Goal: Download file/media

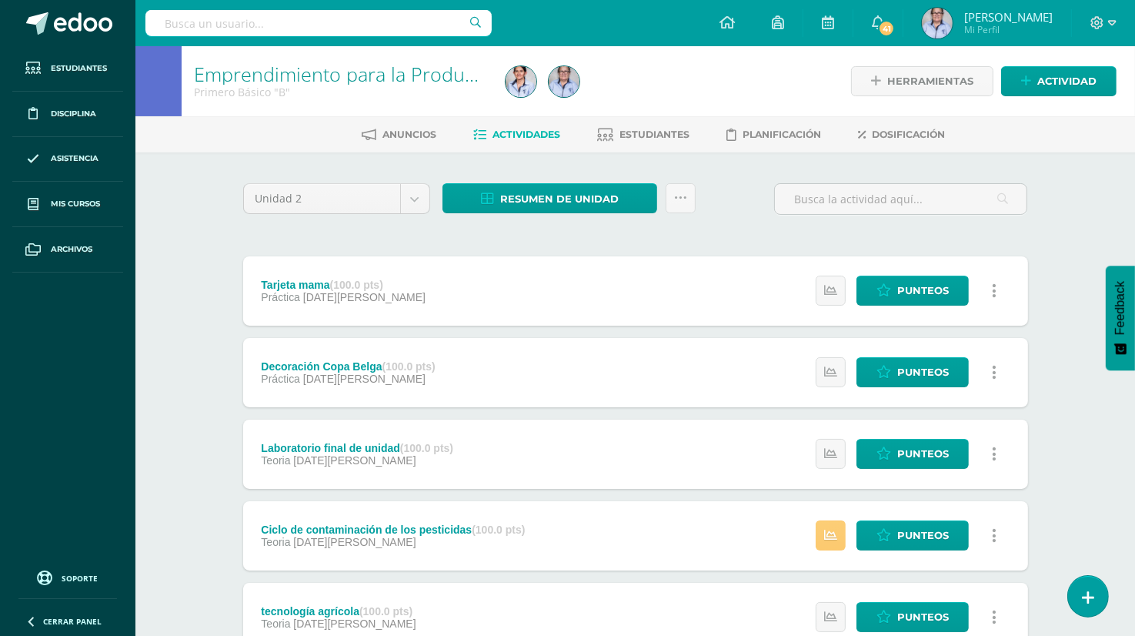
click at [413, 197] on body "Estudiantes Disciplina Asistencia Mis cursos Archivos Soporte Ayuda Reportar un…" at bounding box center [567, 578] width 1135 height 1157
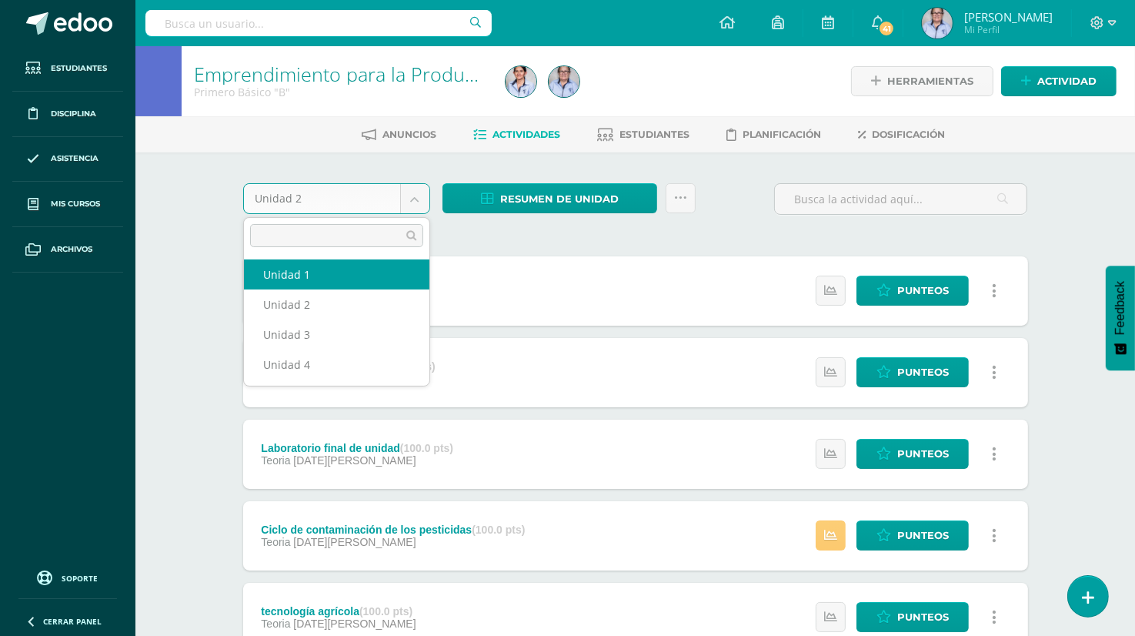
select select "Unidad 1"
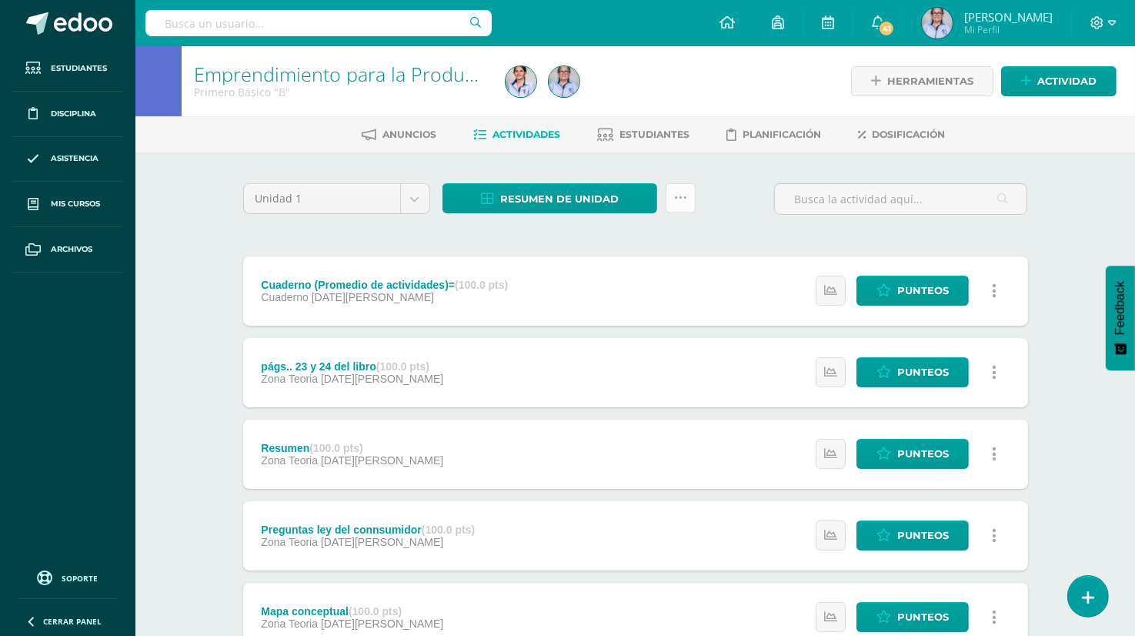
click at [678, 201] on icon at bounding box center [680, 198] width 13 height 13
click at [778, 199] on input "text" at bounding box center [901, 199] width 252 height 30
click at [505, 194] on span "Resumen de unidad" at bounding box center [559, 199] width 119 height 28
click at [714, 232] on div "Unidad 1 Unidad 1 Unidad 2 Unidad 3 Unidad 4 Resumen de unidad ¿Estás seguro qu…" at bounding box center [635, 616] width 797 height 866
click at [641, 135] on span "Estudiantes" at bounding box center [655, 135] width 70 height 12
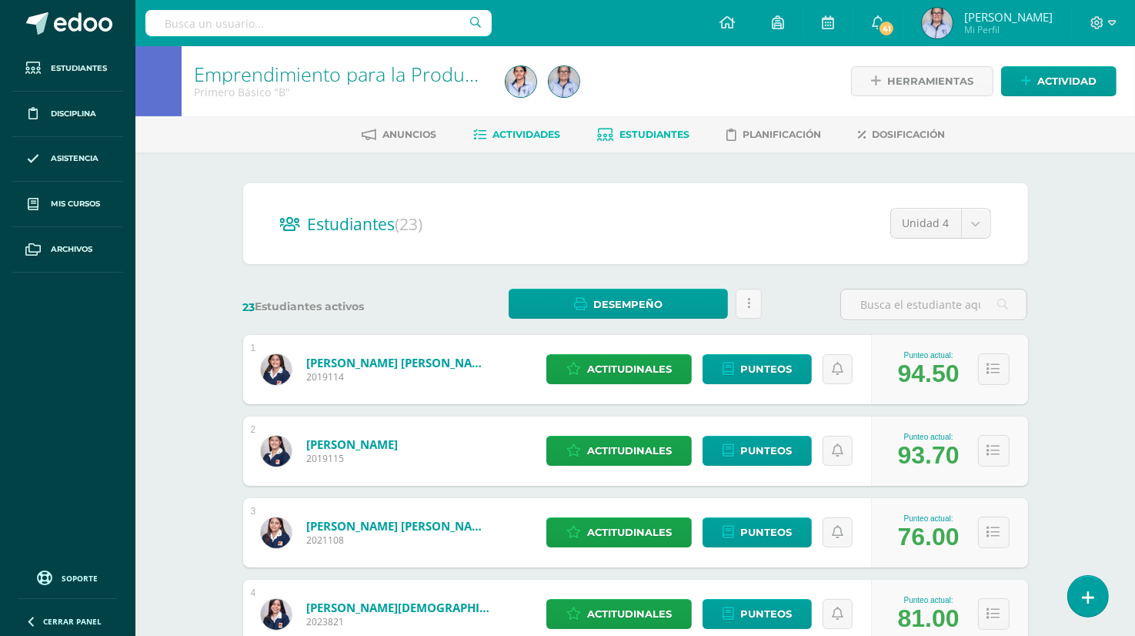
click at [506, 131] on span "Actividades" at bounding box center [527, 135] width 68 height 12
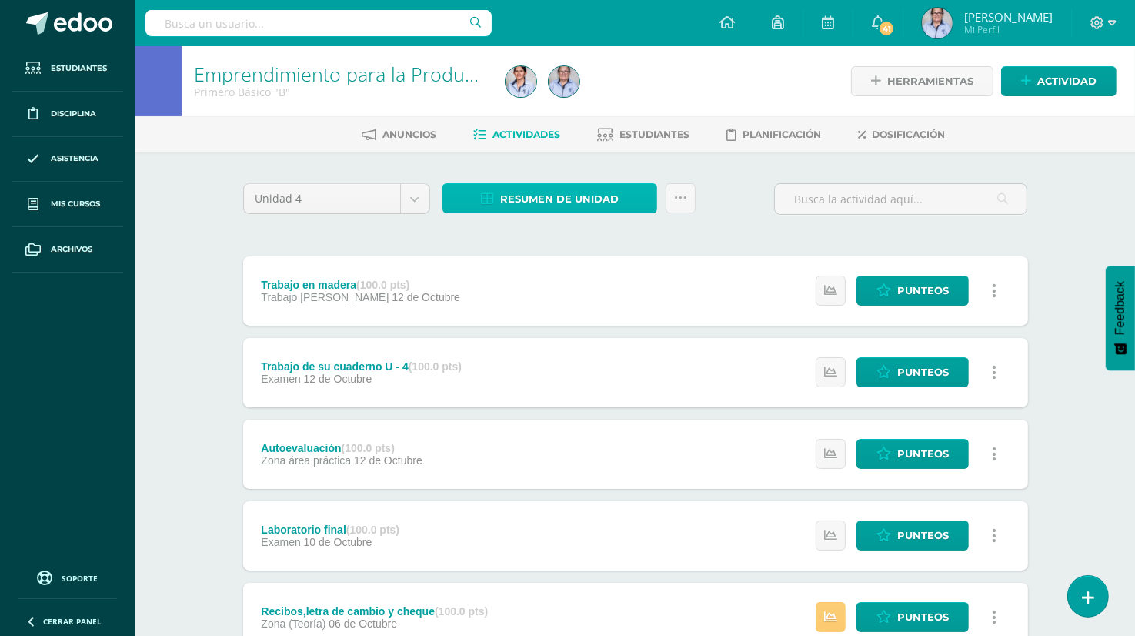
click at [513, 199] on span "Resumen de unidad" at bounding box center [559, 199] width 119 height 28
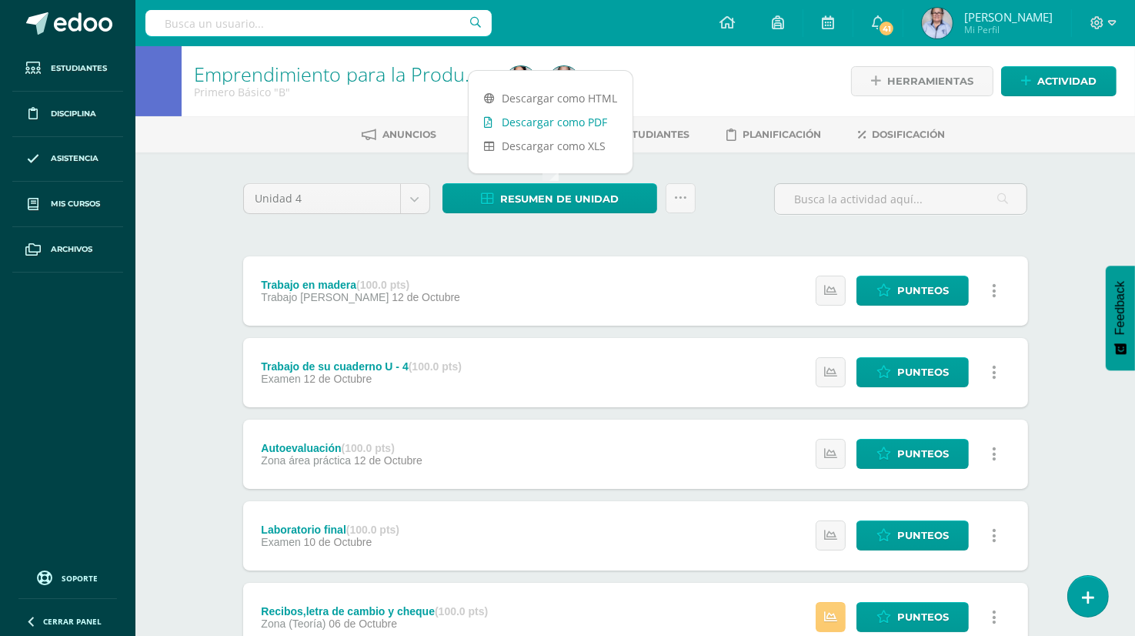
click at [591, 122] on link "Descargar como PDF" at bounding box center [551, 122] width 164 height 24
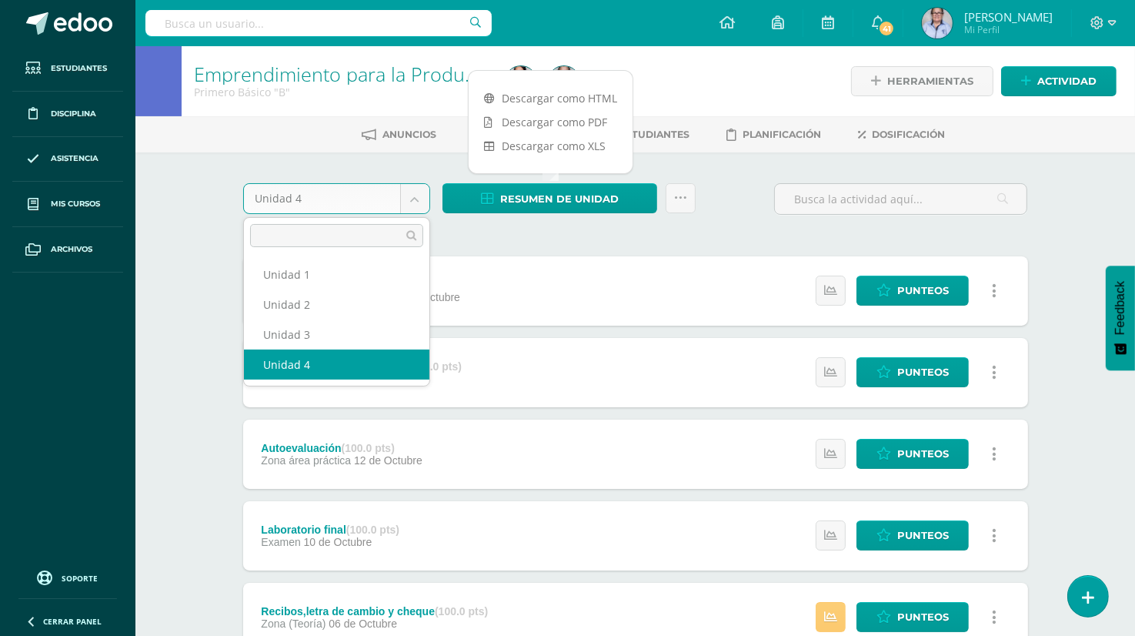
click at [418, 200] on body "Estudiantes Disciplina Asistencia Mis cursos Archivos Soporte Ayuda Reportar un…" at bounding box center [567, 578] width 1135 height 1157
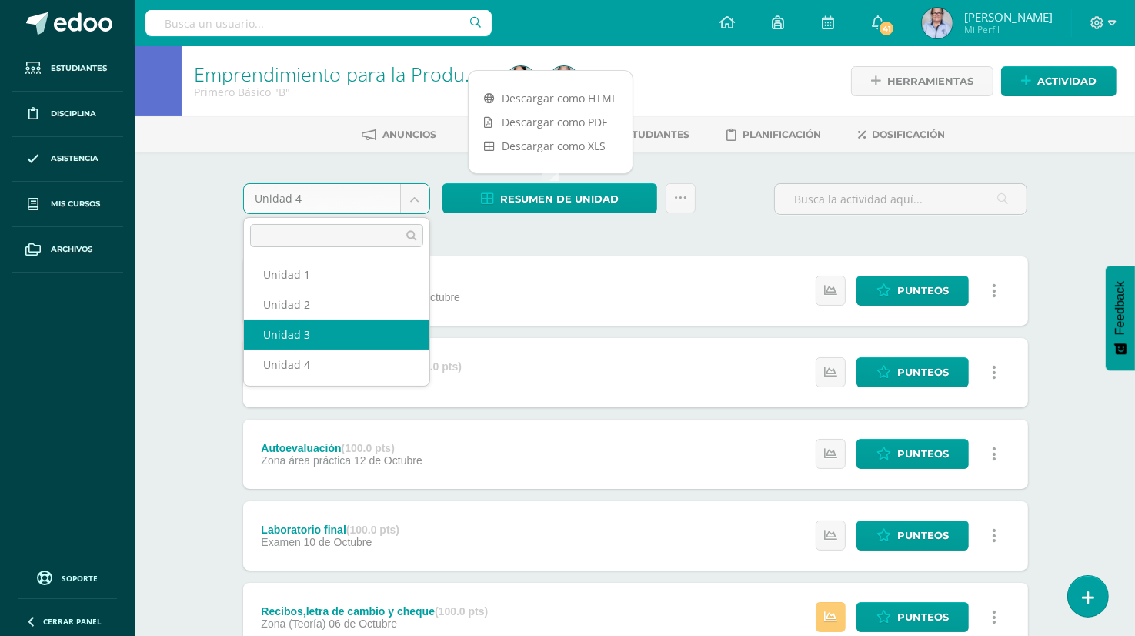
select select "Unidad 3"
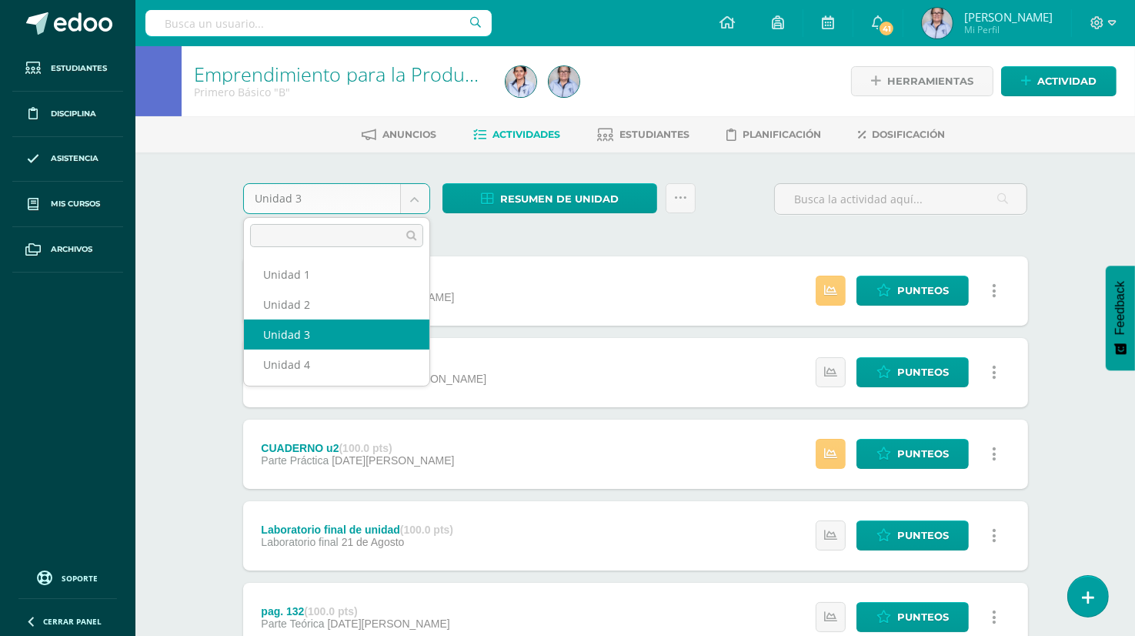
click at [409, 201] on body "Estudiantes Disciplina Asistencia Mis cursos Archivos Soporte Ayuda Reportar un…" at bounding box center [567, 578] width 1135 height 1157
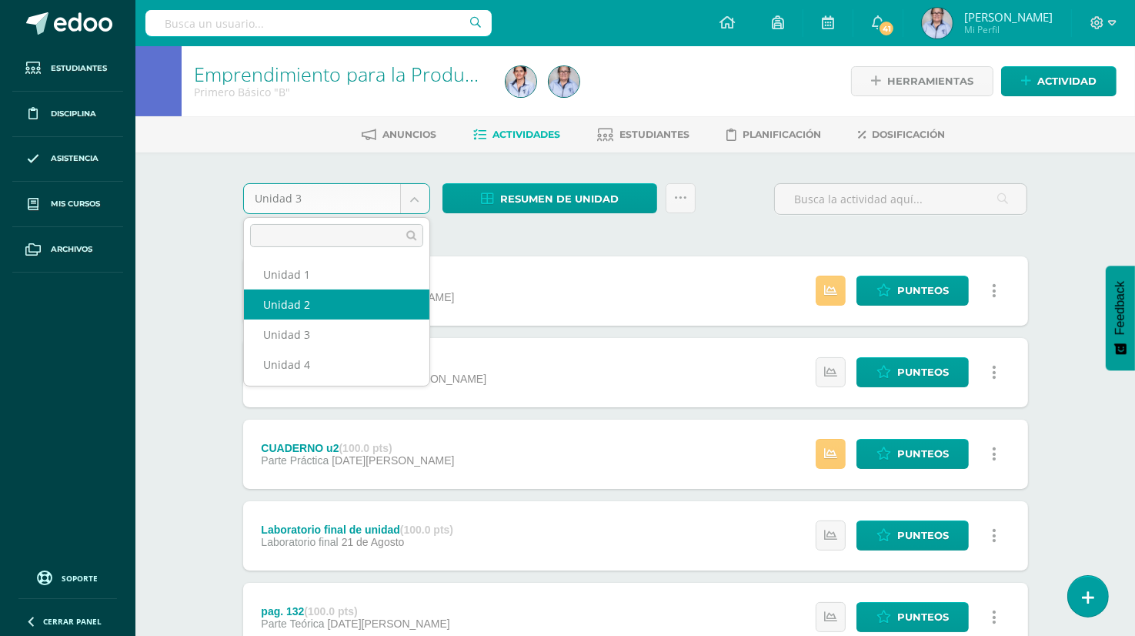
select select "Unidad 2"
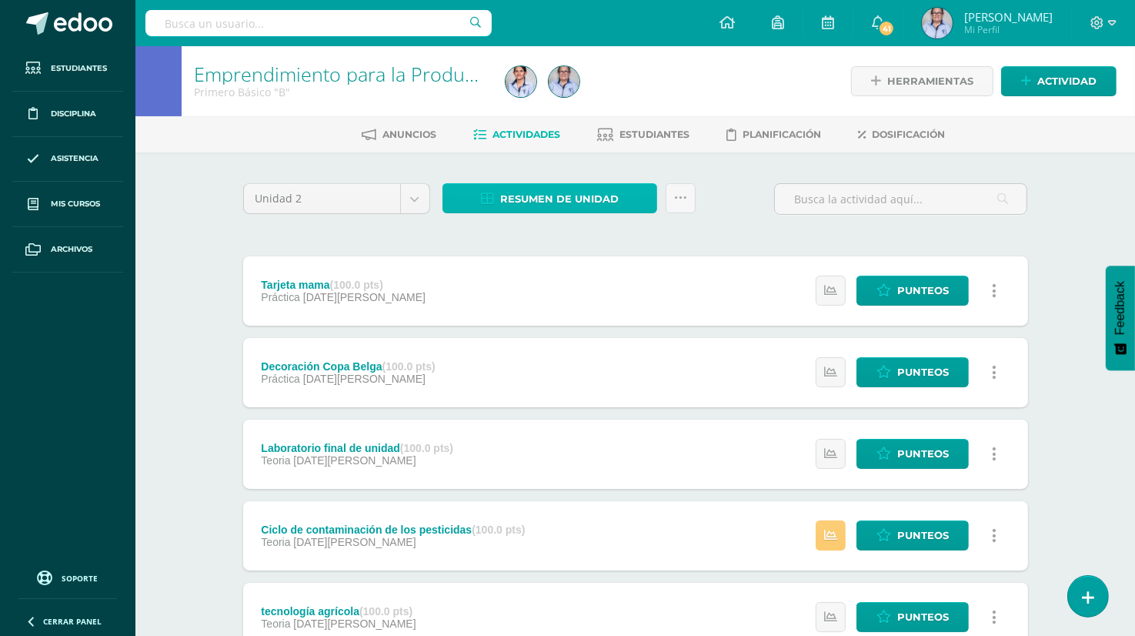
click at [532, 200] on span "Resumen de unidad" at bounding box center [559, 199] width 119 height 28
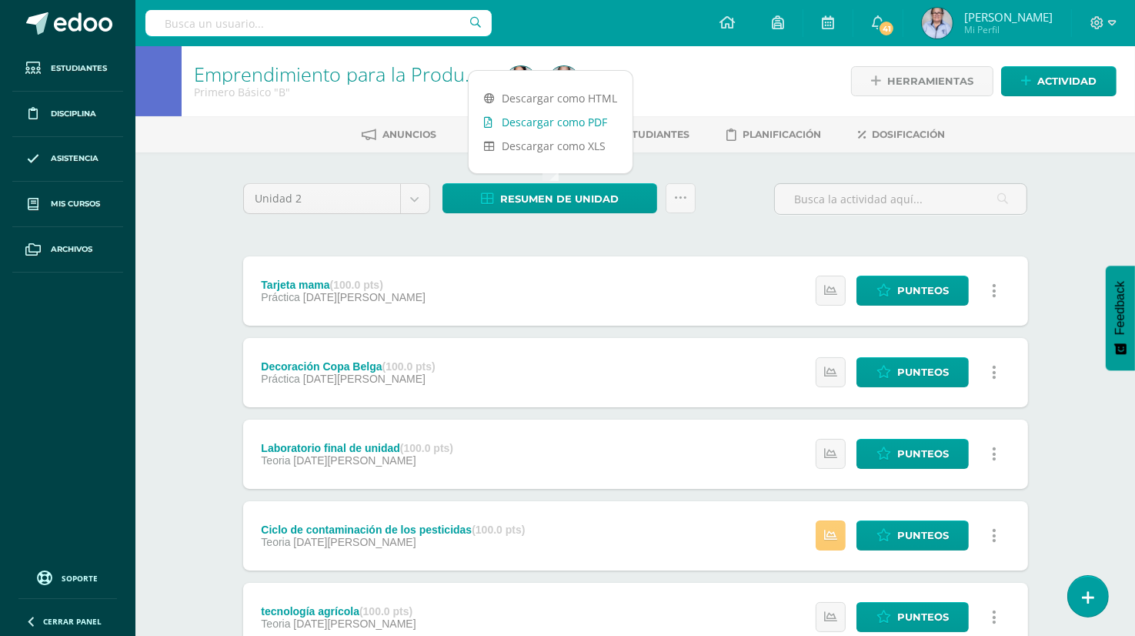
click at [590, 120] on link "Descargar como PDF" at bounding box center [551, 122] width 164 height 24
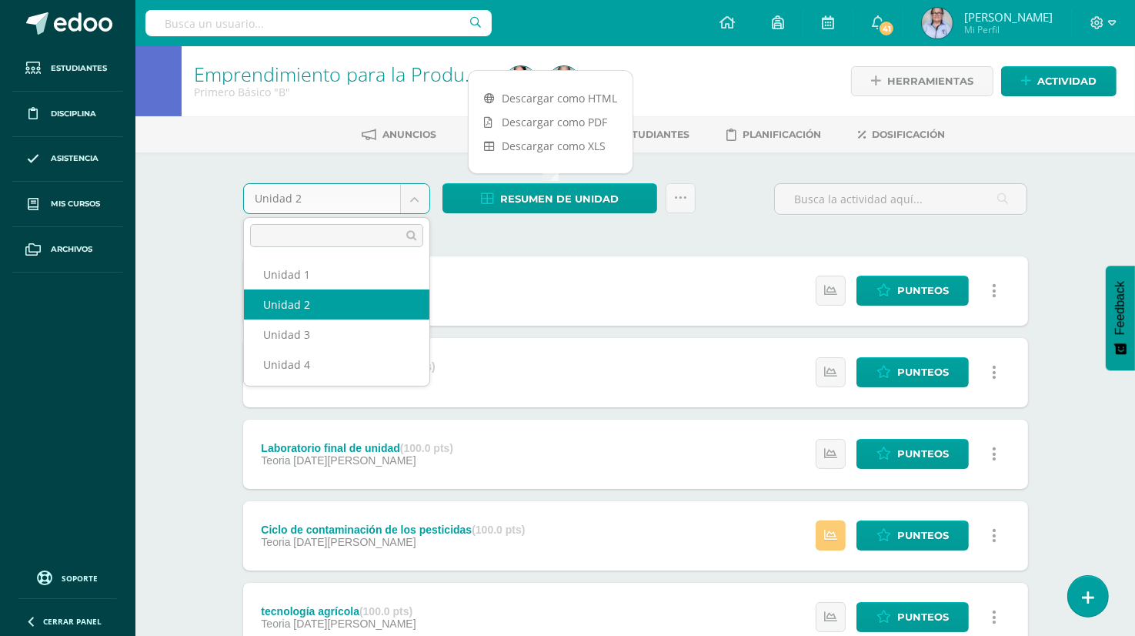
click at [412, 203] on body "Estudiantes Disciplina Asistencia Mis cursos Archivos Soporte Ayuda Reportar un…" at bounding box center [567, 578] width 1135 height 1157
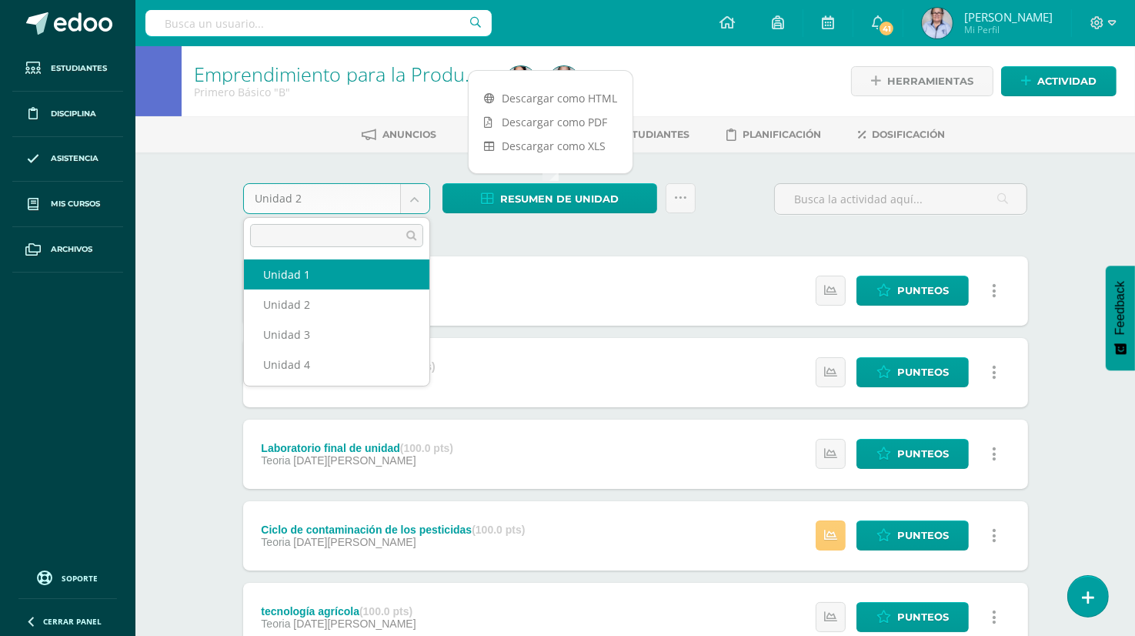
select select "Unidad 1"
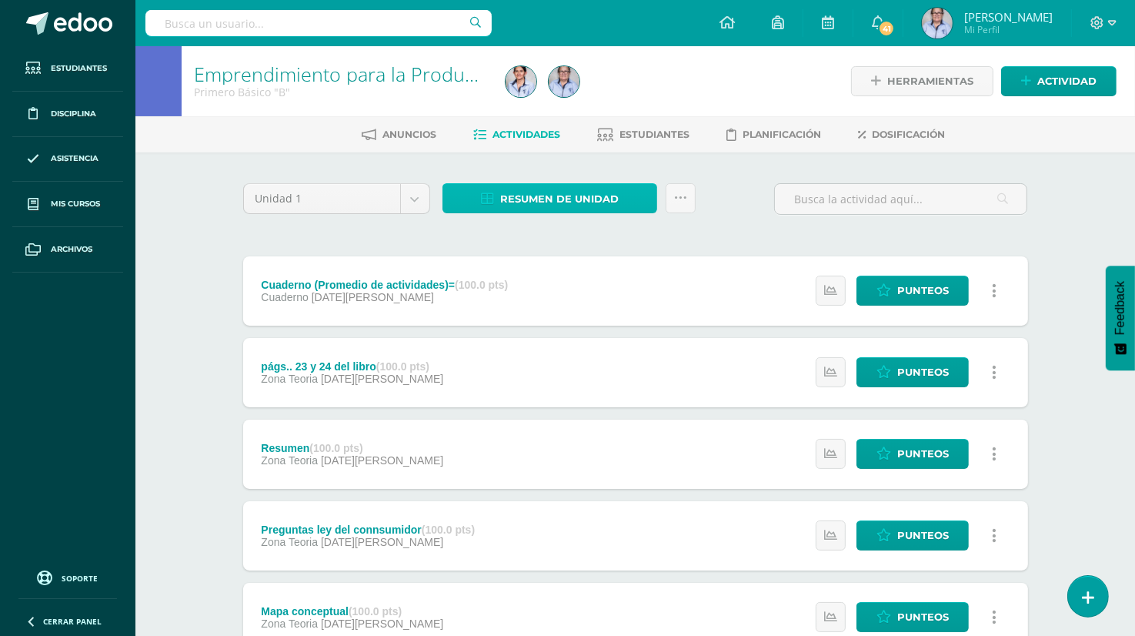
click at [538, 201] on span "Resumen de unidad" at bounding box center [559, 199] width 119 height 28
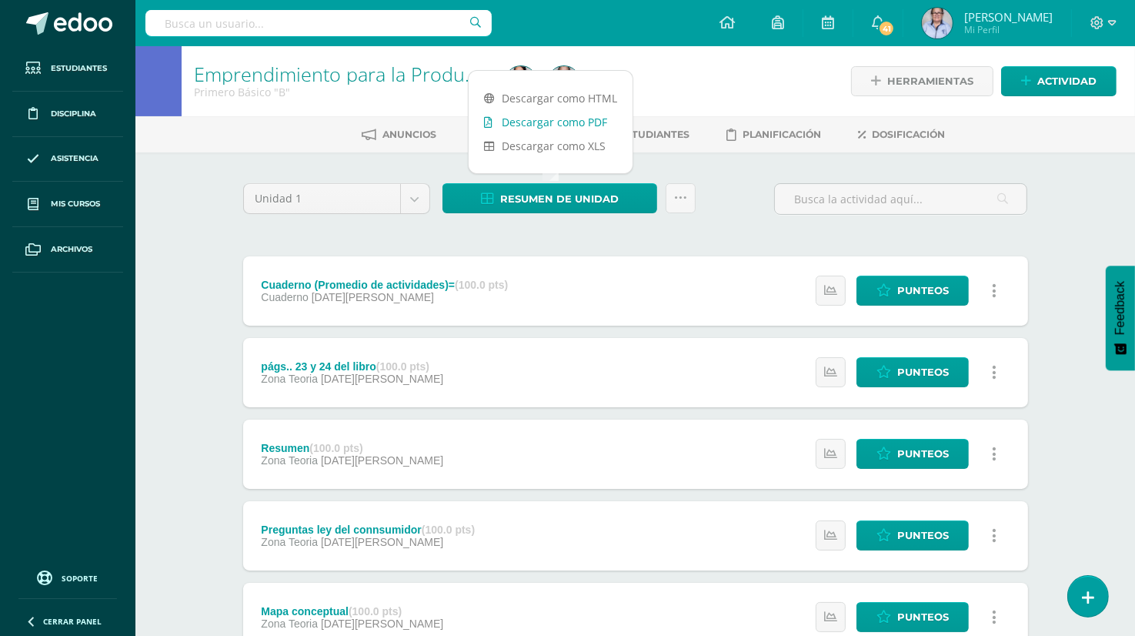
click at [590, 119] on link "Descargar como PDF" at bounding box center [551, 122] width 164 height 24
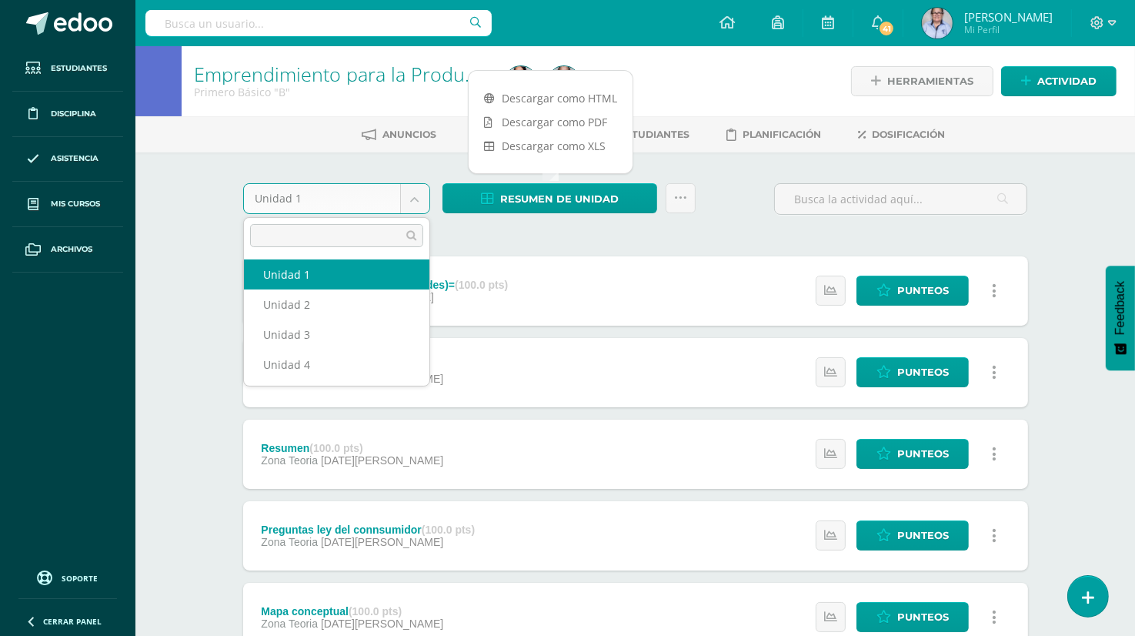
click at [413, 199] on body "Estudiantes Disciplina Asistencia Mis cursos Archivos Soporte Ayuda Reportar un…" at bounding box center [567, 540] width 1135 height 1080
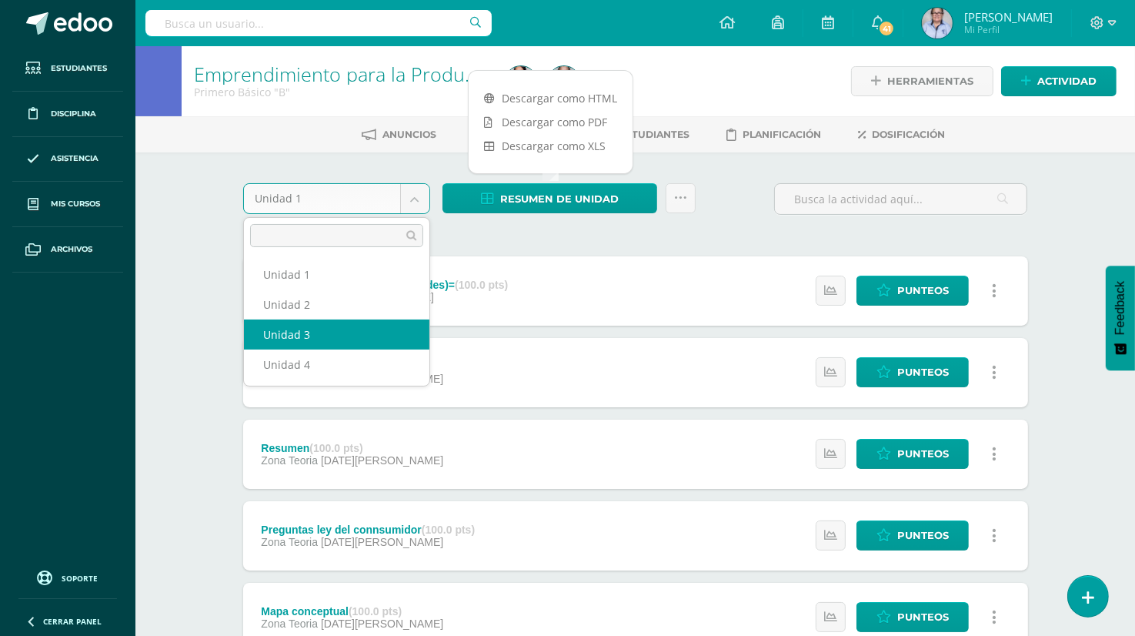
select select "Unidad 3"
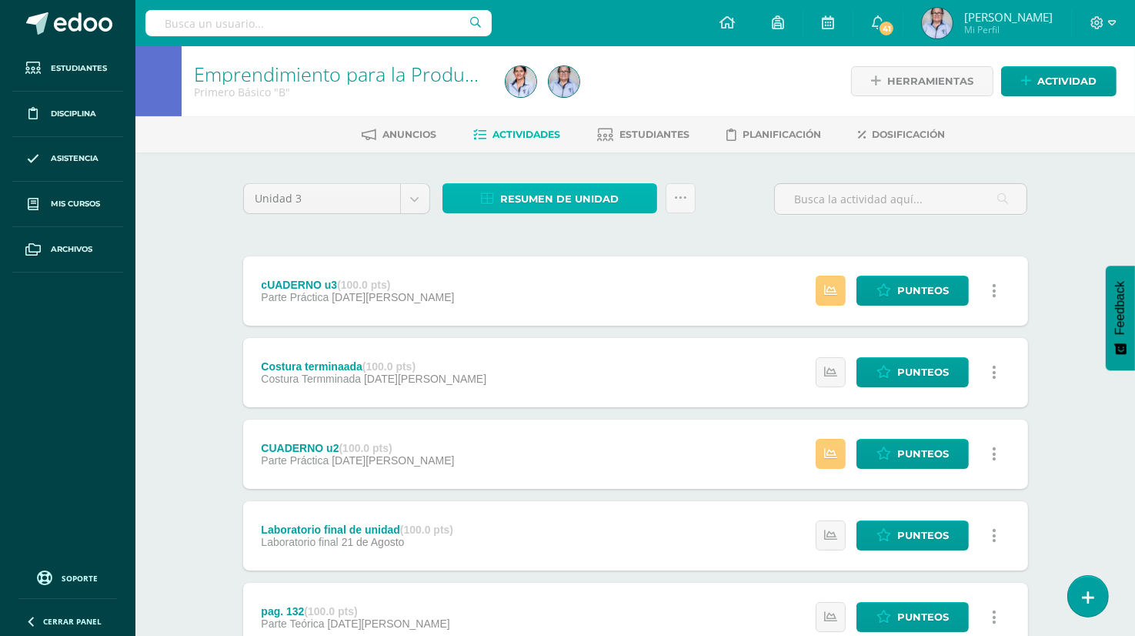
click at [538, 199] on span "Resumen de unidad" at bounding box center [559, 199] width 119 height 28
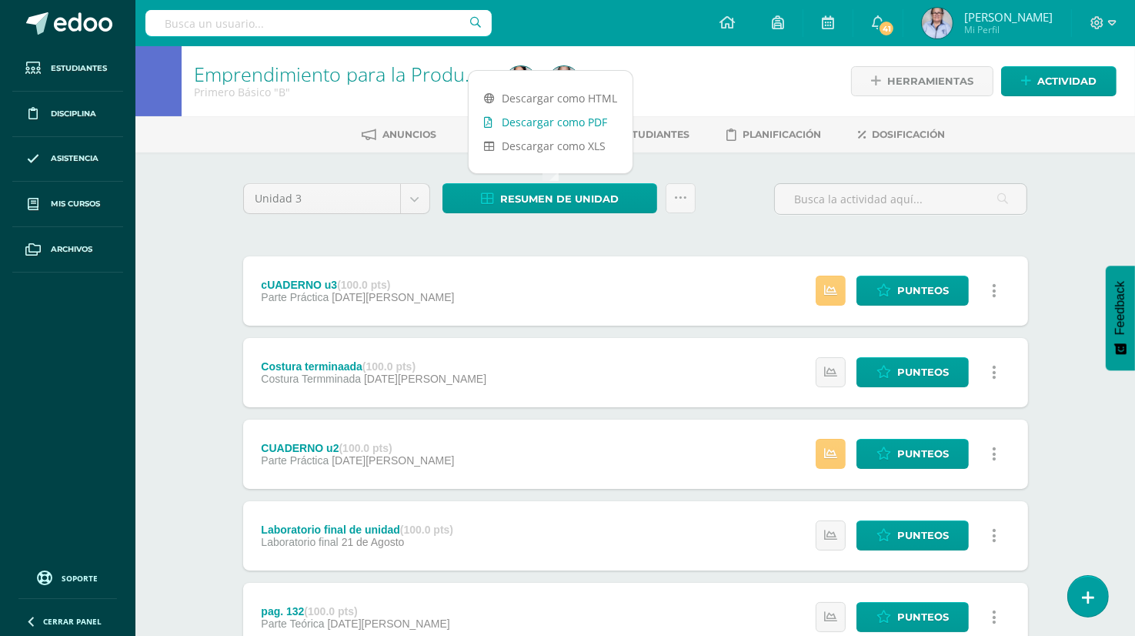
click at [582, 122] on link "Descargar como PDF" at bounding box center [551, 122] width 164 height 24
click at [623, 22] on div "Configuración Cerrar sesión Luz Amparo Mi Perfil 41 41 Avisos 711 avisos sin le…" at bounding box center [635, 23] width 1000 height 46
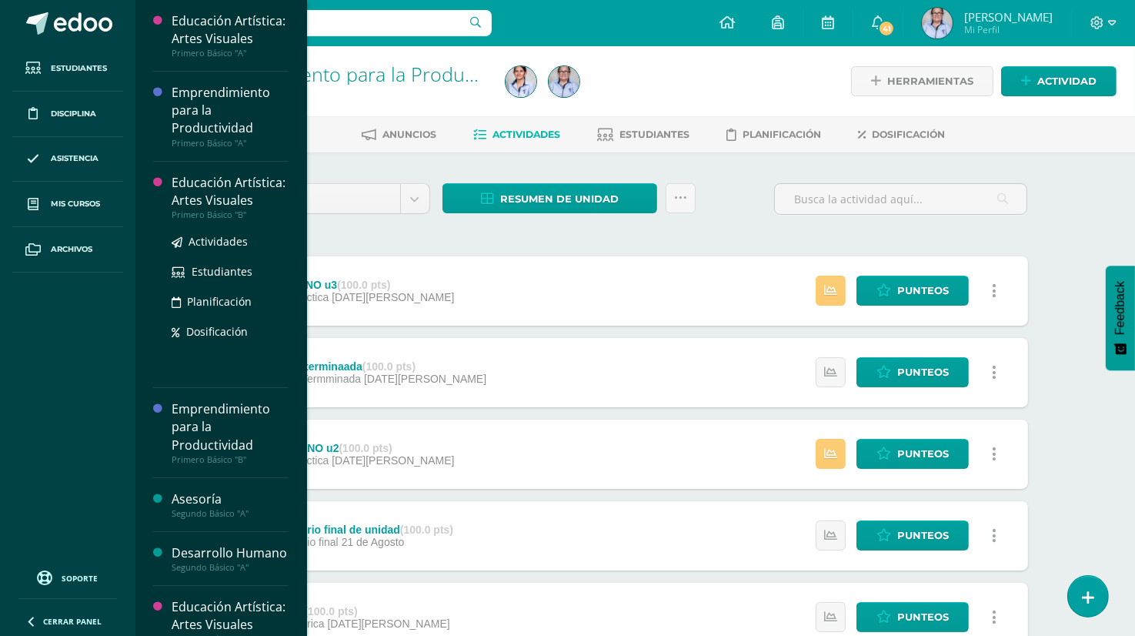
click at [252, 209] on div "Educación Artística: Artes Visuales" at bounding box center [230, 191] width 117 height 35
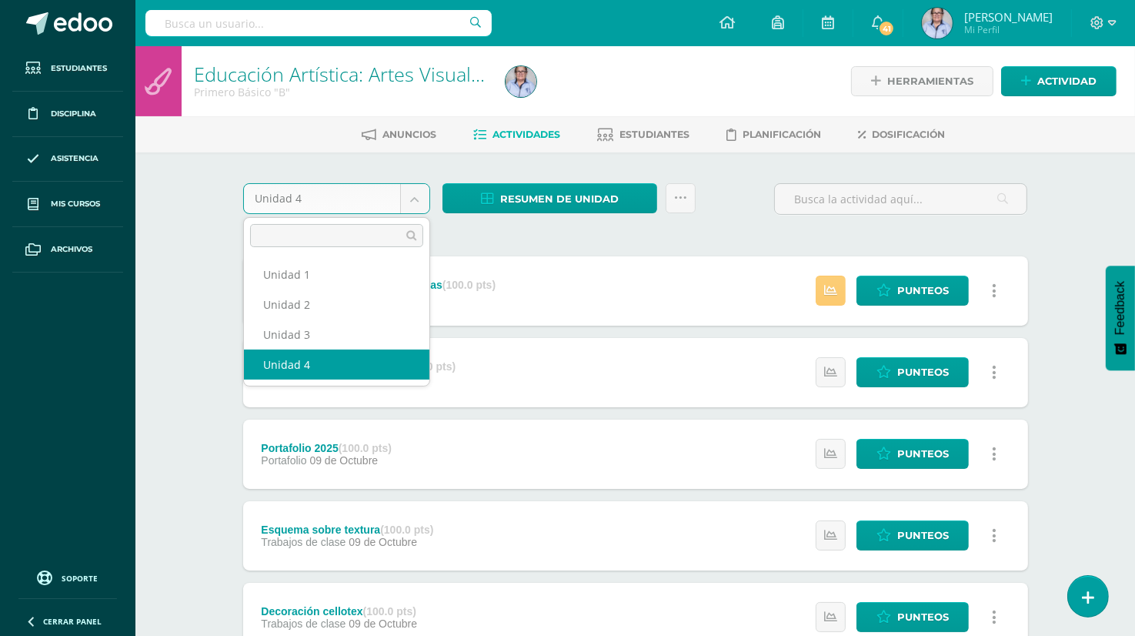
click at [409, 196] on body "Estudiantes Disciplina Asistencia Mis cursos Archivos Soporte Ayuda Reportar un…" at bounding box center [567, 499] width 1135 height 999
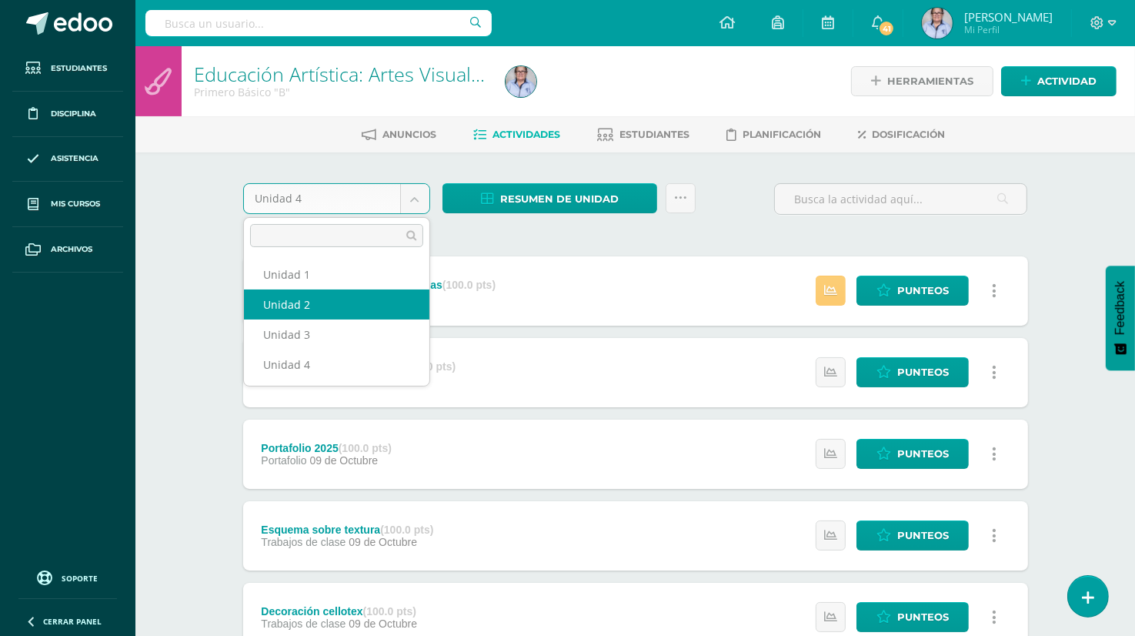
select select "Unidad 2"
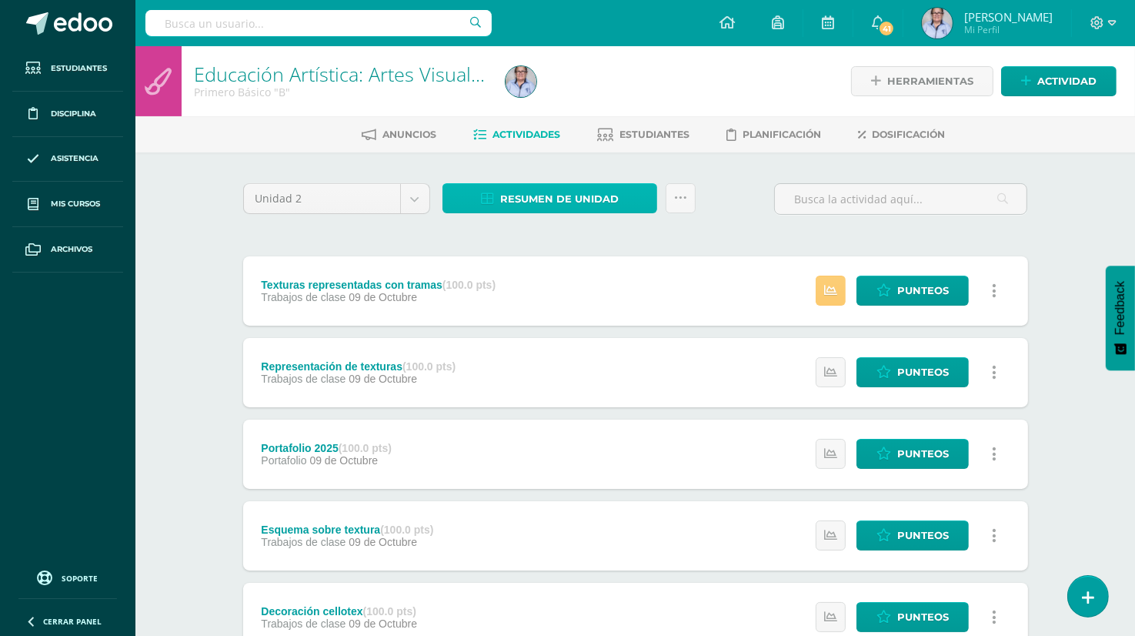
click at [545, 198] on span "Resumen de unidad" at bounding box center [559, 199] width 119 height 28
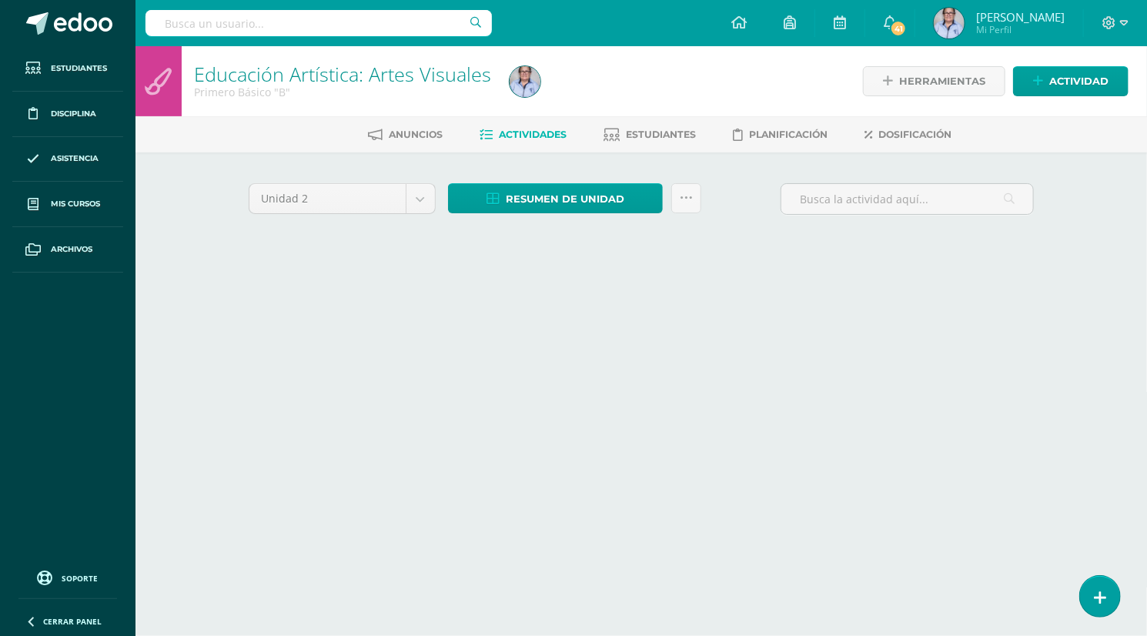
click at [589, 119] on div "Anuncios Actividades Estudiantes Planificación Dosificación" at bounding box center [659, 134] width 1048 height 36
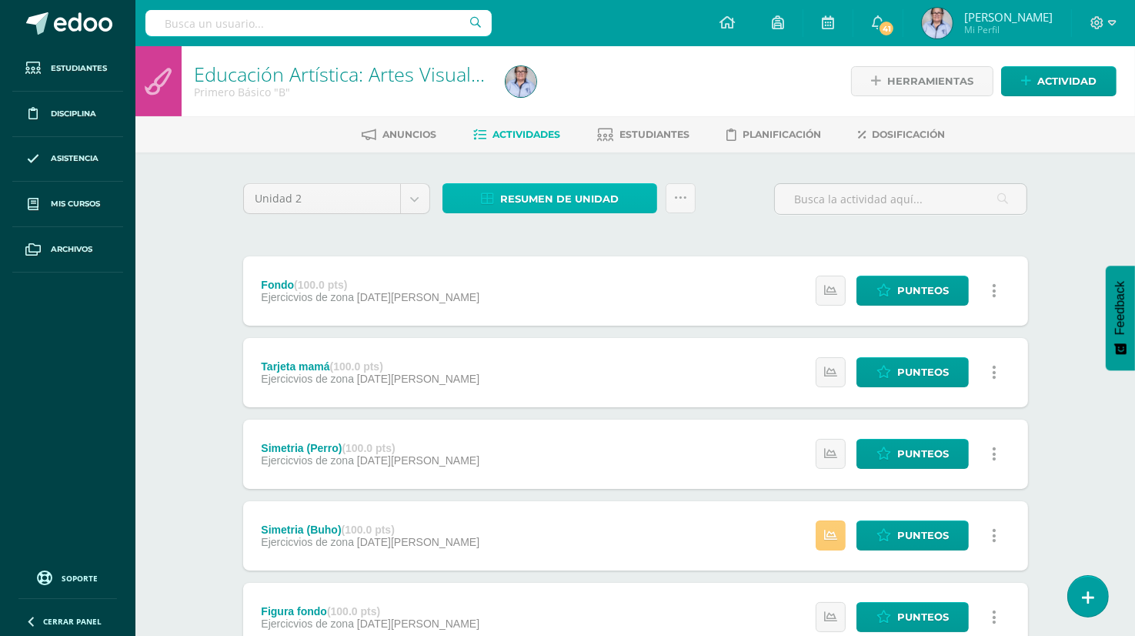
click at [516, 201] on span "Resumen de unidad" at bounding box center [559, 199] width 119 height 28
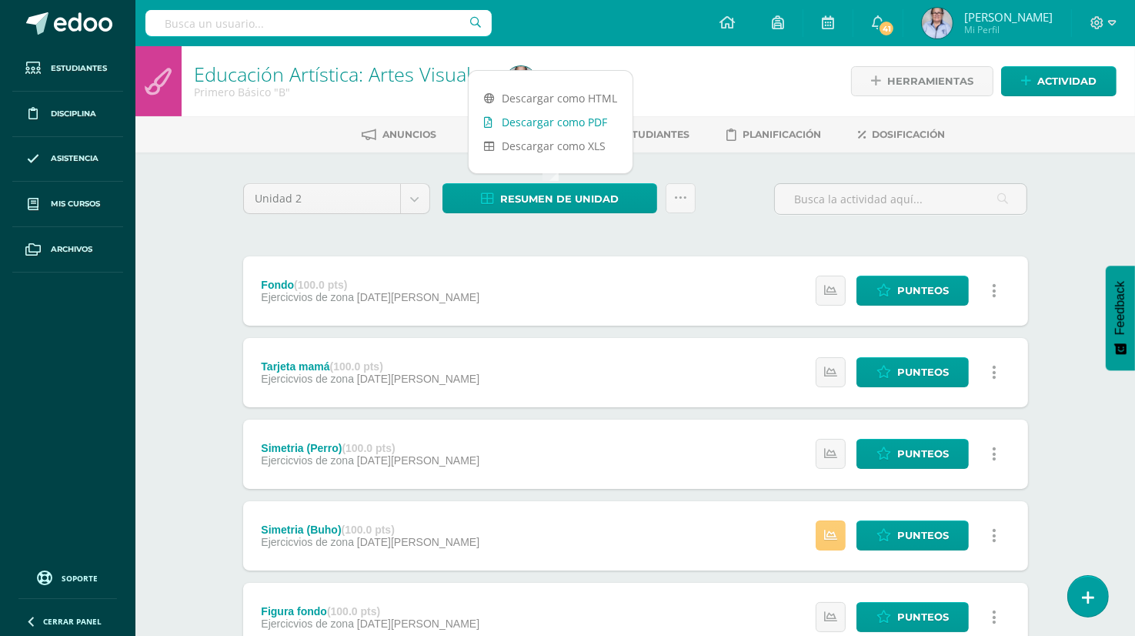
click at [588, 122] on link "Descargar como PDF" at bounding box center [551, 122] width 164 height 24
click at [414, 204] on body "Estudiantes Disciplina Asistencia Mis cursos Archivos Soporte Ayuda Reportar un…" at bounding box center [567, 540] width 1135 height 1080
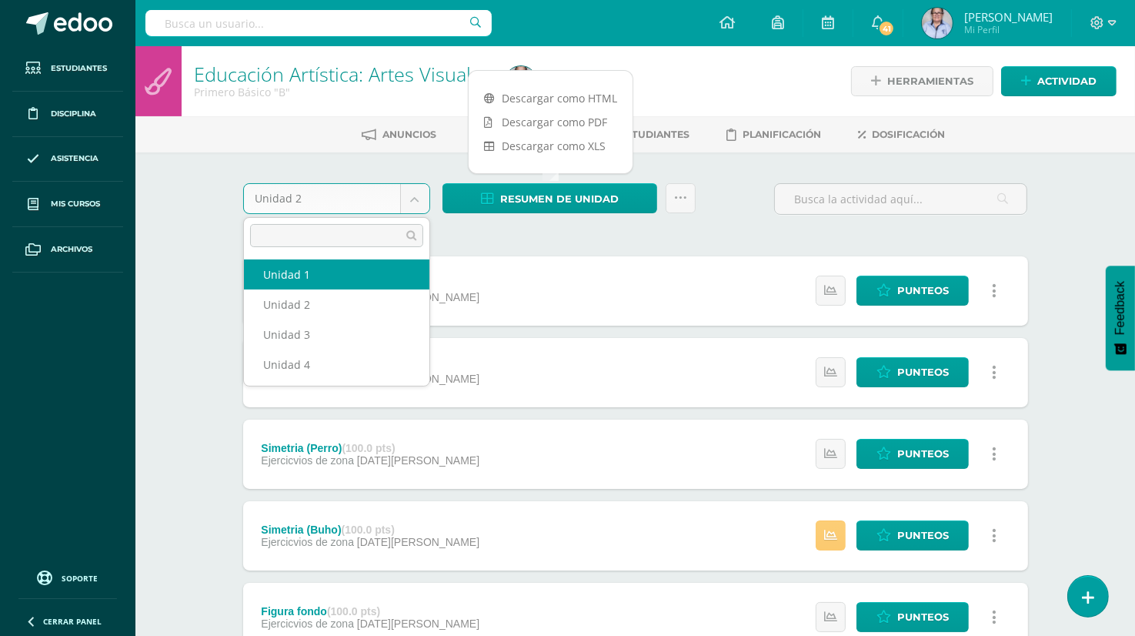
select select "Unidad 1"
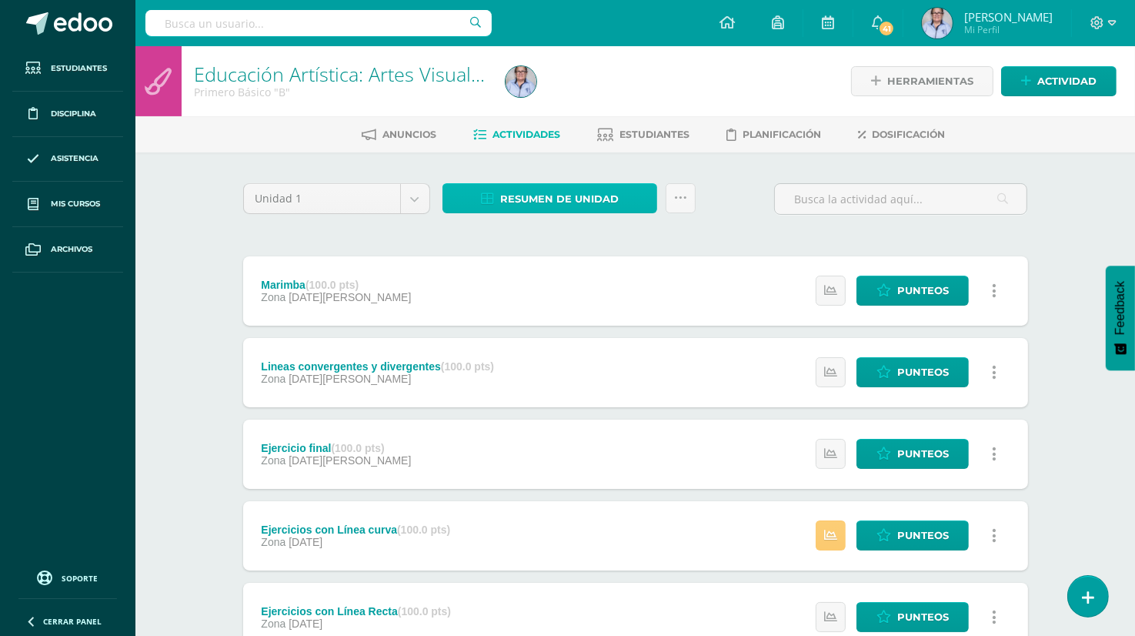
click at [551, 199] on span "Resumen de unidad" at bounding box center [559, 199] width 119 height 28
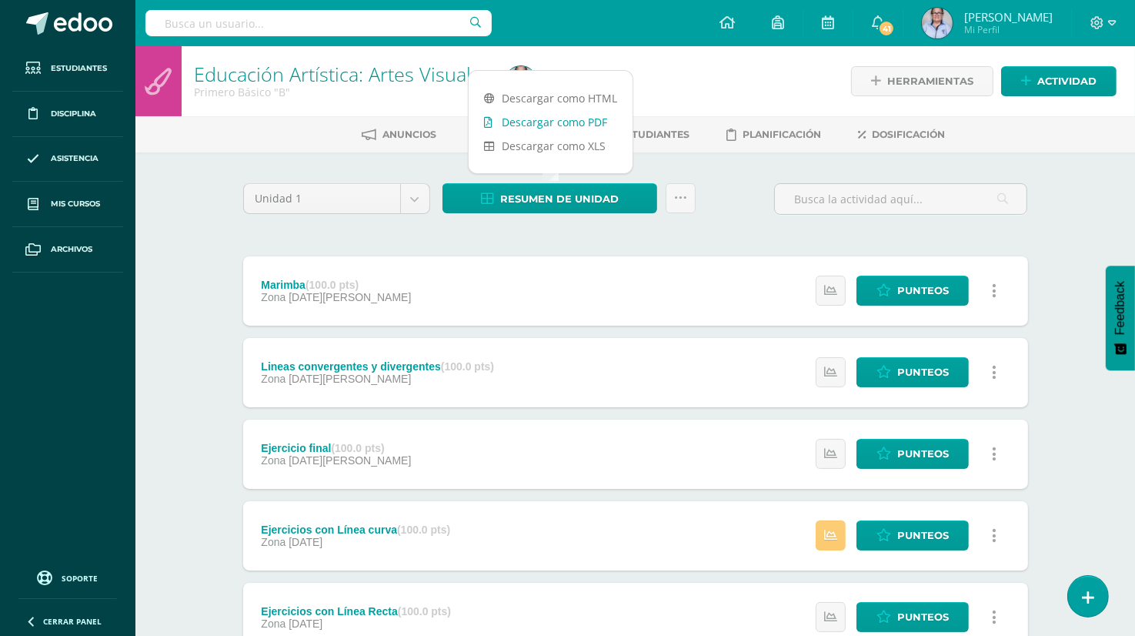
click at [577, 119] on link "Descargar como PDF" at bounding box center [551, 122] width 164 height 24
click at [414, 201] on body "Estudiantes Disciplina Asistencia Mis cursos Archivos Soporte Ayuda Reportar un…" at bounding box center [567, 418] width 1135 height 836
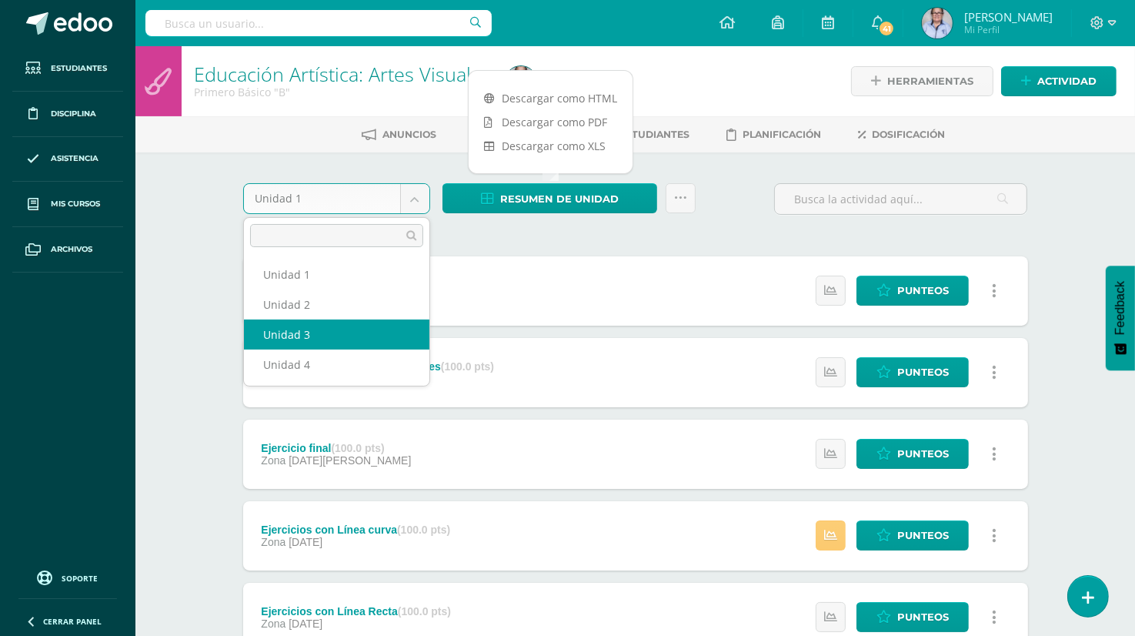
select select "Unidad 3"
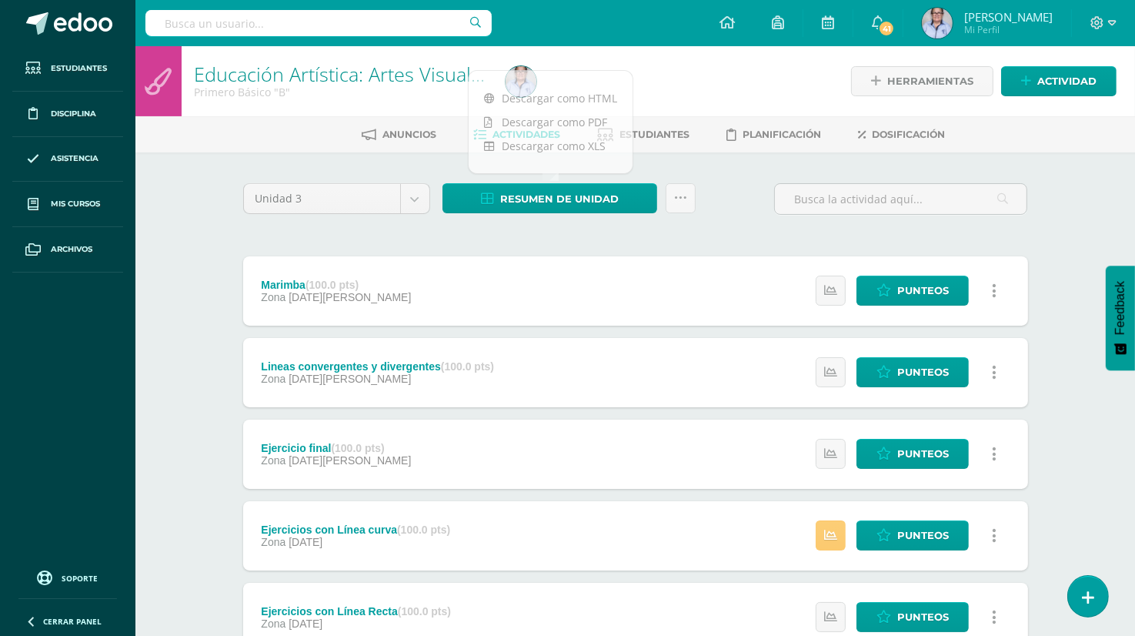
click at [312, 235] on div "Unidad 3 Unidad 1 Unidad 2 Unidad 3 Unidad 4 Resumen de unidad Enviar punteos a…" at bounding box center [635, 494] width 797 height 622
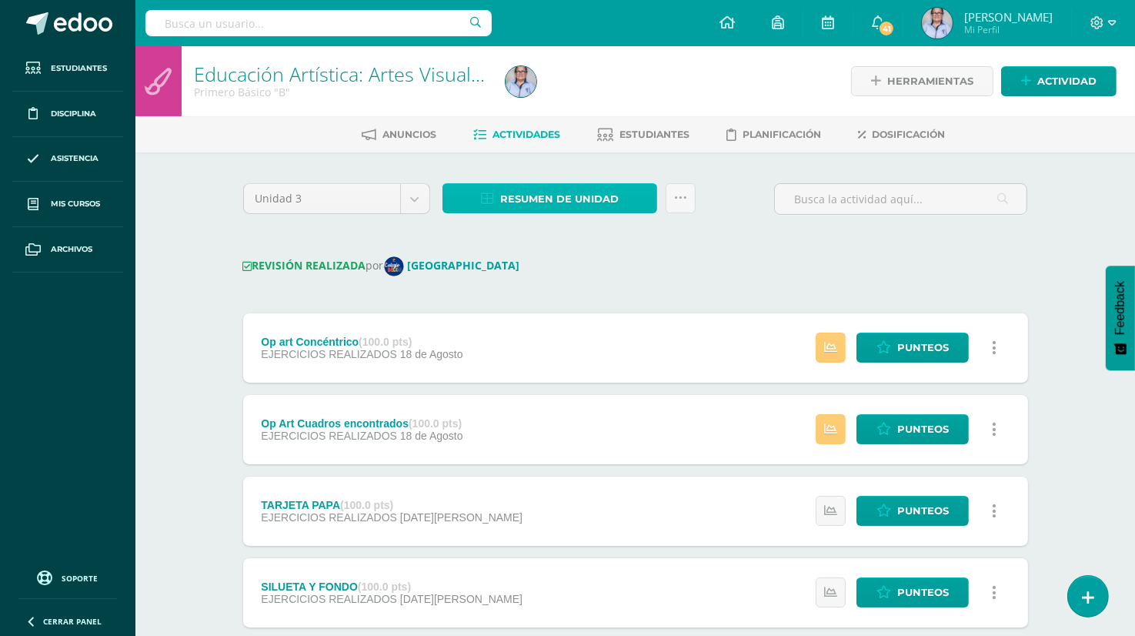
click at [554, 199] on span "Resumen de unidad" at bounding box center [559, 199] width 119 height 28
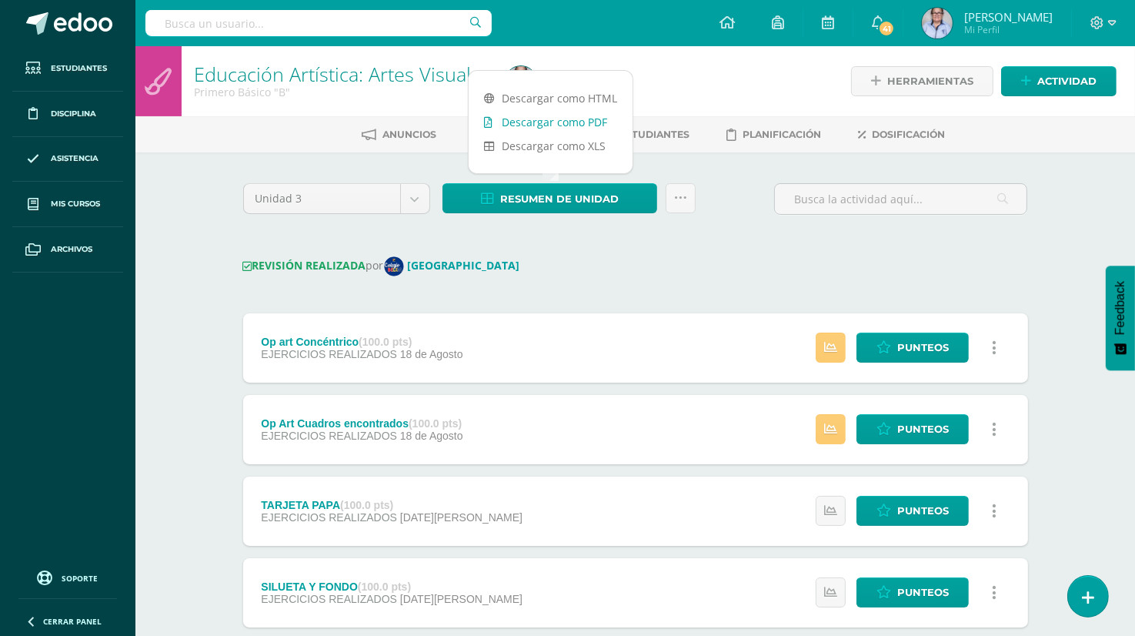
click at [538, 121] on link "Descargar como PDF" at bounding box center [551, 122] width 164 height 24
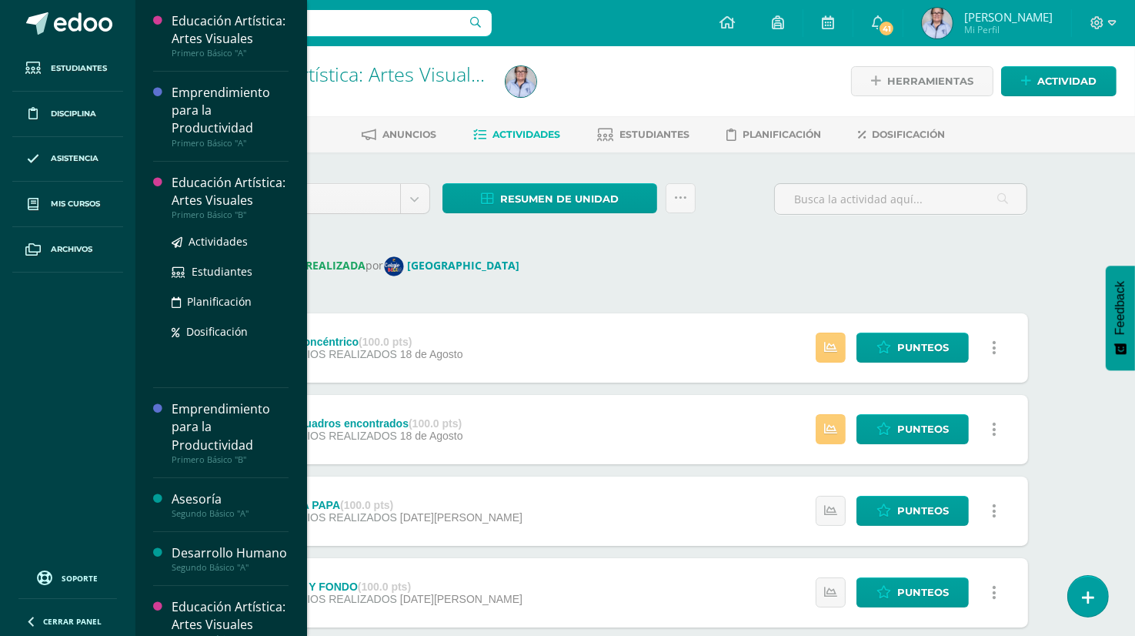
click at [211, 209] on div "Educación Artística: Artes Visuales" at bounding box center [230, 191] width 117 height 35
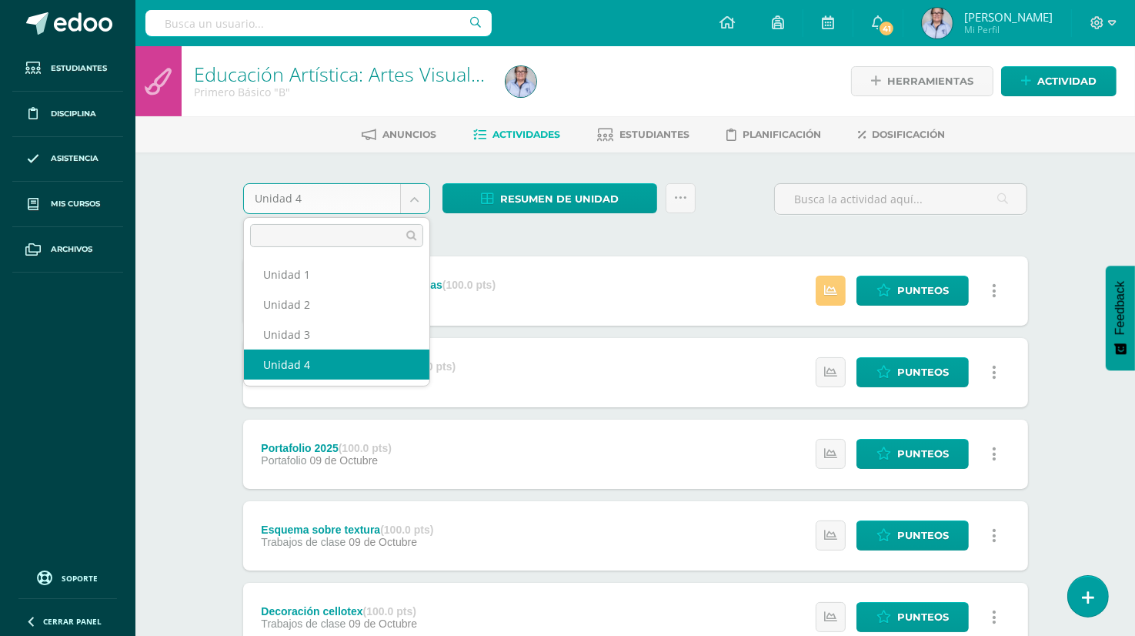
click at [412, 196] on body "Estudiantes Disciplina Asistencia Mis cursos Archivos Soporte Ayuda Reportar un…" at bounding box center [567, 499] width 1135 height 999
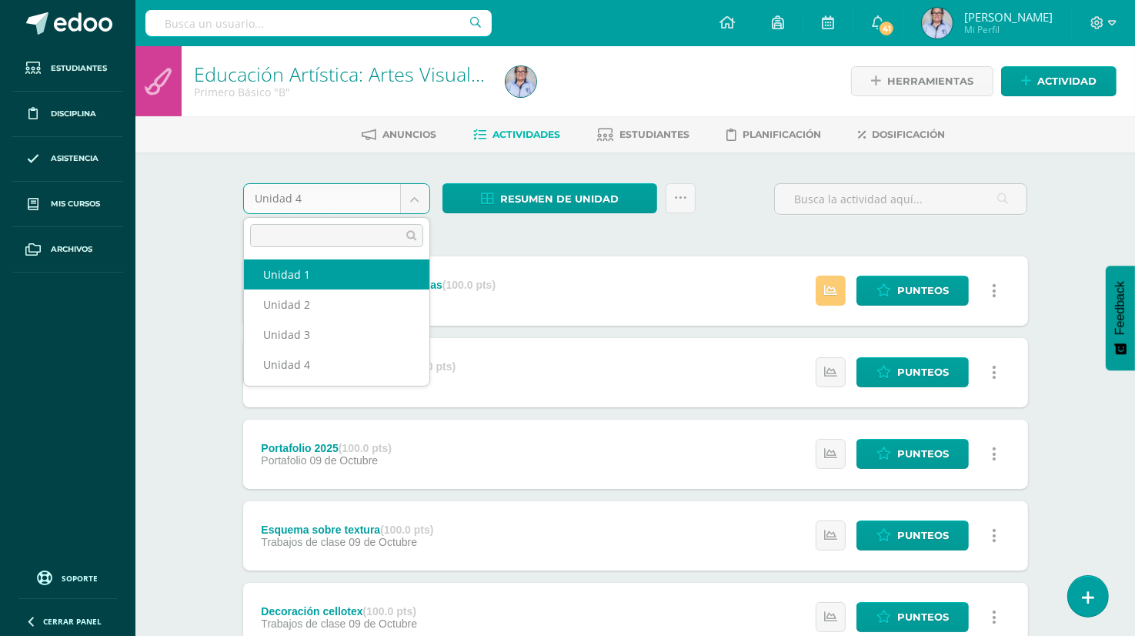
select select "Unidad 1"
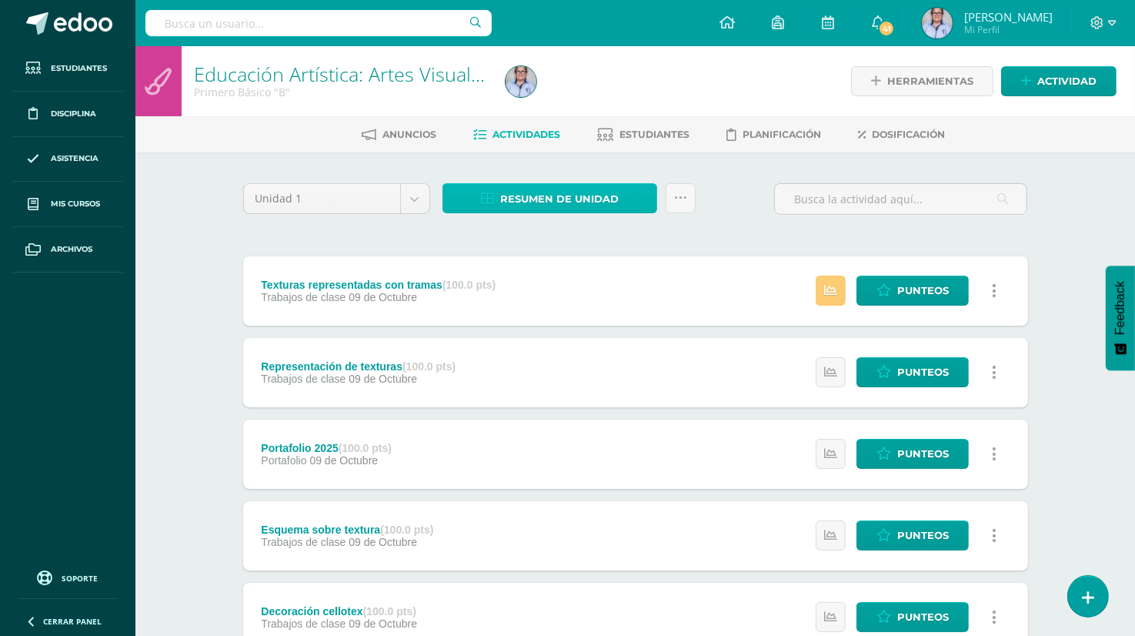
click at [530, 199] on span "Resumen de unidad" at bounding box center [559, 199] width 119 height 28
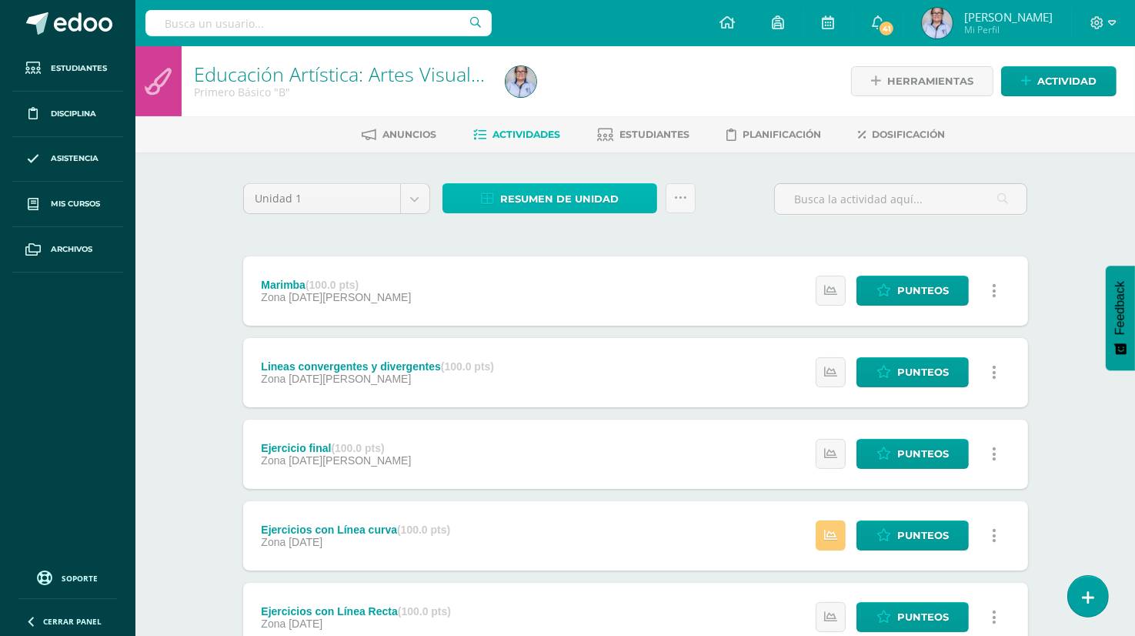
click at [506, 202] on span "Resumen de unidad" at bounding box center [559, 199] width 119 height 28
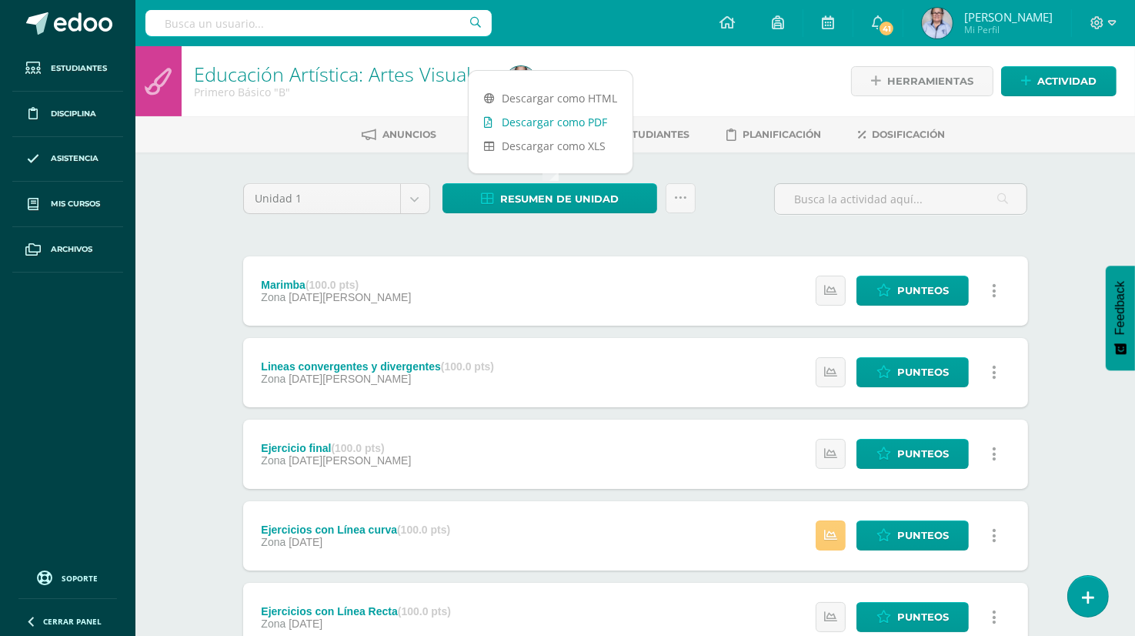
click at [582, 125] on link "Descargar como PDF" at bounding box center [551, 122] width 164 height 24
click at [587, 31] on div "Configuración Cerrar sesión Luz Amparo Mi Perfil 41 41 Avisos 711 avisos sin le…" at bounding box center [635, 23] width 1000 height 46
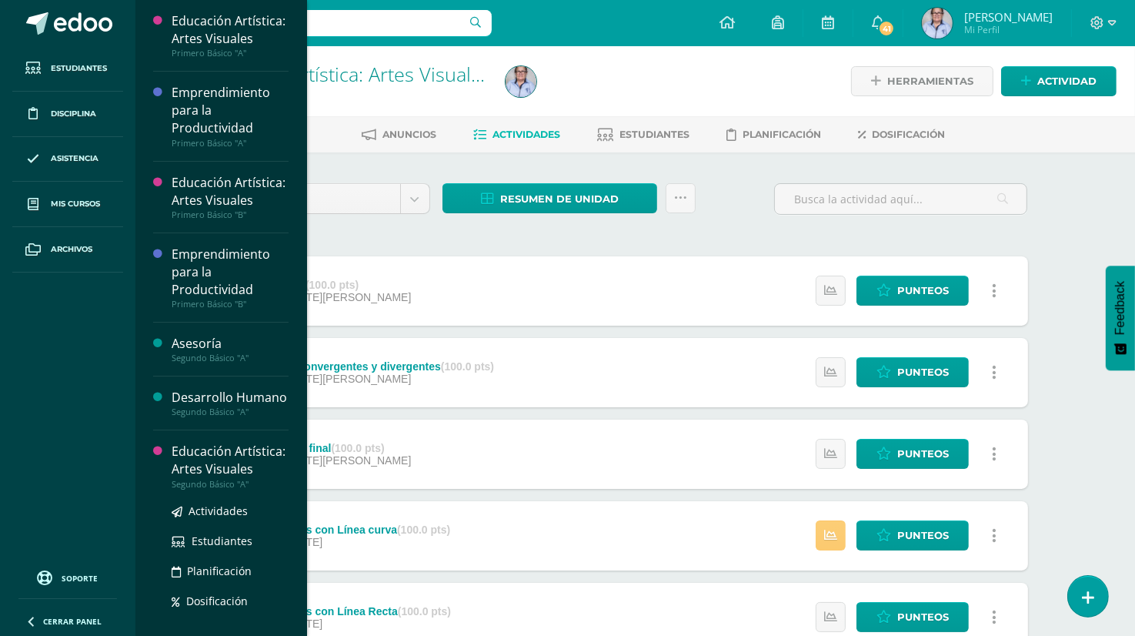
click at [210, 478] on div "Educación Artística: Artes Visuales" at bounding box center [230, 459] width 117 height 35
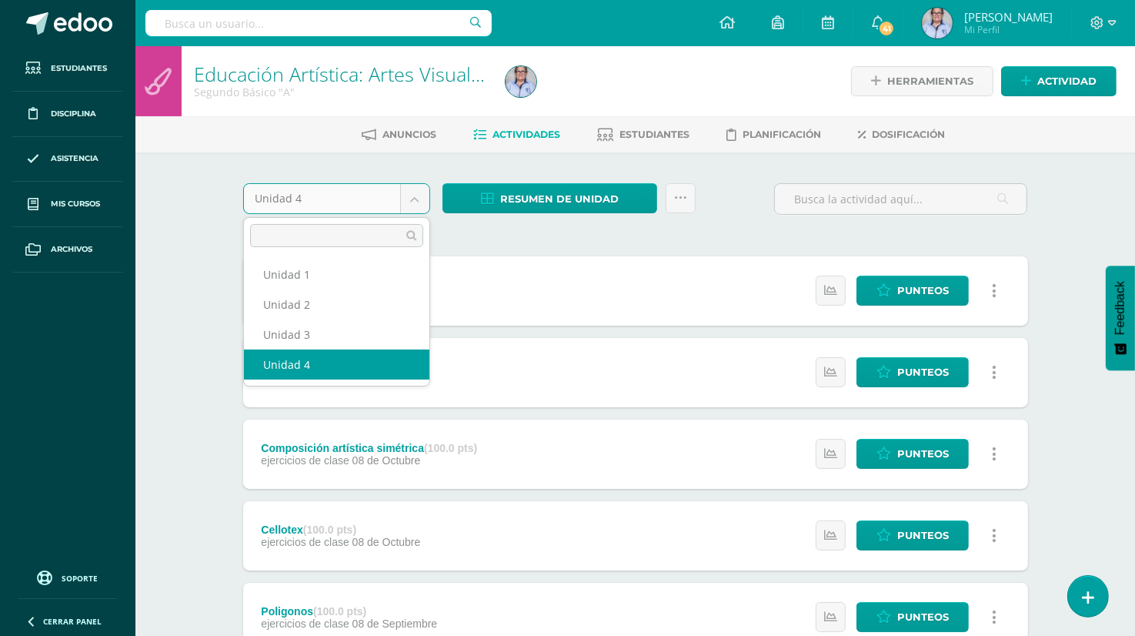
click at [413, 198] on body "Estudiantes Disciplina Asistencia Mis cursos Archivos Soporte Ayuda Reportar un…" at bounding box center [567, 499] width 1135 height 999
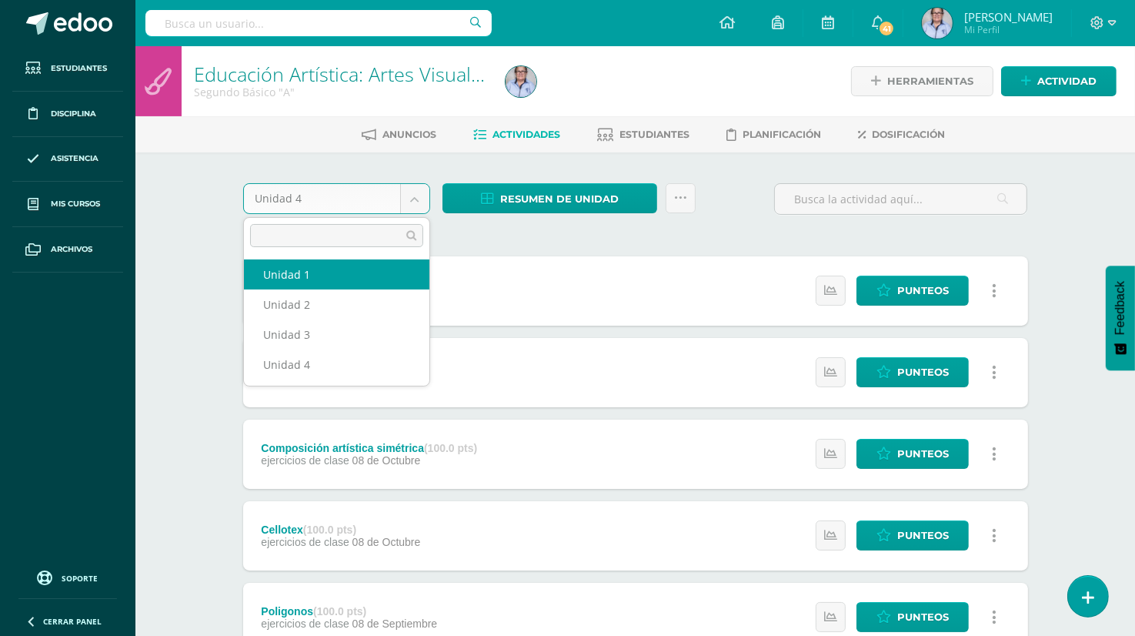
select select "Unidad 1"
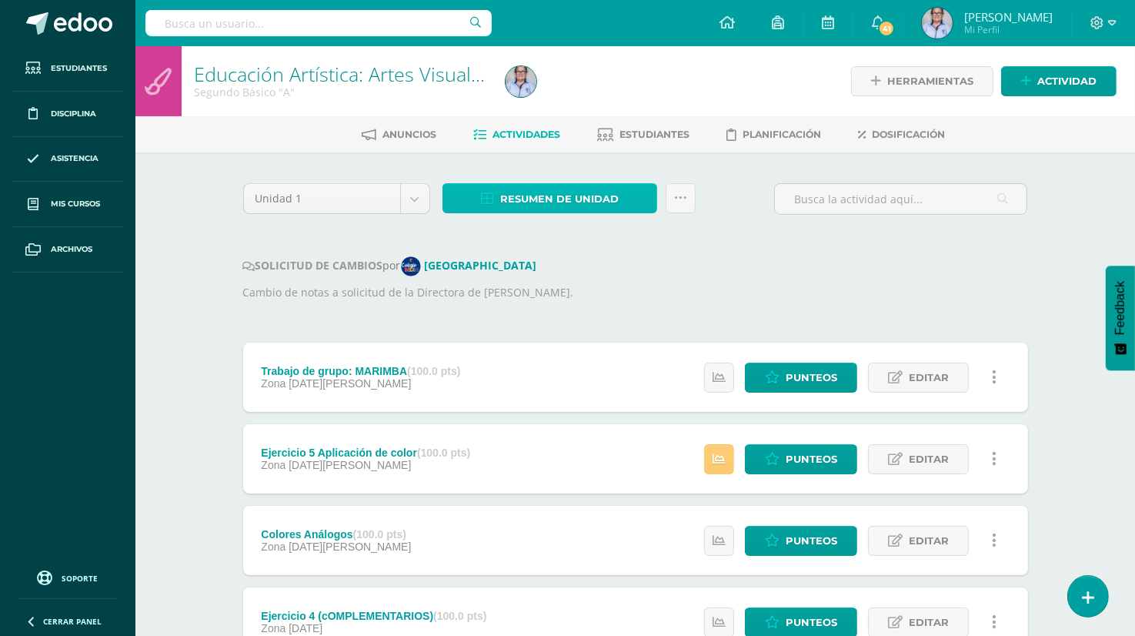
click at [550, 195] on span "Resumen de unidad" at bounding box center [559, 199] width 119 height 28
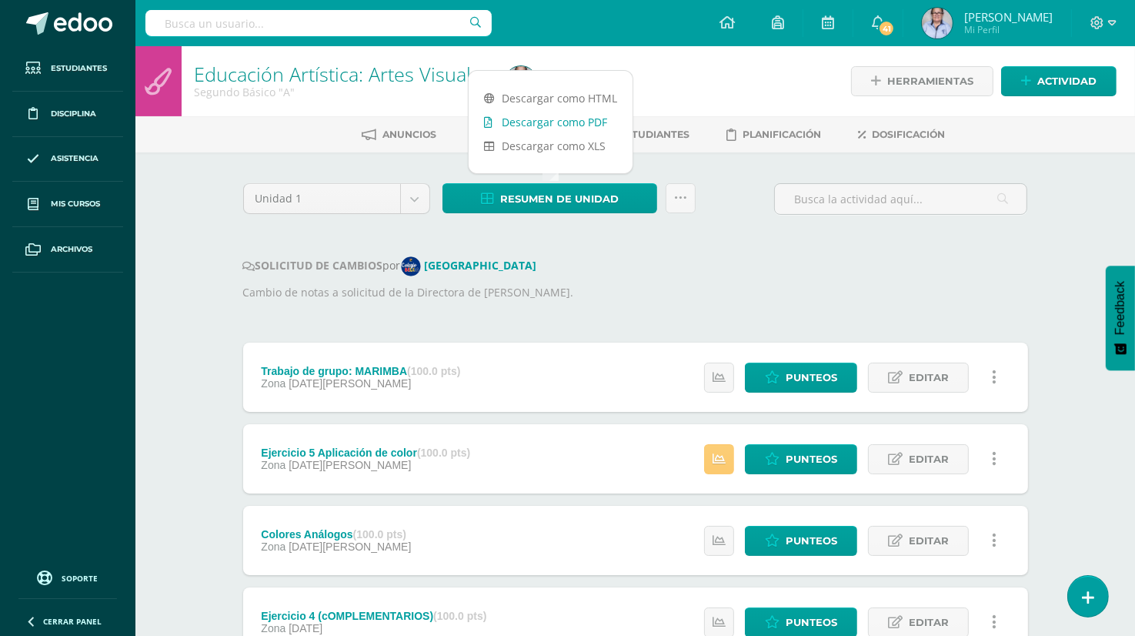
click at [576, 124] on link "Descargar como PDF" at bounding box center [551, 122] width 164 height 24
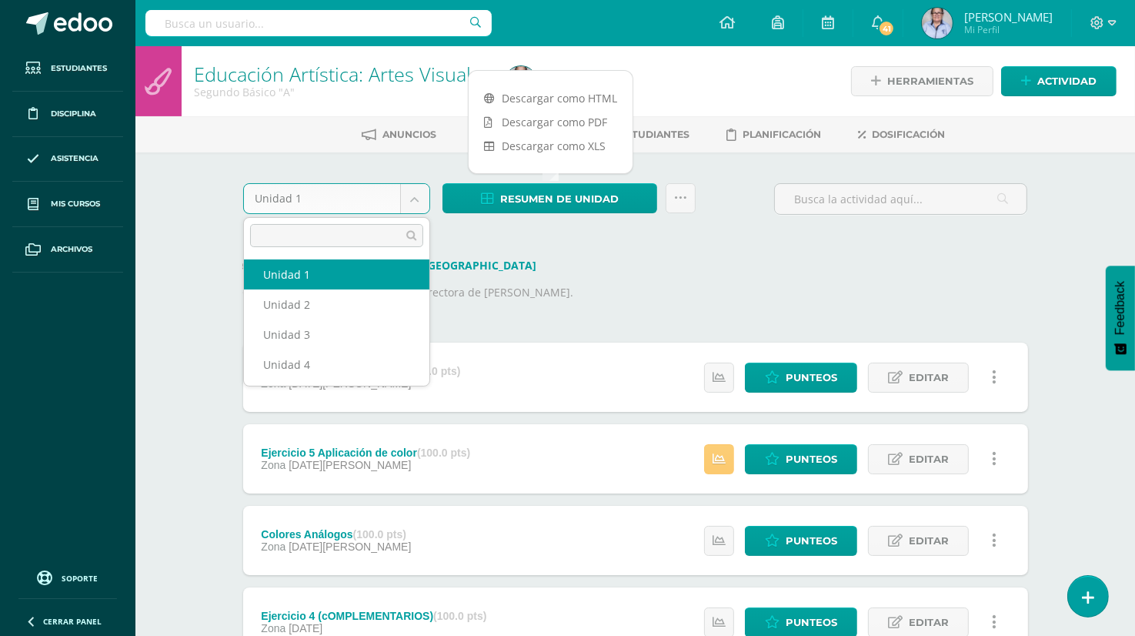
click at [416, 198] on body "Estudiantes Disciplina Asistencia Mis cursos Archivos Soporte Ayuda Reportar un…" at bounding box center [567, 501] width 1135 height 1003
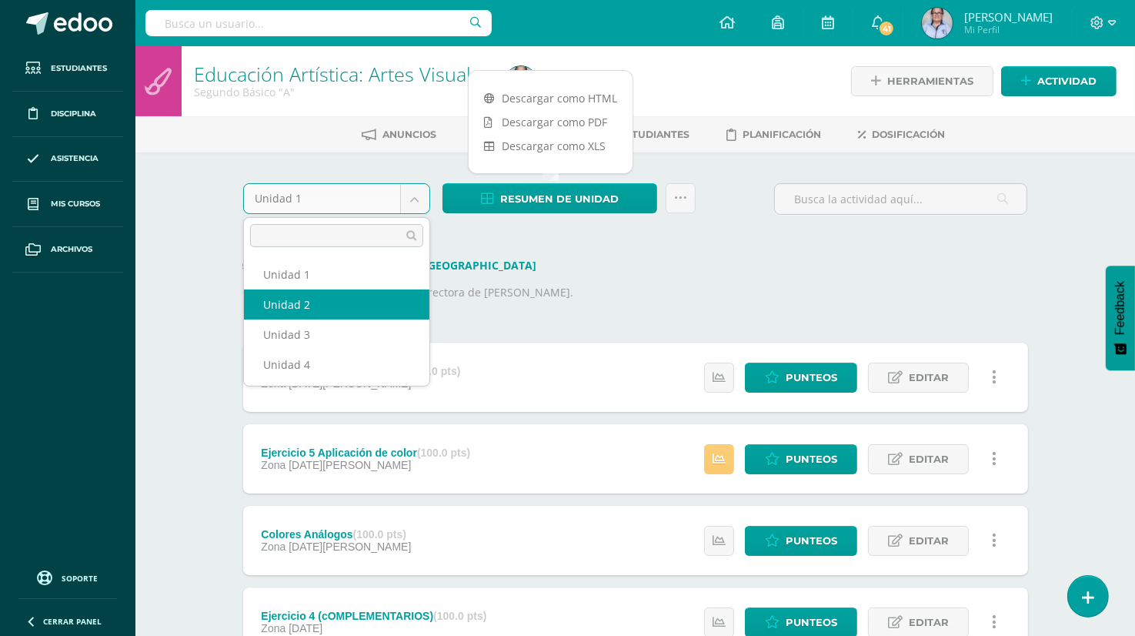
select select "Unidad 2"
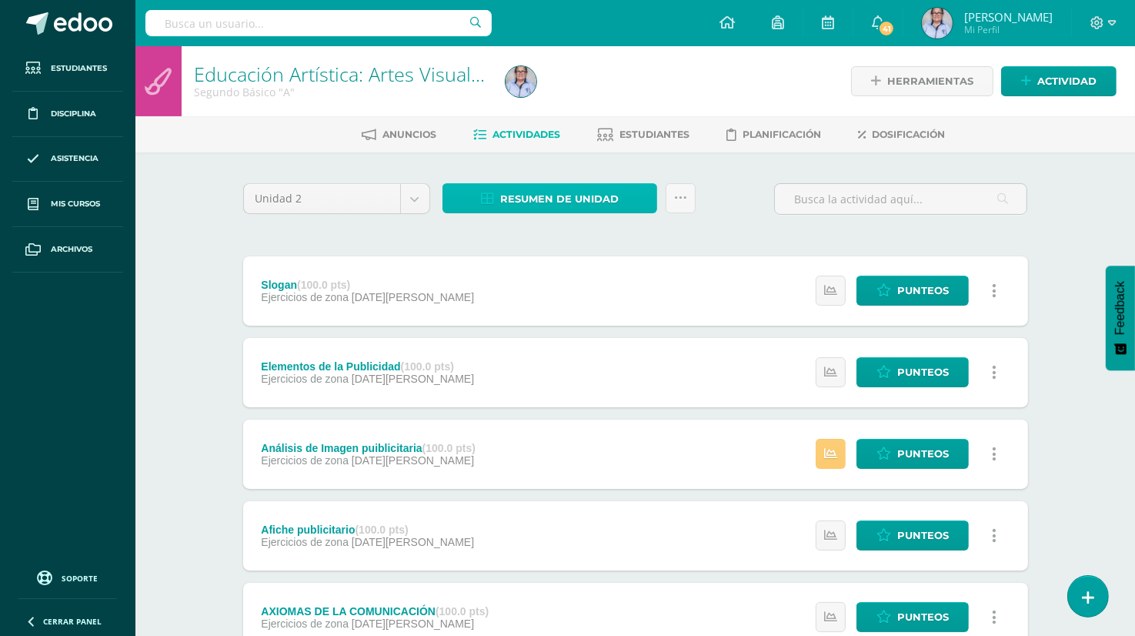
click at [545, 198] on span "Resumen de unidad" at bounding box center [559, 199] width 119 height 28
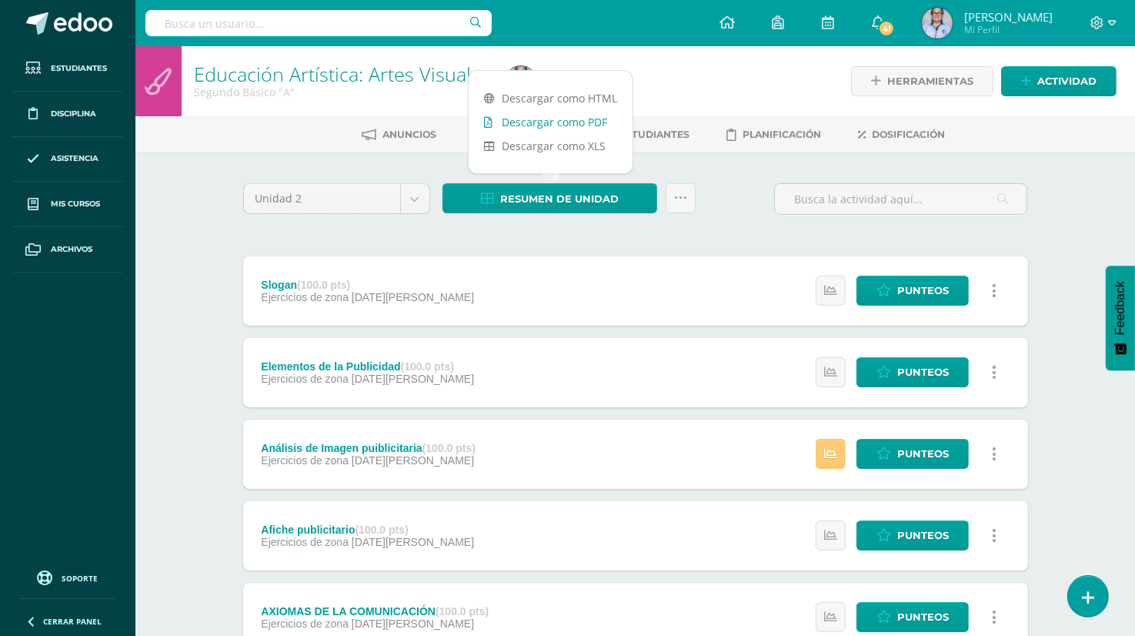
click at [558, 122] on link "Descargar como PDF" at bounding box center [551, 122] width 164 height 24
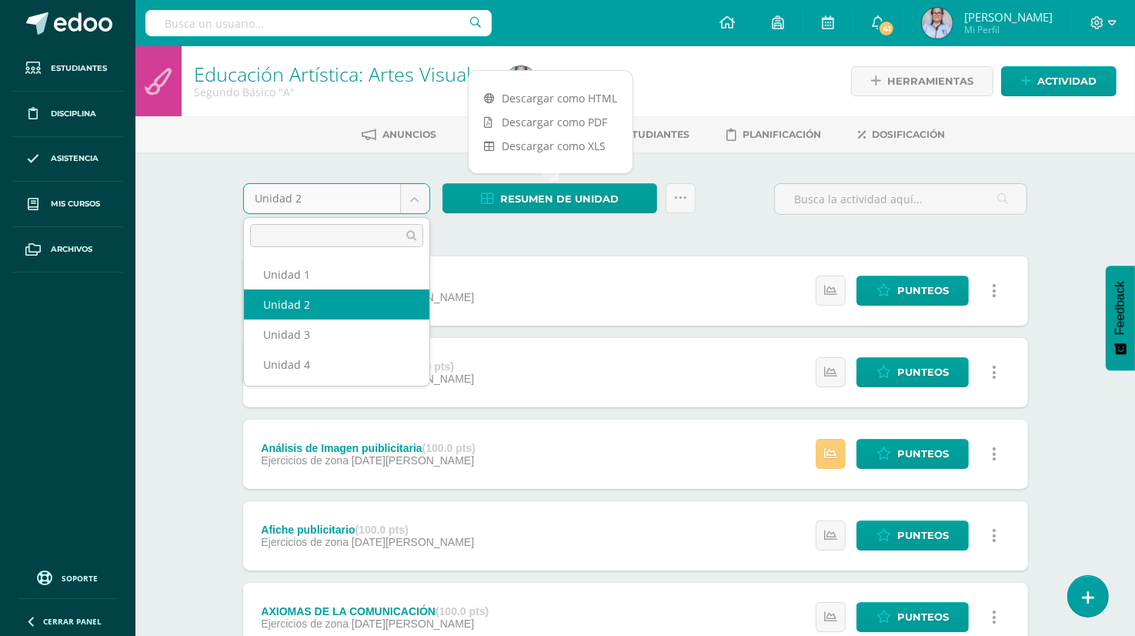
click at [416, 200] on body "Estudiantes Disciplina Asistencia Mis cursos Archivos Soporte Ayuda Reportar un…" at bounding box center [567, 499] width 1135 height 999
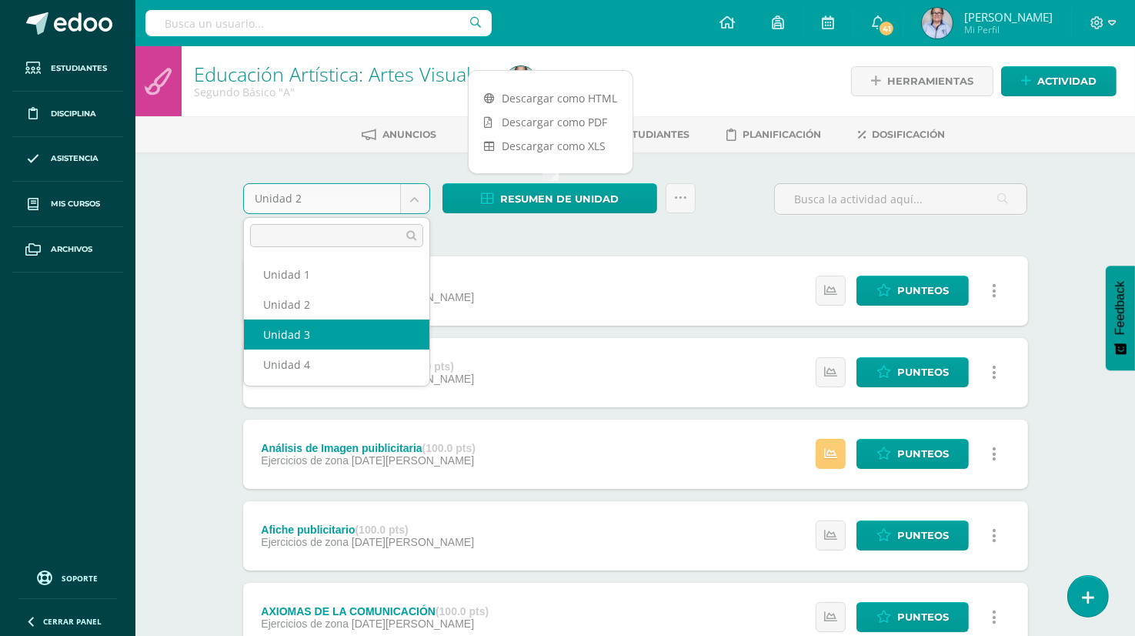
select select "Unidad 3"
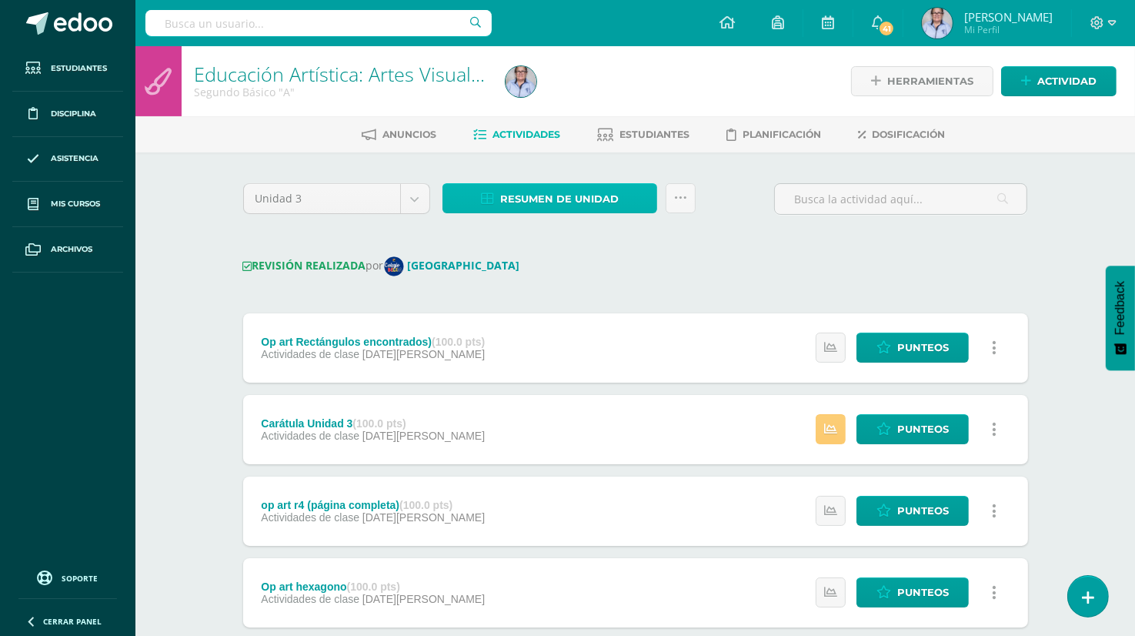
click at [553, 195] on span "Resumen de unidad" at bounding box center [559, 199] width 119 height 28
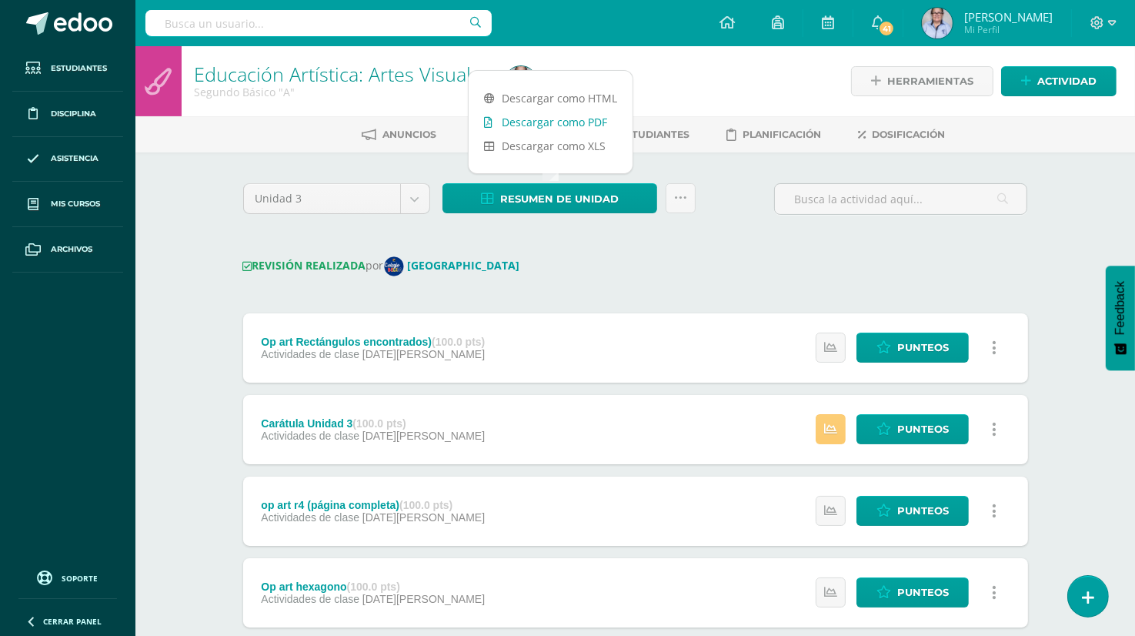
click at [569, 123] on link "Descargar como PDF" at bounding box center [551, 122] width 164 height 24
click at [421, 205] on body "Estudiantes Disciplina Asistencia Mis cursos Archivos Soporte Ayuda Reportar un…" at bounding box center [567, 446] width 1135 height 893
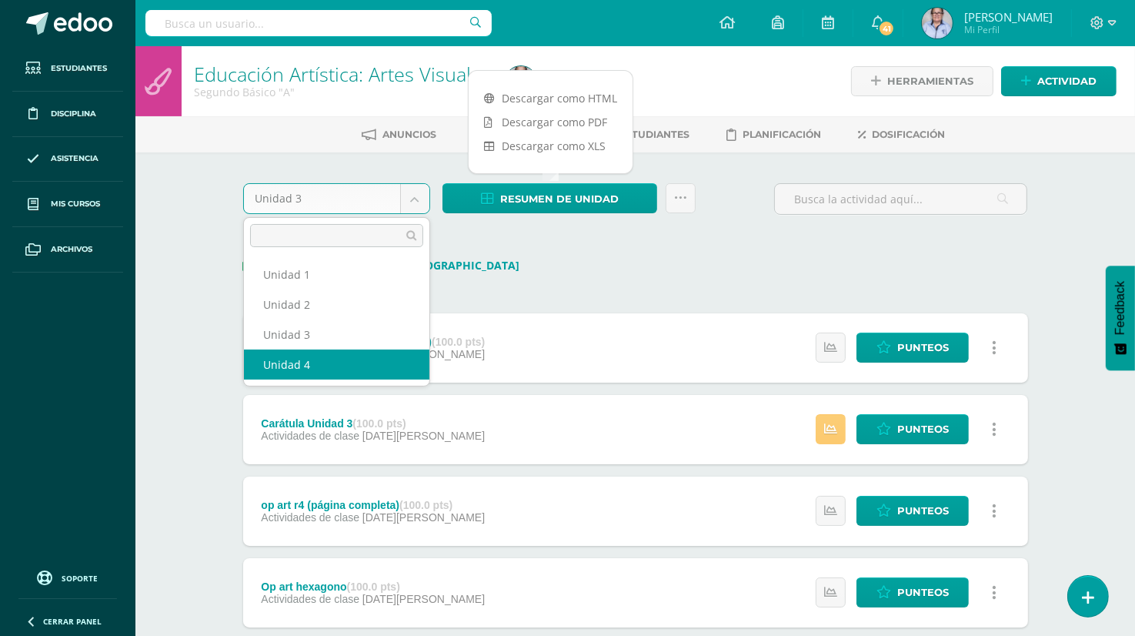
select select "Unidad 4"
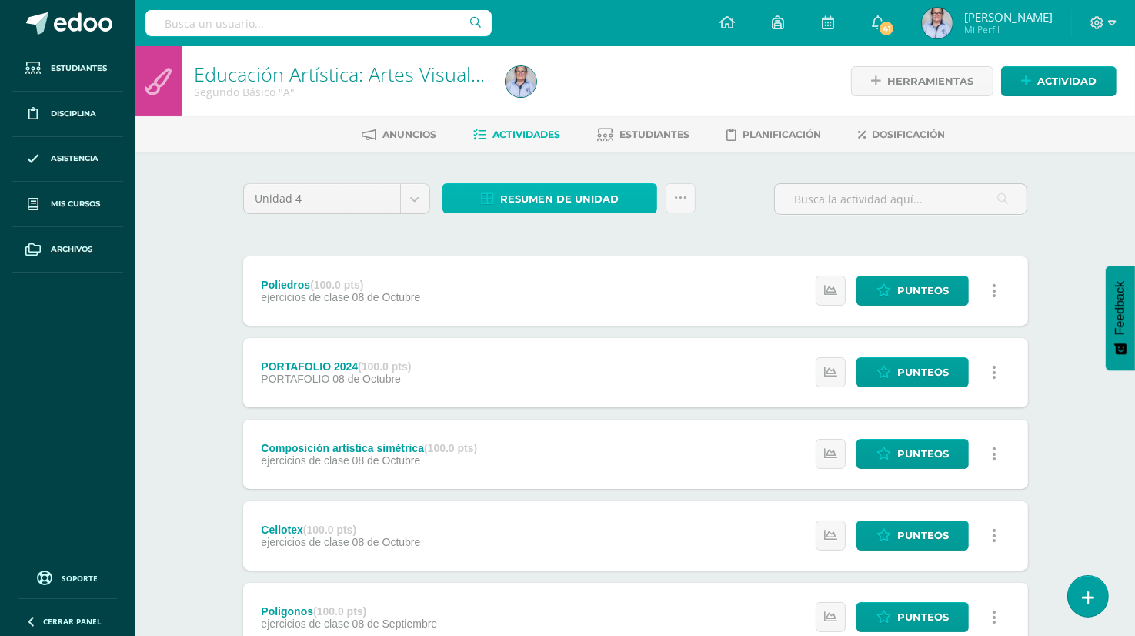
click at [525, 200] on span "Resumen de unidad" at bounding box center [559, 199] width 119 height 28
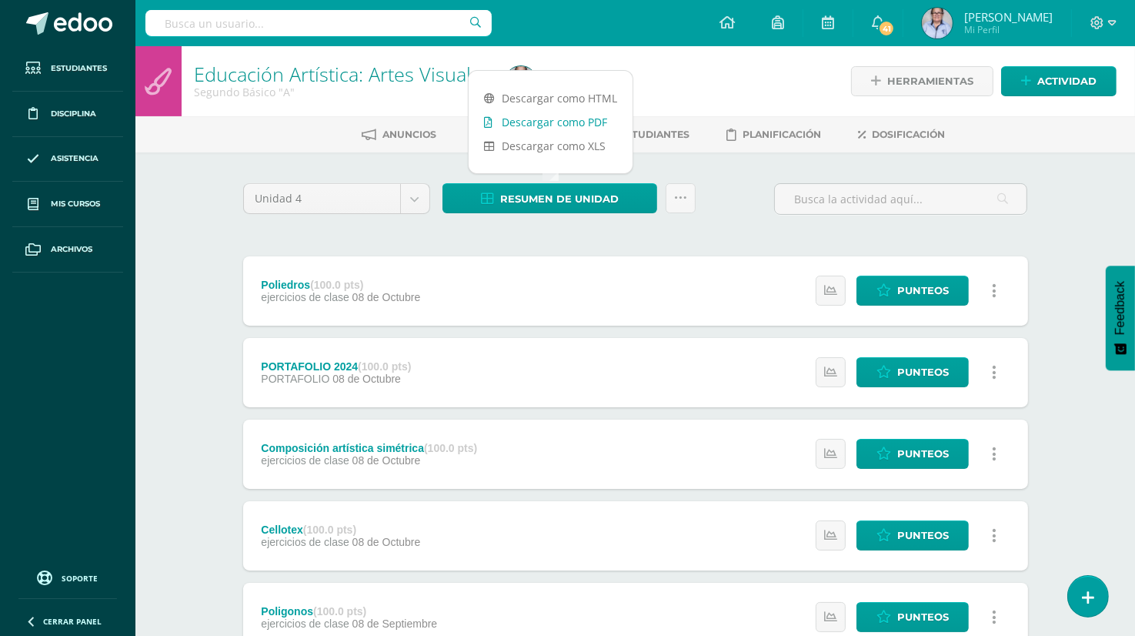
click at [572, 121] on link "Descargar como PDF" at bounding box center [551, 122] width 164 height 24
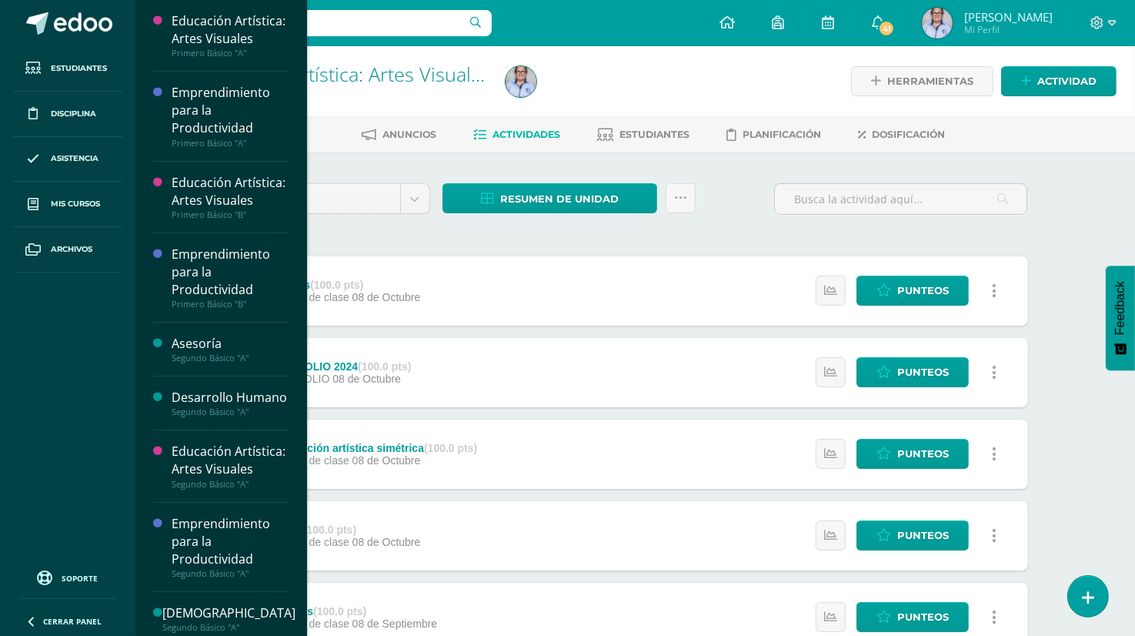
drag, startPoint x: 299, startPoint y: 179, endPoint x: 302, endPoint y: 222, distance: 43.3
click at [302, 222] on div "Educación Artística: Artes Visuales Primero Básico "A" Actividades Estudiantes …" at bounding box center [221, 318] width 172 height 636
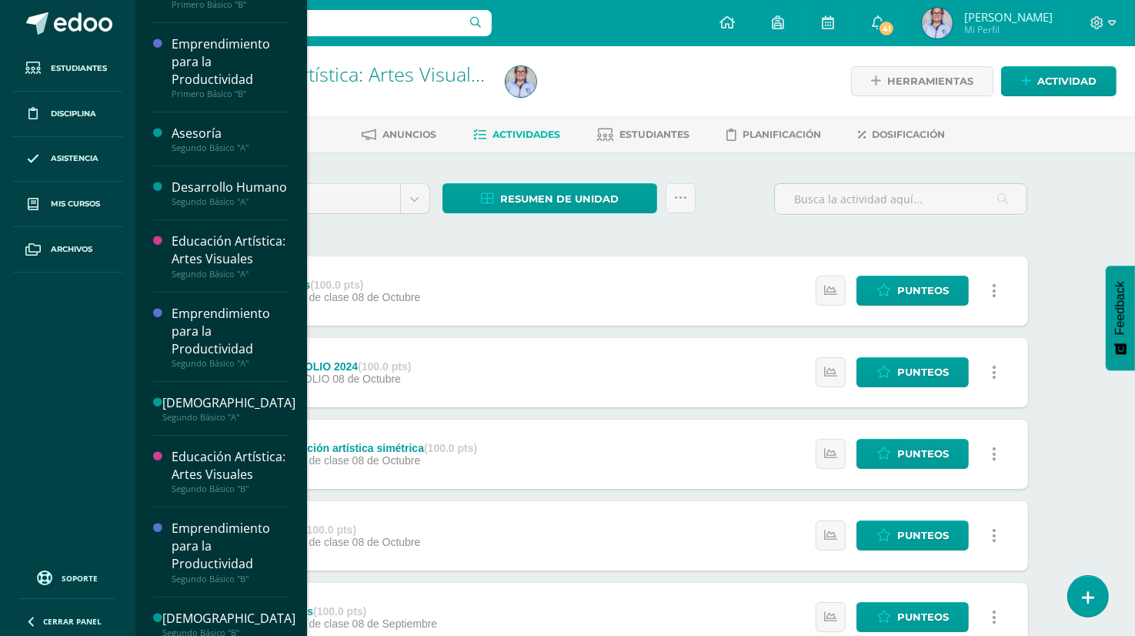
scroll to position [209, 0]
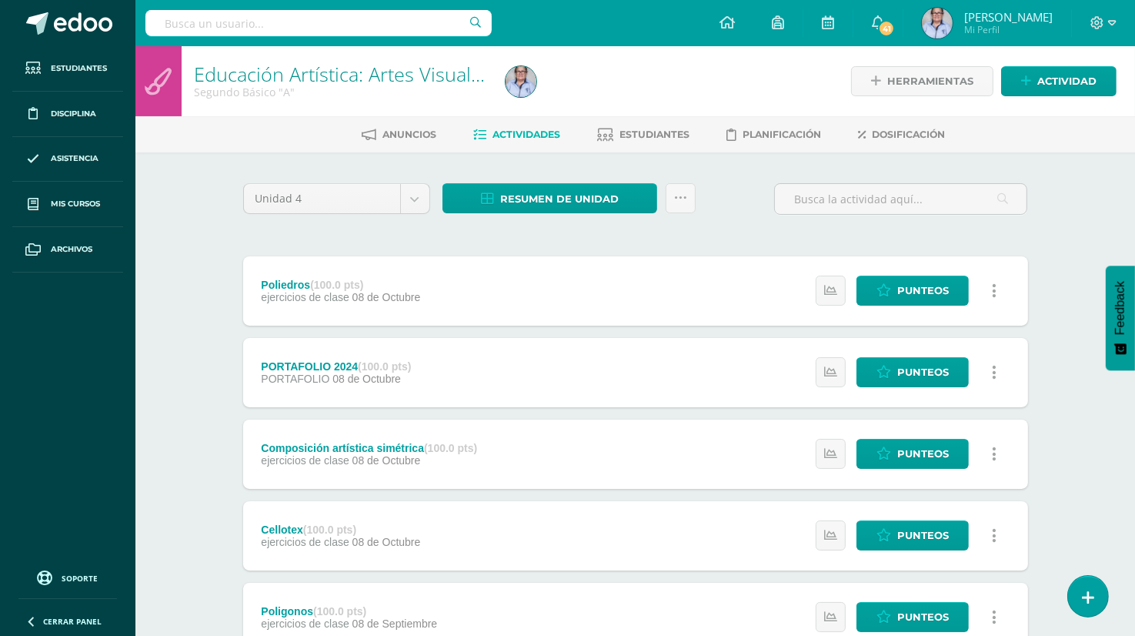
click at [699, 229] on div "Unidad 4 Unidad 1 Unidad 2 Unidad 3 Unidad 4 Resumen de unidad Enviar punteos a…" at bounding box center [635, 575] width 797 height 785
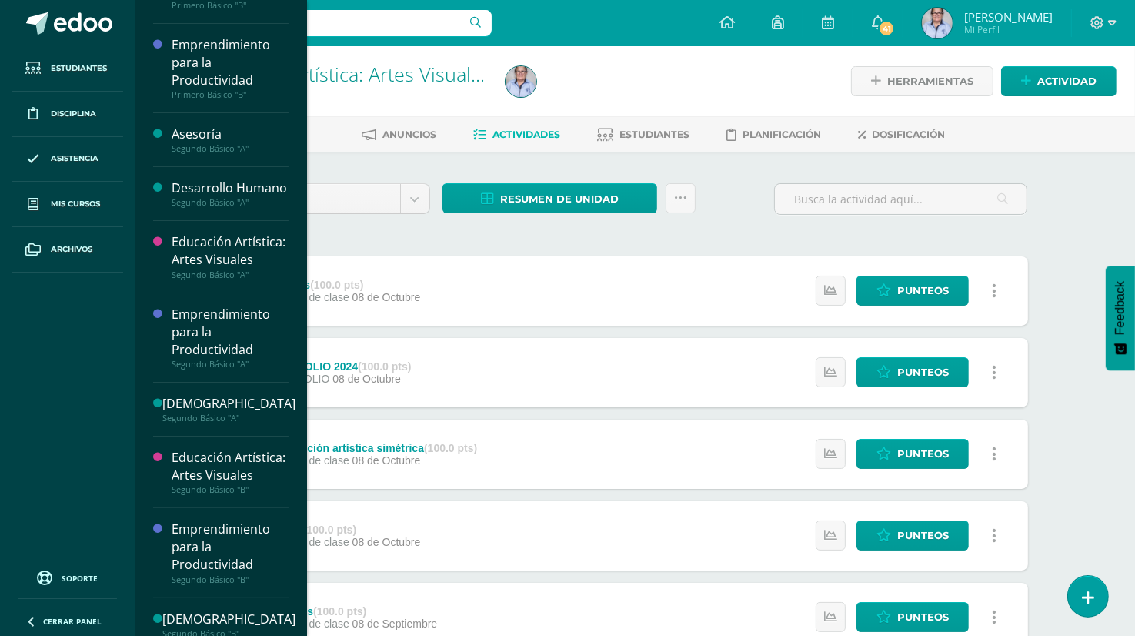
click at [297, 153] on div "Educación Artística: Artes Visuales Primero Básico "A" Actividades Estudiantes …" at bounding box center [221, 318] width 172 height 636
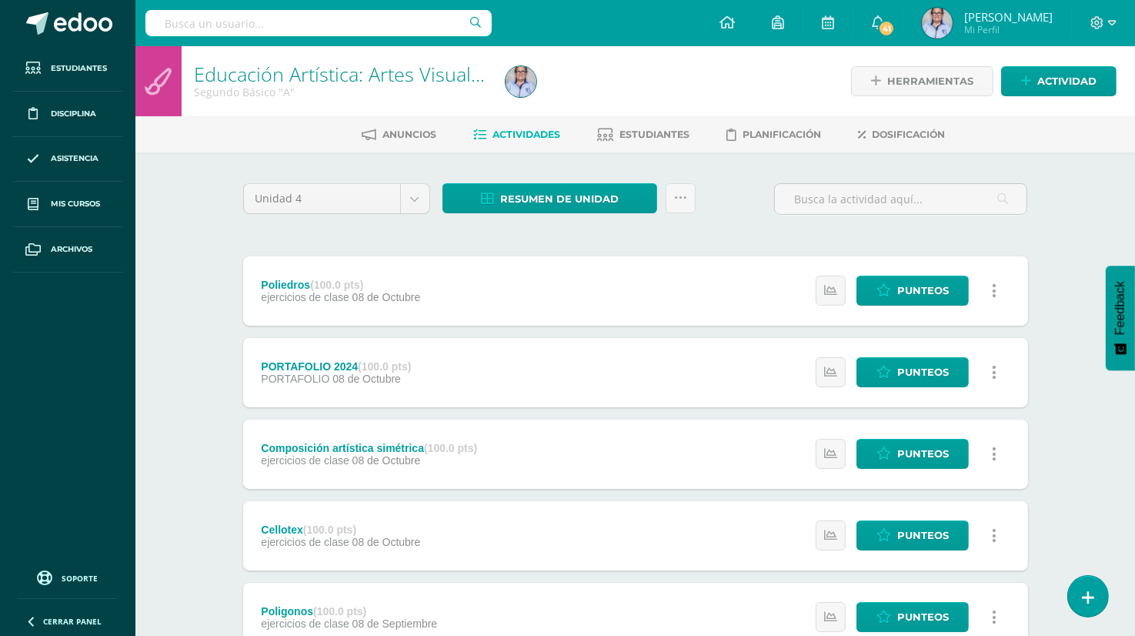
click at [354, 226] on div "Unidad 4 Unidad 1 Unidad 2 Unidad 3 Unidad 4 Resumen de unidad Enviar punteos a…" at bounding box center [635, 575] width 797 height 785
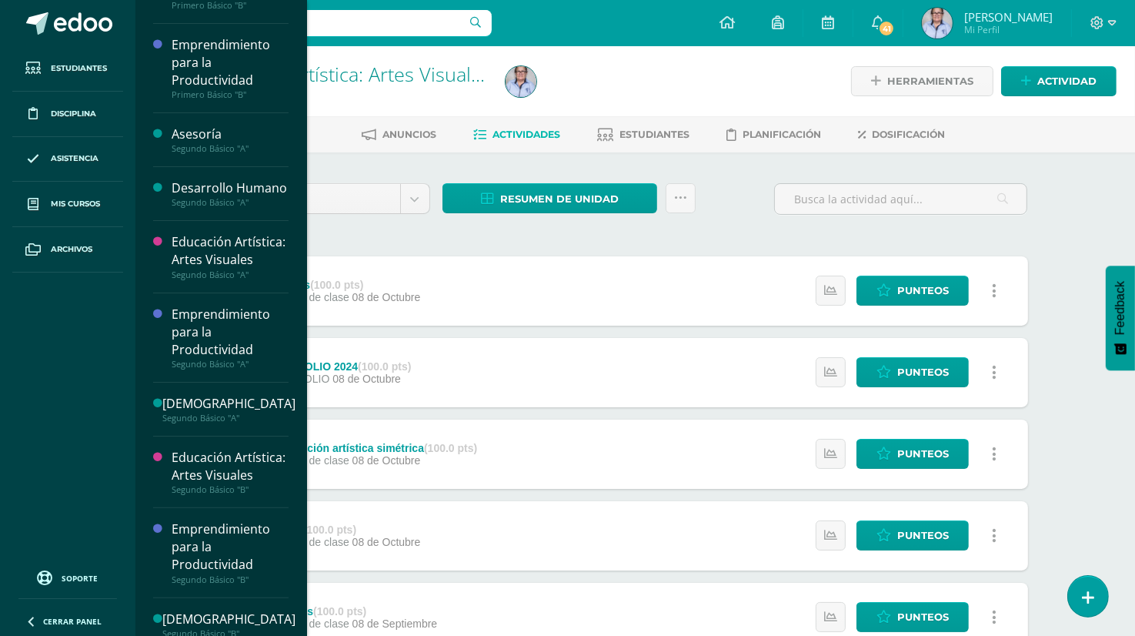
drag, startPoint x: 299, startPoint y: 181, endPoint x: 294, endPoint y: 244, distance: 63.3
click at [294, 244] on div "Educación Artística: Artes Visuales Primero Básico "A" Actividades Estudiantes …" at bounding box center [221, 318] width 172 height 636
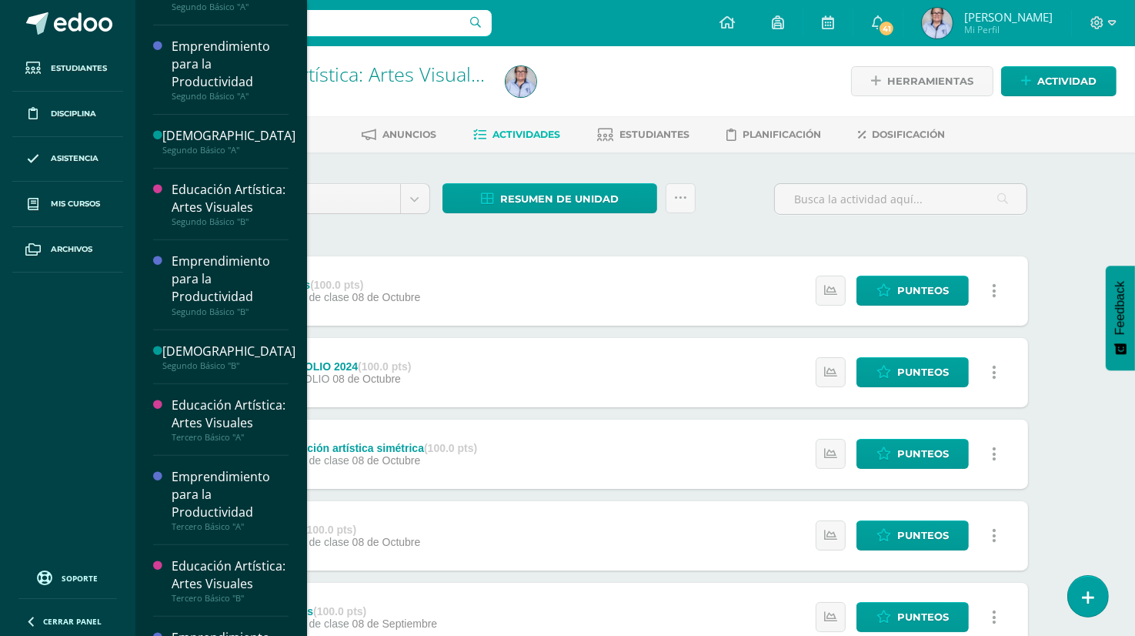
scroll to position [481, 0]
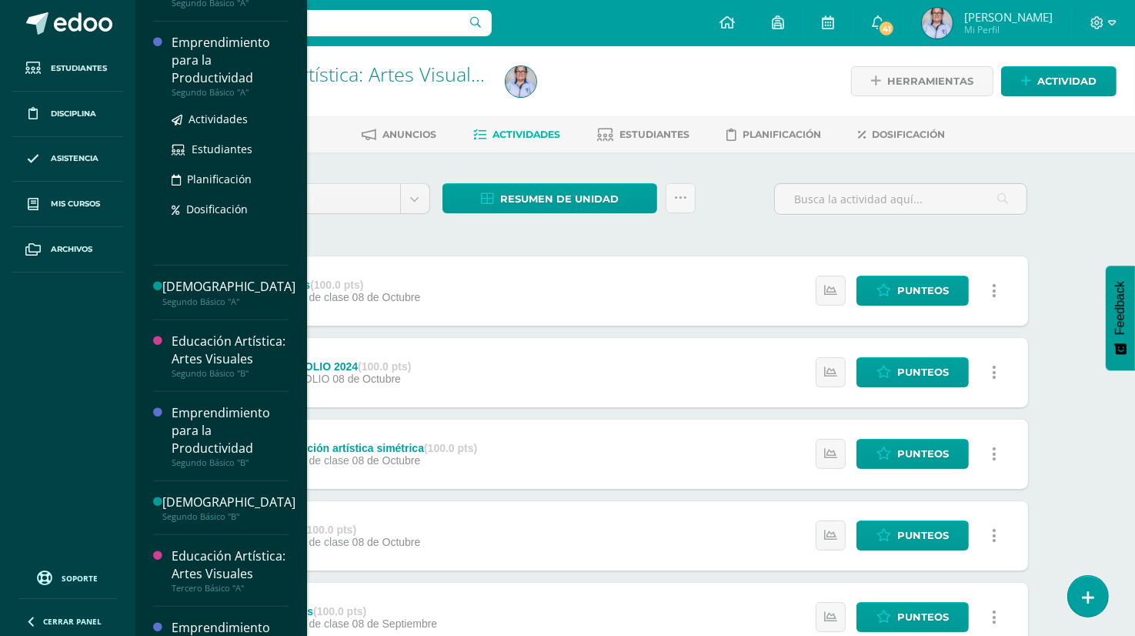
click at [218, 87] on div "Emprendimiento para la Productividad" at bounding box center [230, 60] width 117 height 53
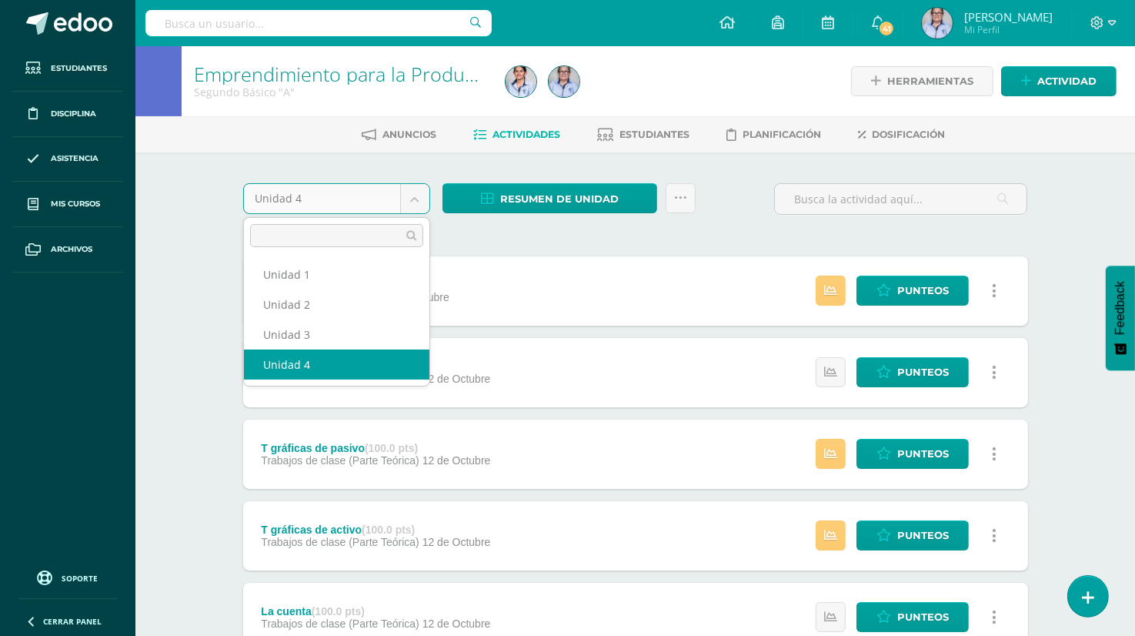
click at [419, 205] on body "Estudiantes Disciplina Asistencia Mis cursos Archivos Soporte Ayuda Reportar un…" at bounding box center [567, 578] width 1135 height 1157
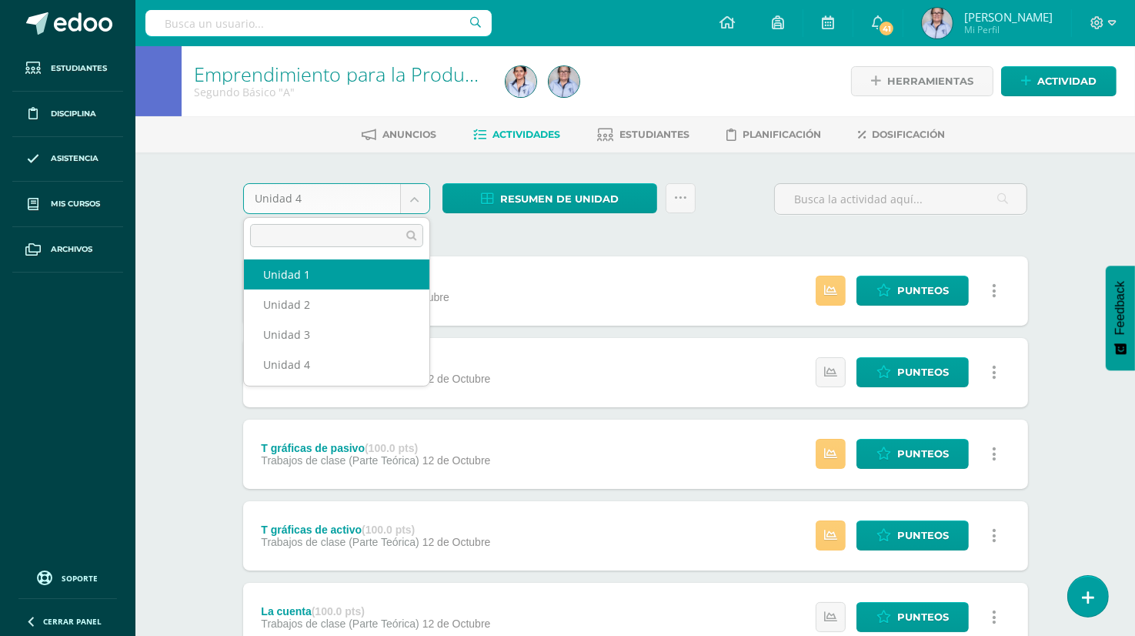
select select "Unidad 1"
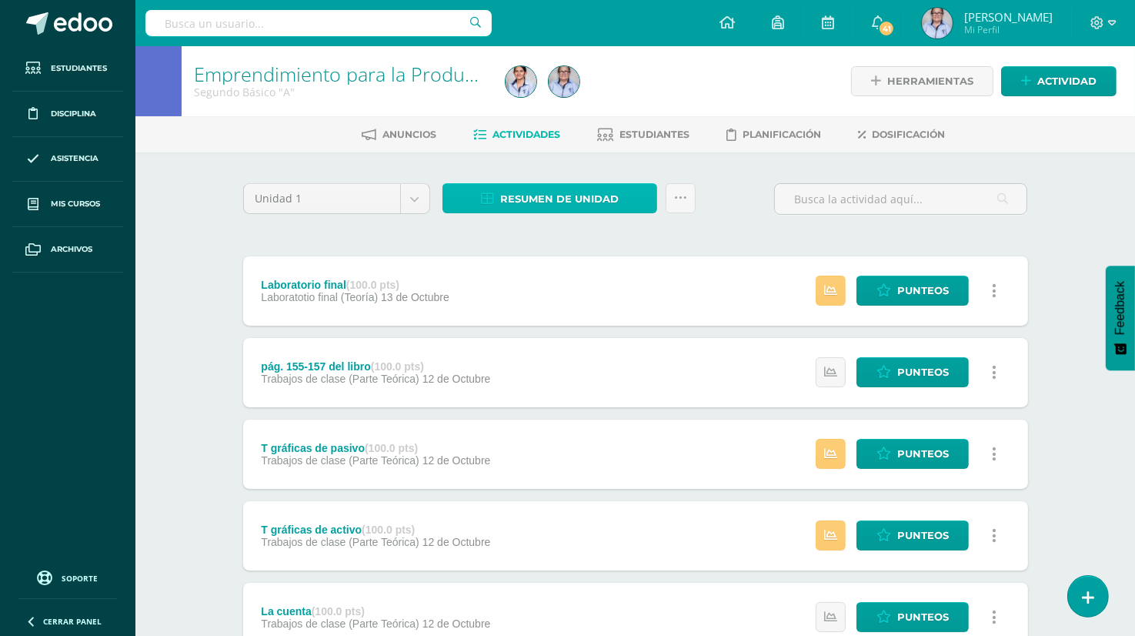
click at [579, 195] on span "Resumen de unidad" at bounding box center [559, 199] width 119 height 28
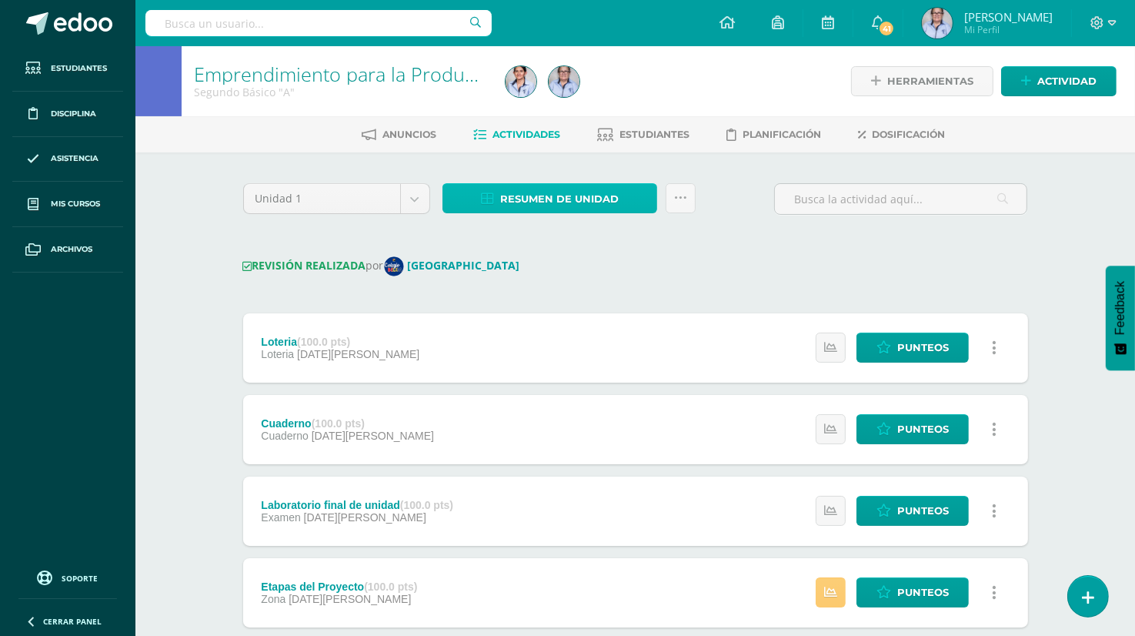
click at [562, 199] on span "Resumen de unidad" at bounding box center [559, 199] width 119 height 28
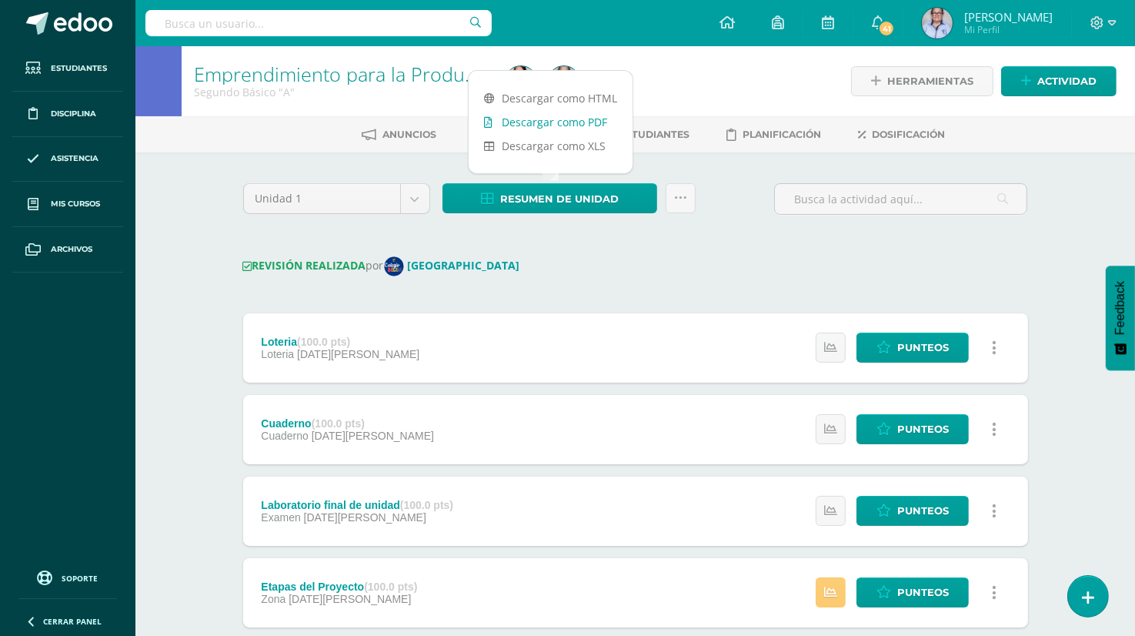
click at [595, 122] on link "Descargar como PDF" at bounding box center [551, 122] width 164 height 24
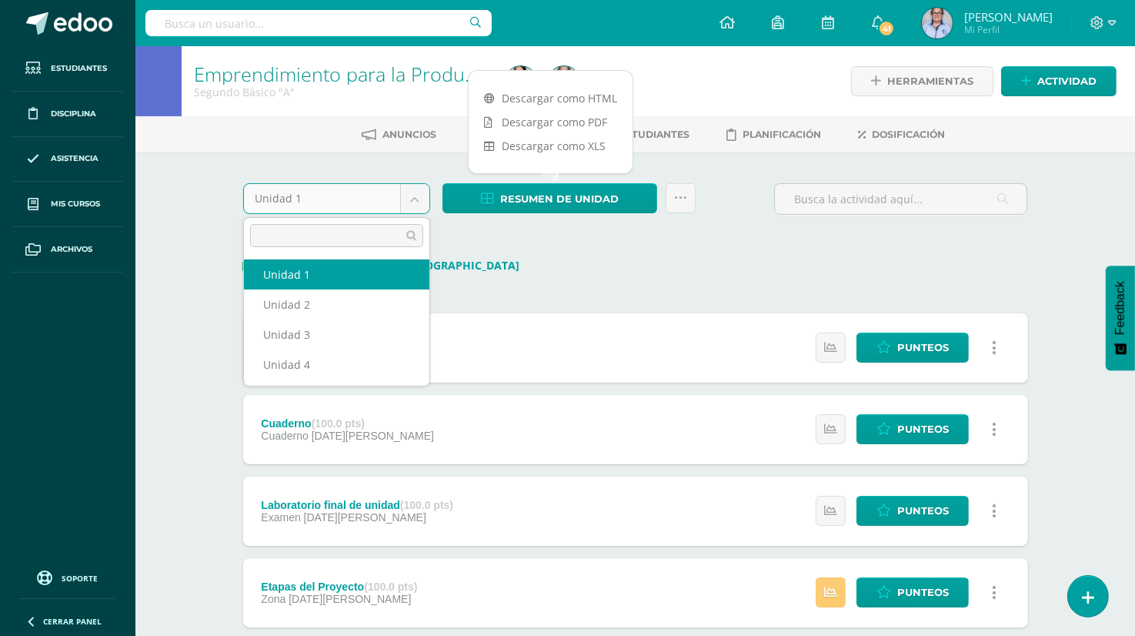
click at [408, 205] on body "Estudiantes Disciplina Asistencia Mis cursos Archivos Soporte Ayuda Reportar un…" at bounding box center [567, 607] width 1135 height 1214
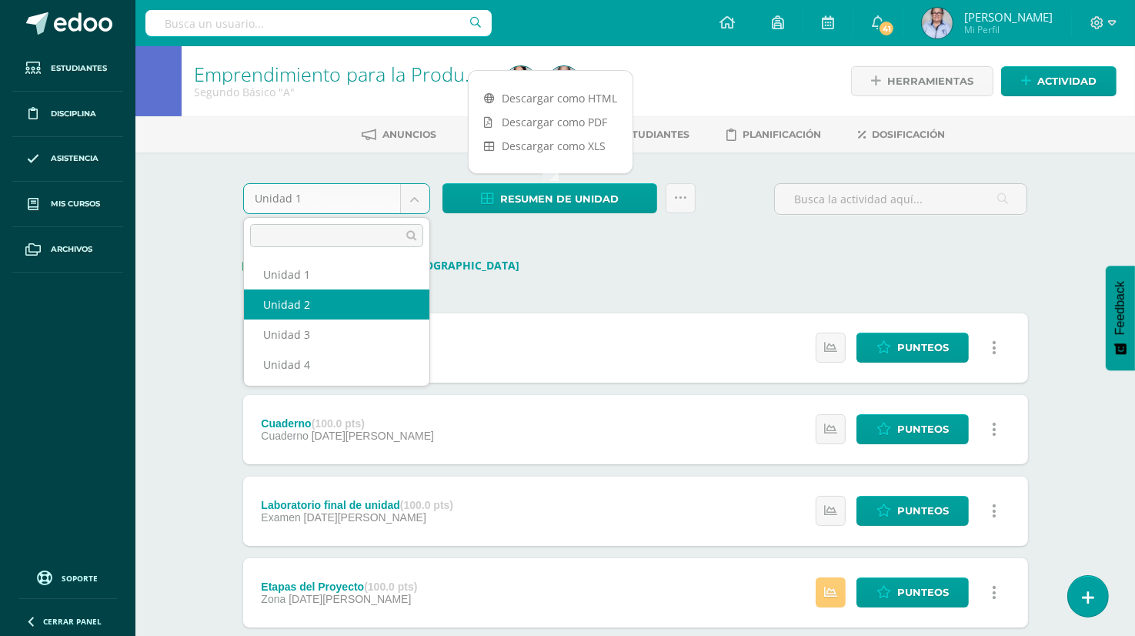
select select "Unidad 2"
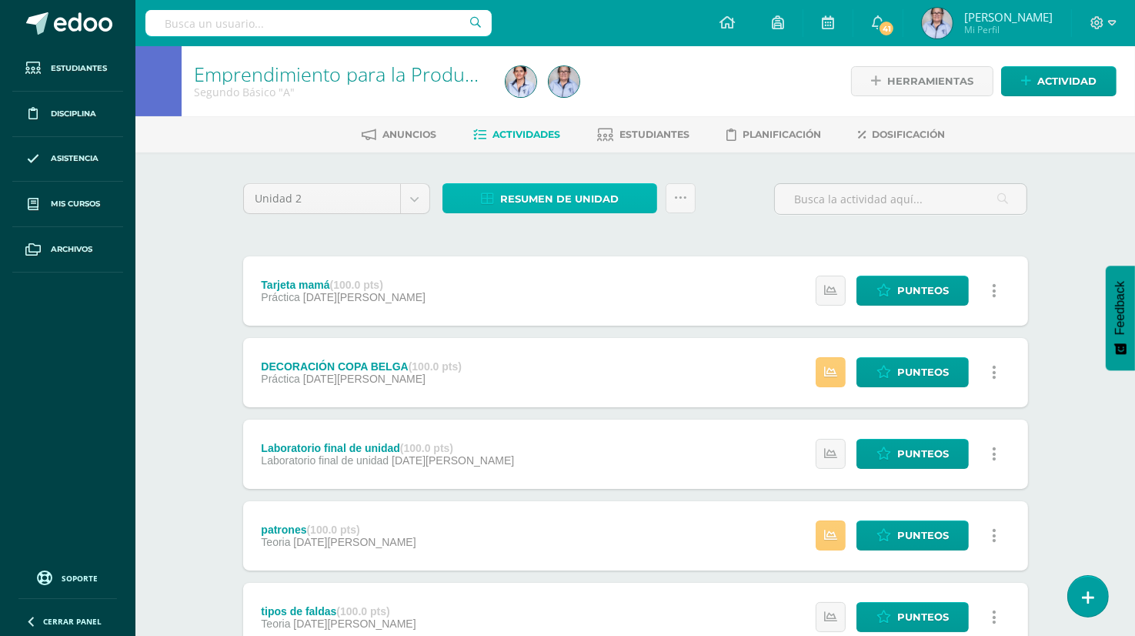
click at [530, 195] on span "Resumen de unidad" at bounding box center [559, 199] width 119 height 28
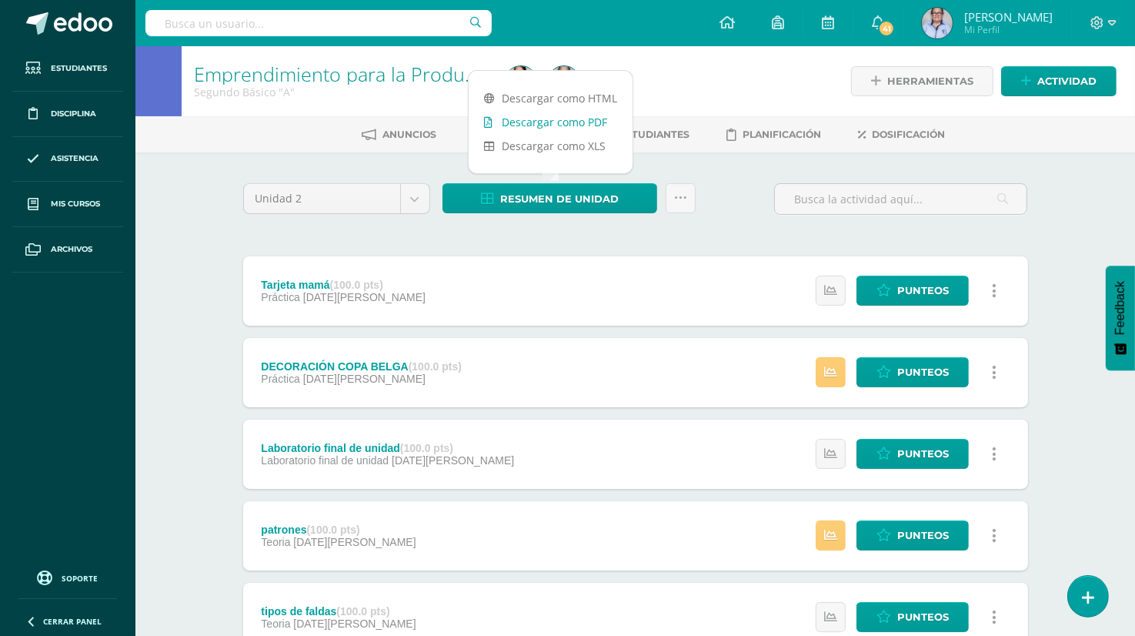
click at [570, 120] on link "Descargar como PDF" at bounding box center [551, 122] width 164 height 24
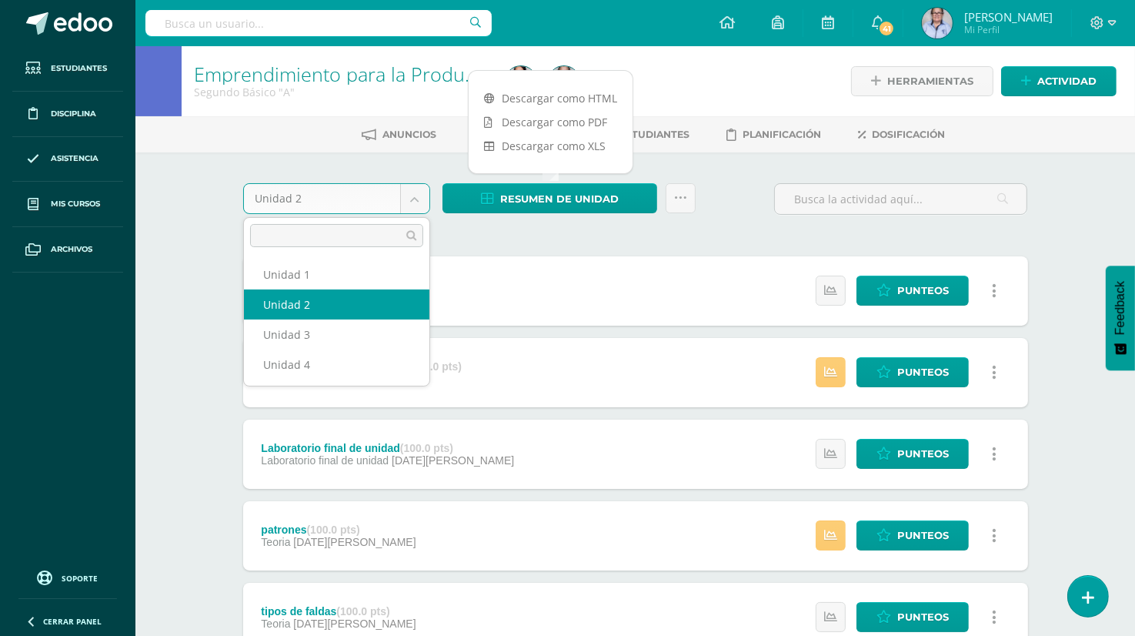
click at [416, 201] on body "Estudiantes Disciplina Asistencia Mis cursos Archivos Soporte Ayuda Reportar un…" at bounding box center [567, 578] width 1135 height 1157
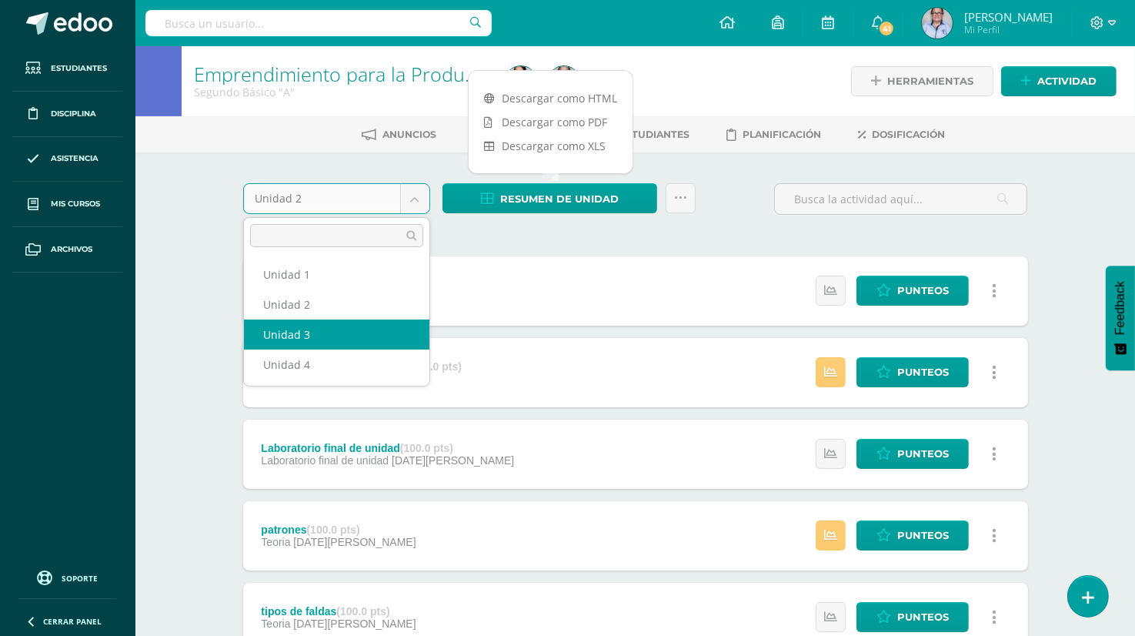
select select "Unidad 3"
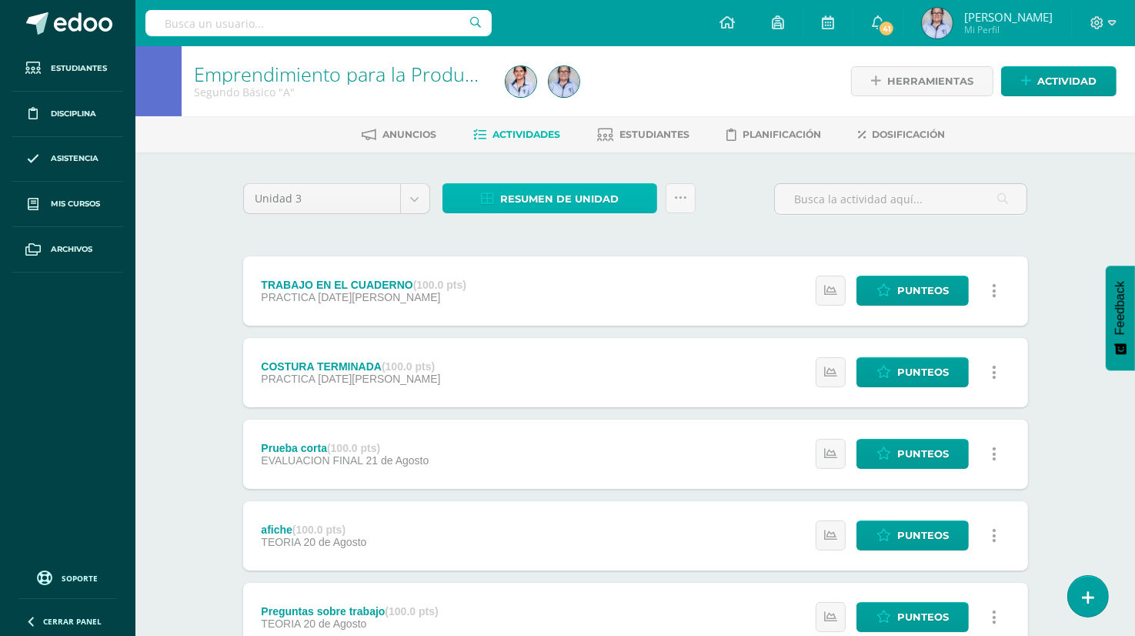
click at [588, 197] on span "Resumen de unidad" at bounding box center [559, 199] width 119 height 28
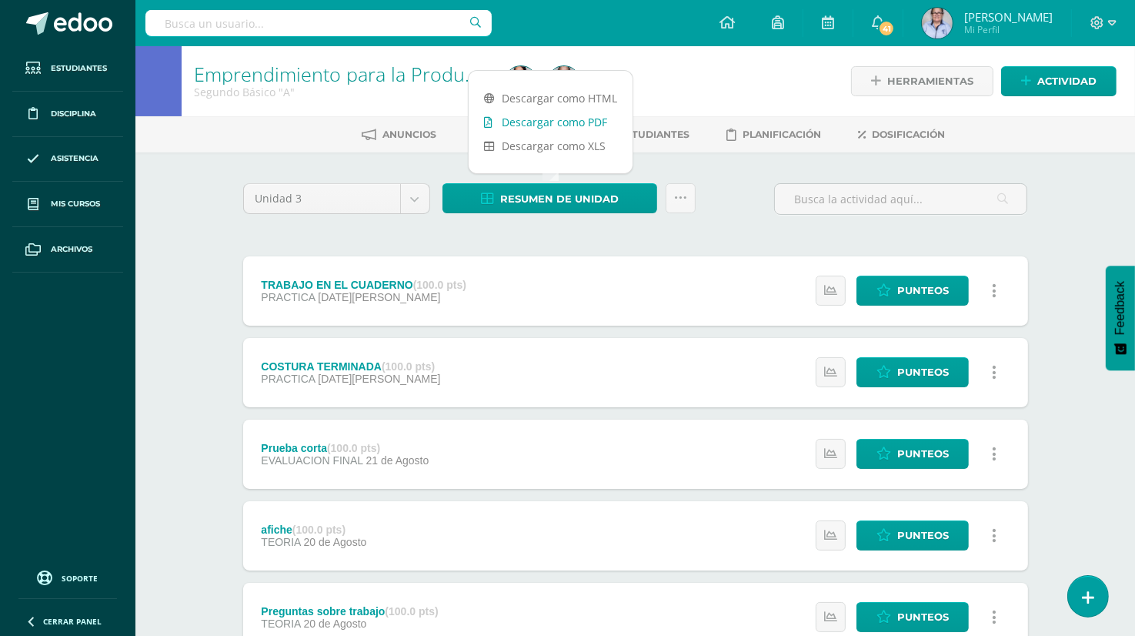
click at [597, 122] on link "Descargar como PDF" at bounding box center [551, 122] width 164 height 24
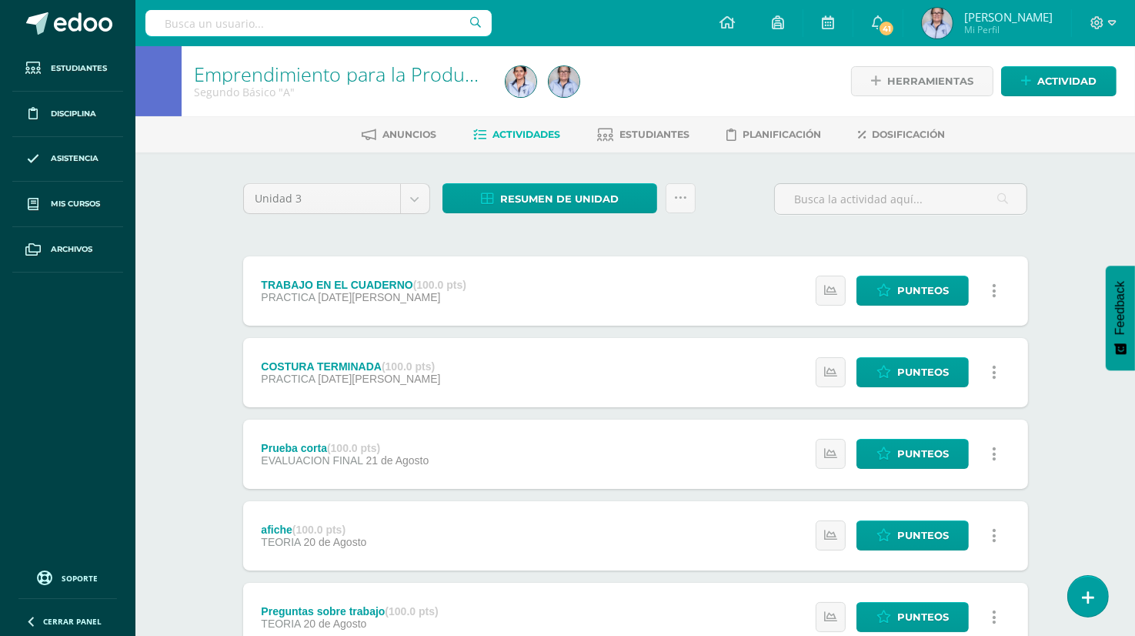
click at [184, 231] on div "Emprendimiento para la Productividad Segundo Básico "A" Herramientas Detalle de…" at bounding box center [635, 563] width 1000 height 1034
click at [574, 199] on span "Resumen de unidad" at bounding box center [559, 199] width 119 height 28
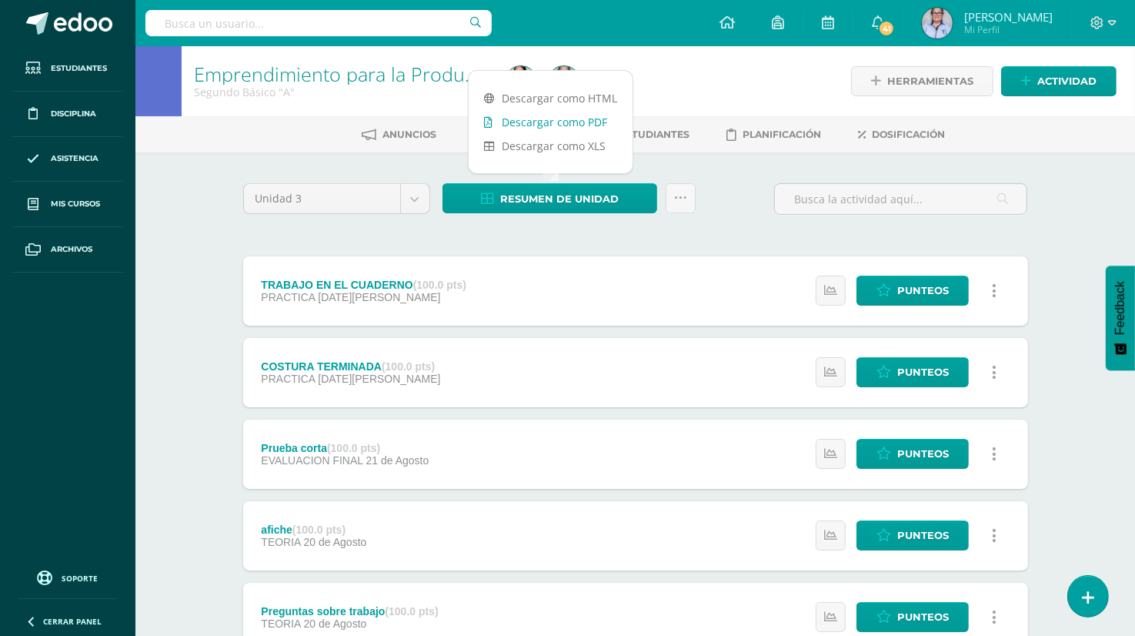
click at [586, 114] on link "Descargar como PDF" at bounding box center [551, 122] width 164 height 24
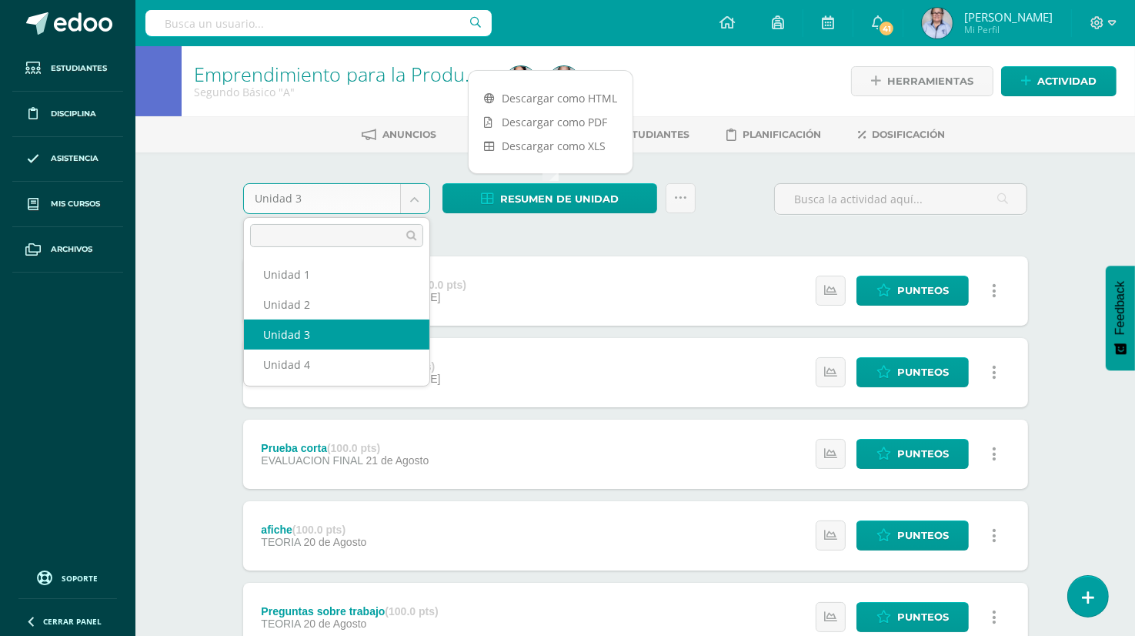
click at [416, 196] on body "Estudiantes Disciplina Asistencia Mis cursos Archivos Soporte Ayuda Reportar un…" at bounding box center [567, 540] width 1135 height 1080
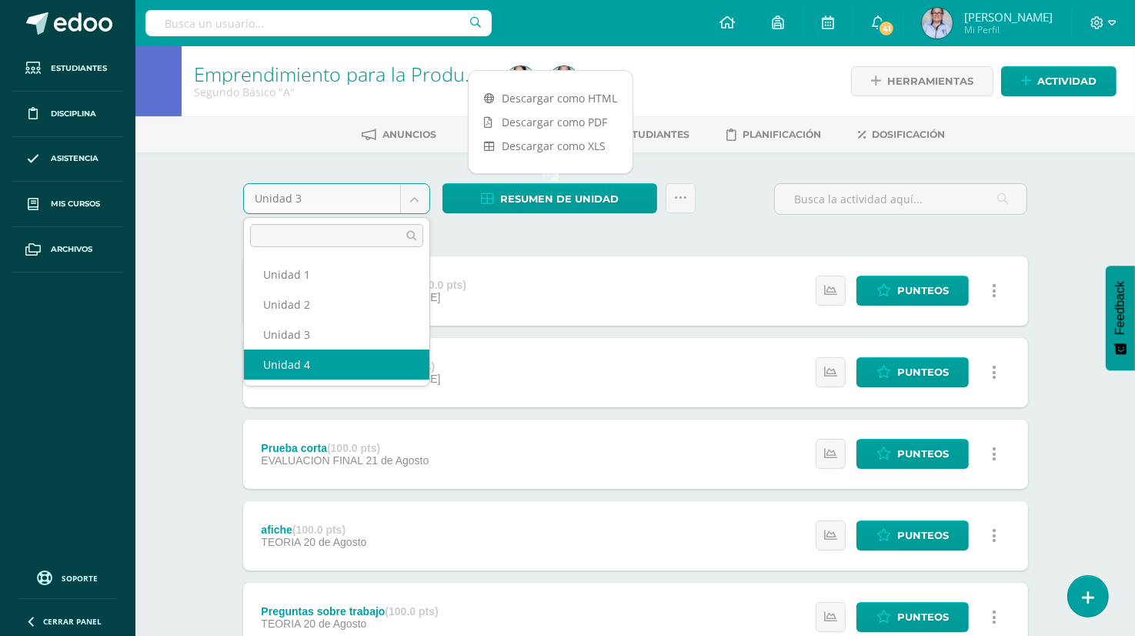
select select "Unidad 4"
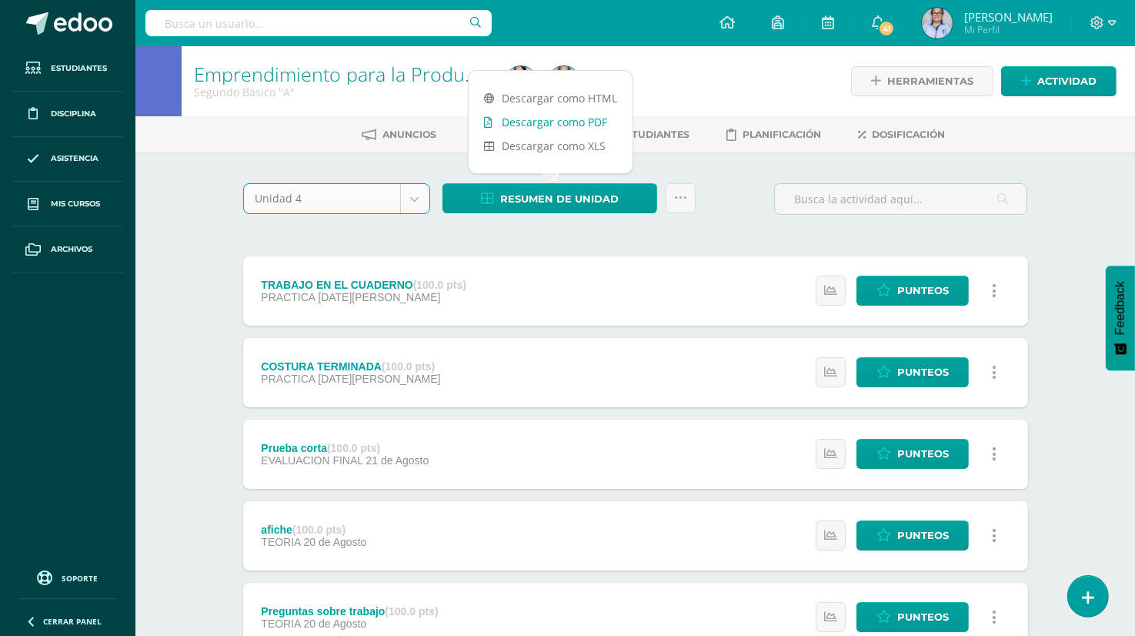
click at [545, 124] on link "Descargar como PDF" at bounding box center [551, 122] width 164 height 24
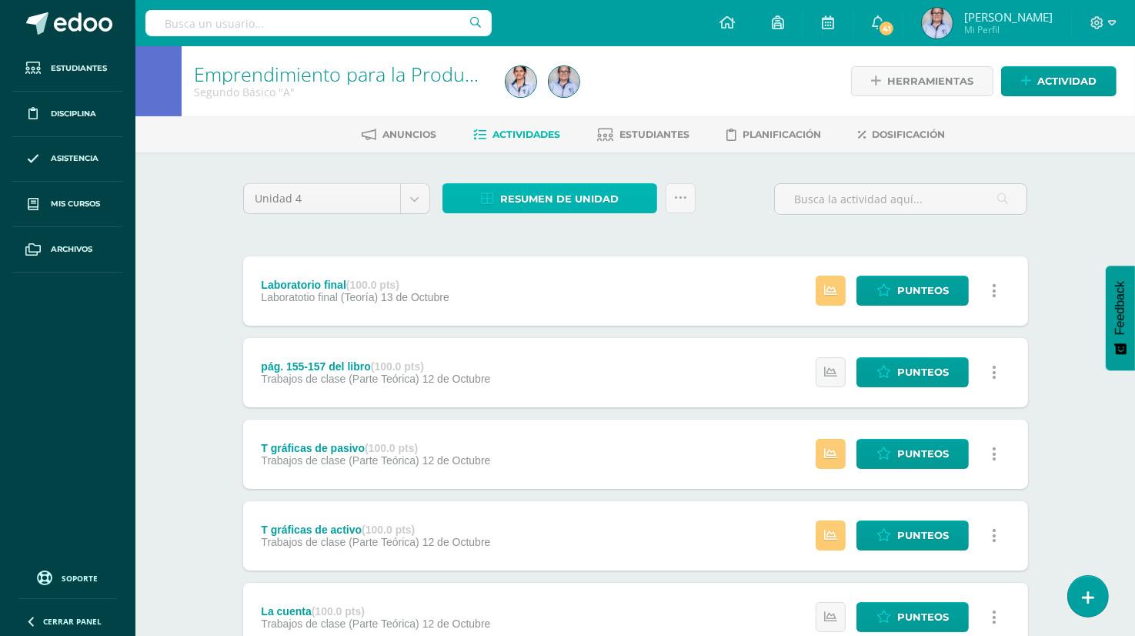
click at [542, 198] on span "Resumen de unidad" at bounding box center [559, 199] width 119 height 28
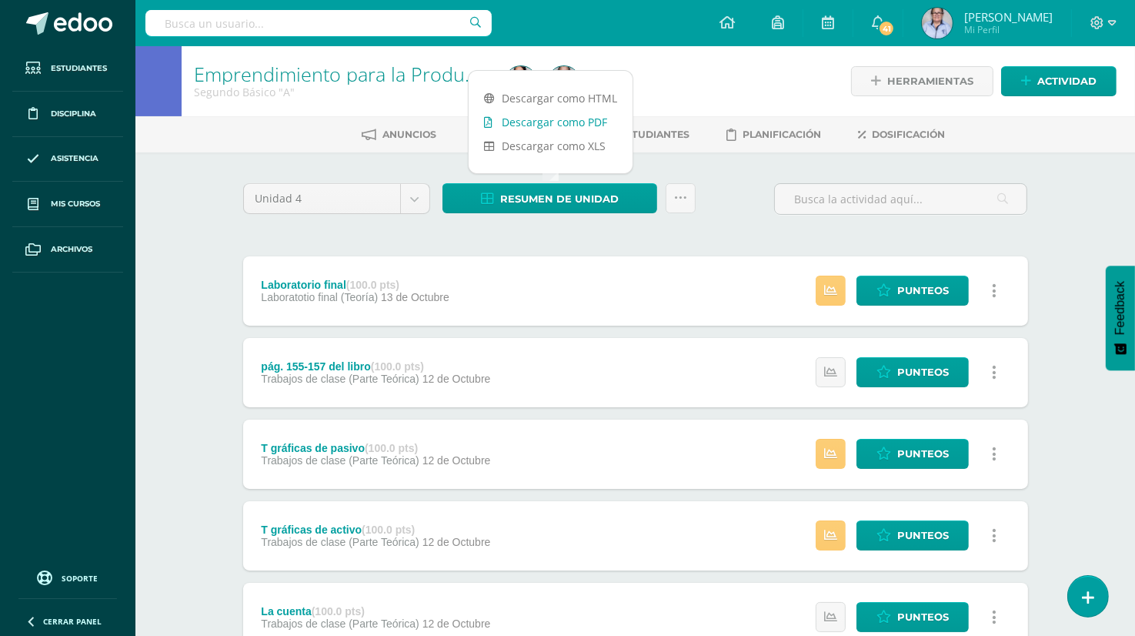
click at [586, 122] on link "Descargar como PDF" at bounding box center [551, 122] width 164 height 24
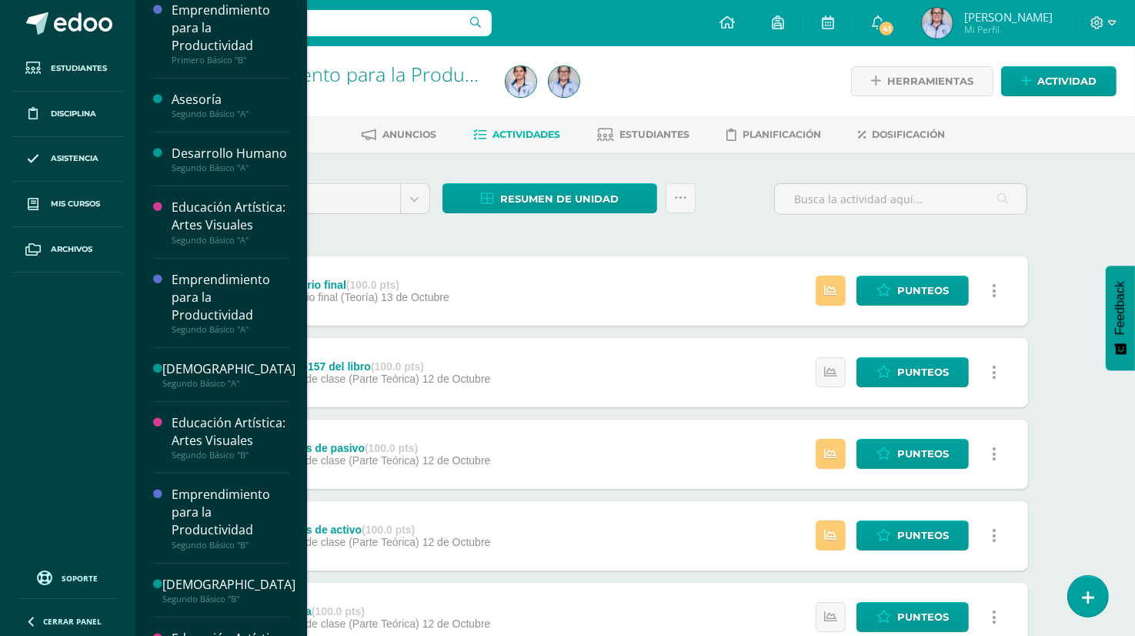
scroll to position [246, 0]
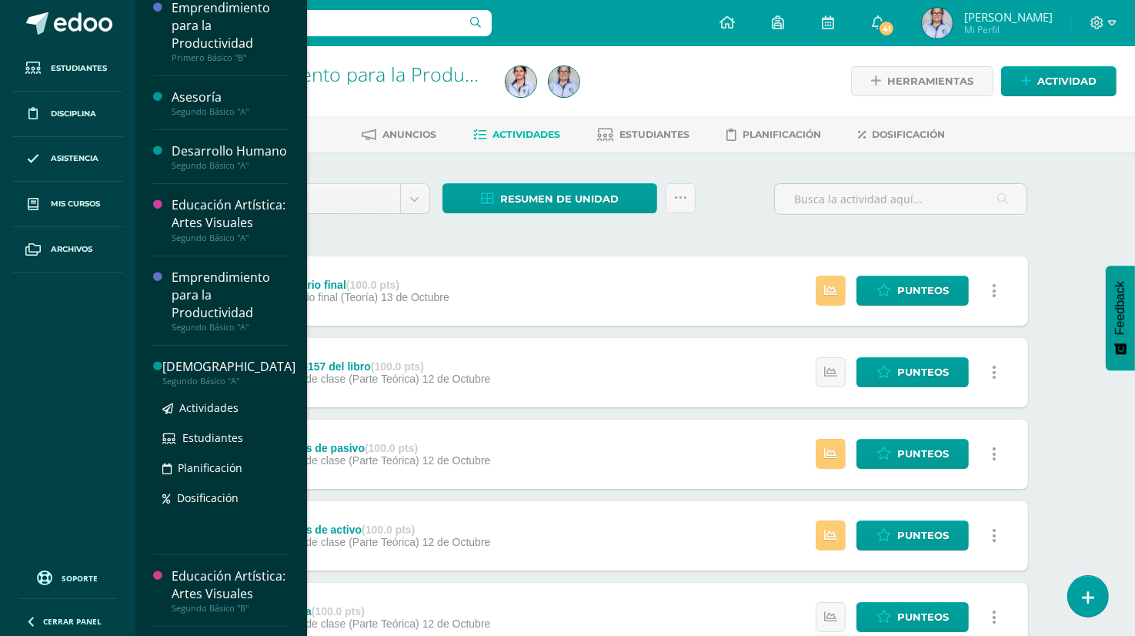
click at [224, 386] on div "Segundo Básico "A"" at bounding box center [228, 381] width 133 height 11
click at [222, 376] on div "[DEMOGRAPHIC_DATA]" at bounding box center [228, 367] width 133 height 18
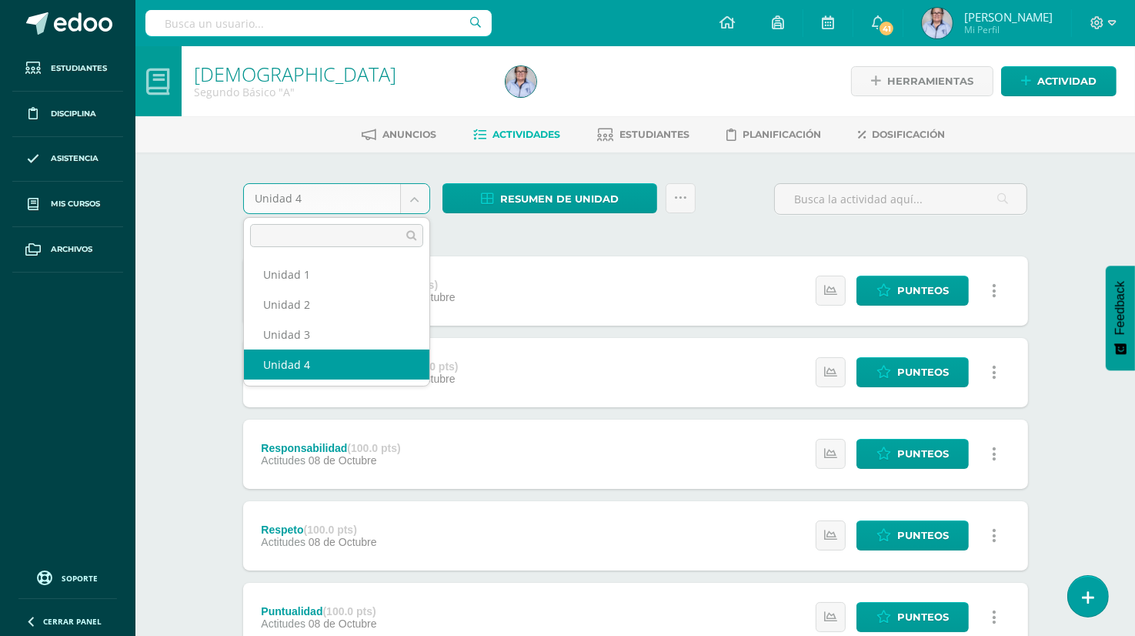
click at [416, 195] on body "Estudiantes Disciplina Asistencia Mis cursos Archivos Soporte Ayuda Reportar un…" at bounding box center [567, 540] width 1135 height 1080
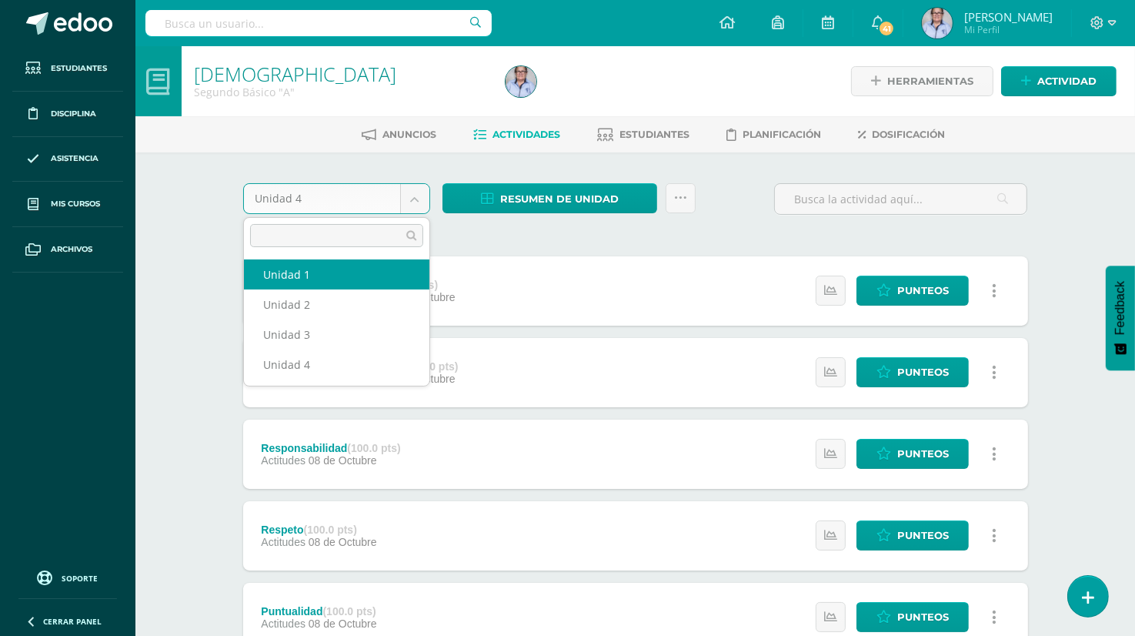
select select "Unidad 1"
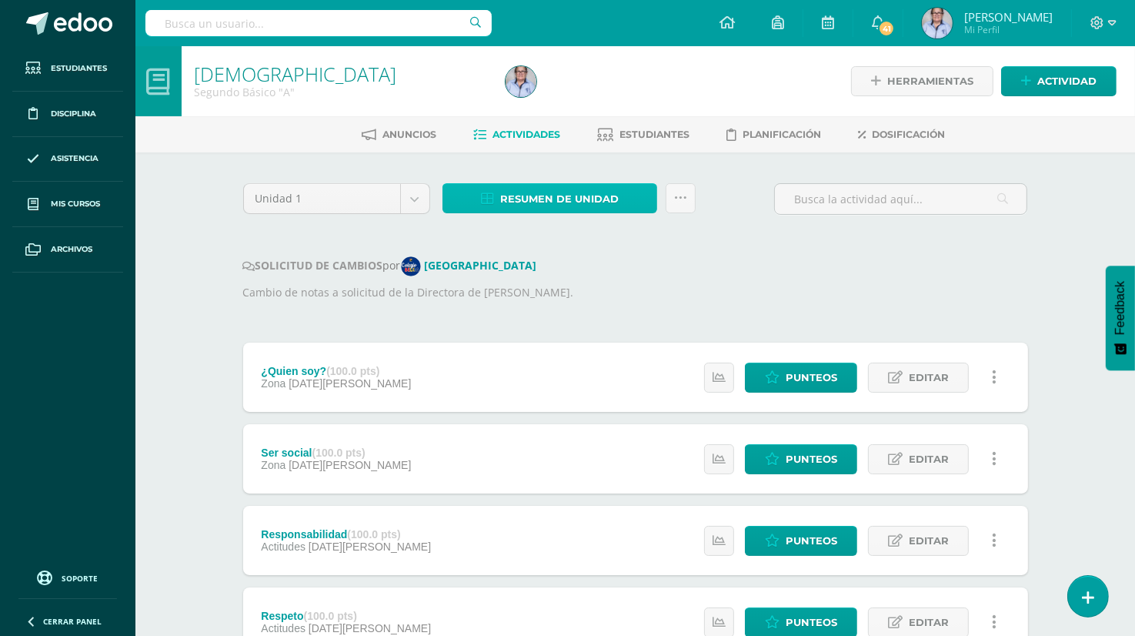
click at [559, 197] on span "Resumen de unidad" at bounding box center [559, 199] width 119 height 28
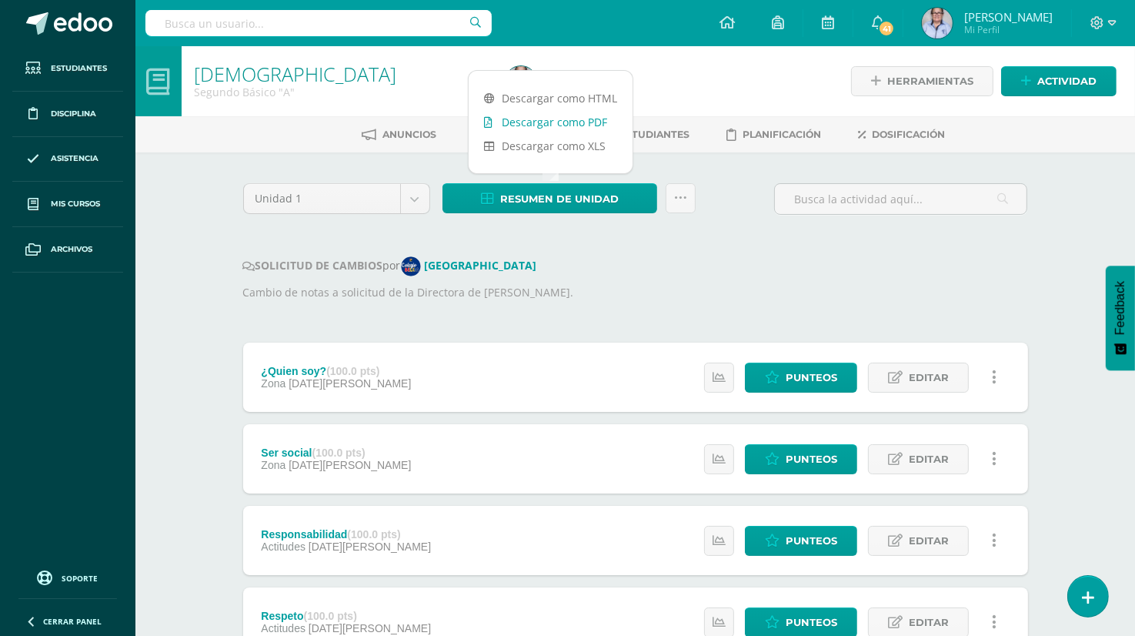
click at [579, 119] on link "Descargar como PDF" at bounding box center [551, 122] width 164 height 24
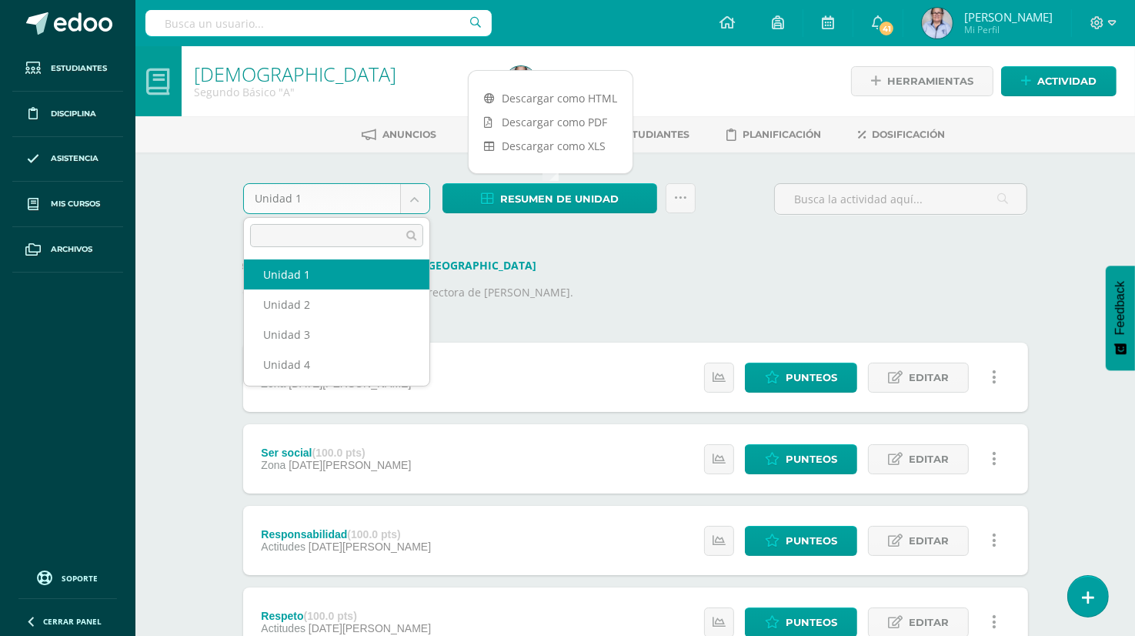
click at [419, 199] on body "Estudiantes Disciplina Asistencia Mis cursos Archivos Soporte Ayuda Reportar un…" at bounding box center [567, 542] width 1135 height 1085
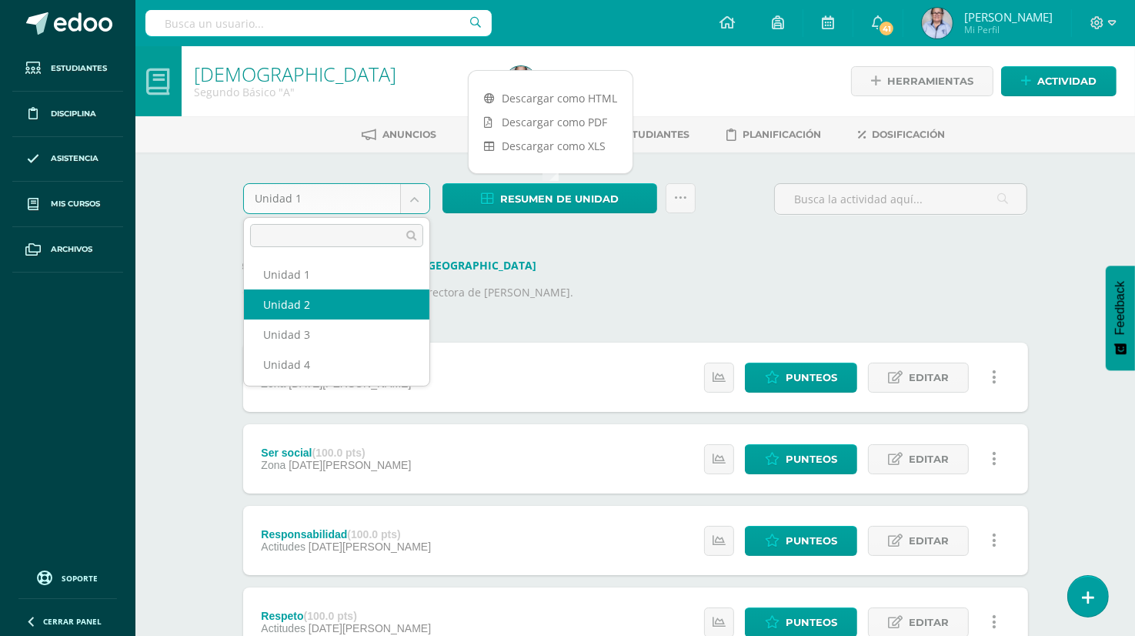
select select "Unidad 2"
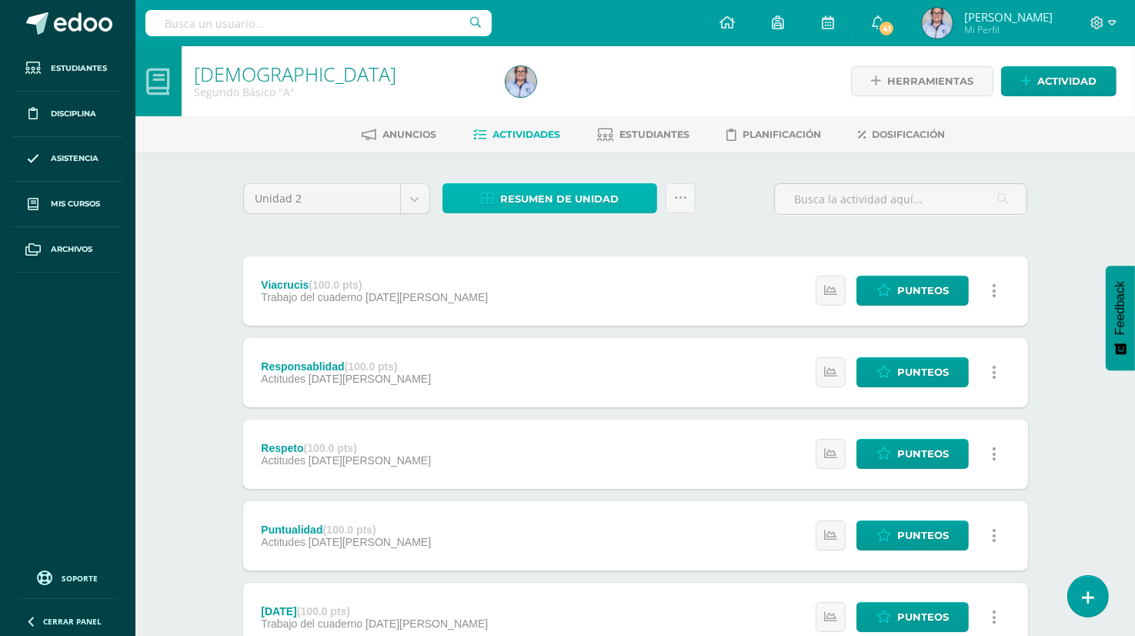
click at [552, 193] on span "Resumen de unidad" at bounding box center [559, 199] width 119 height 28
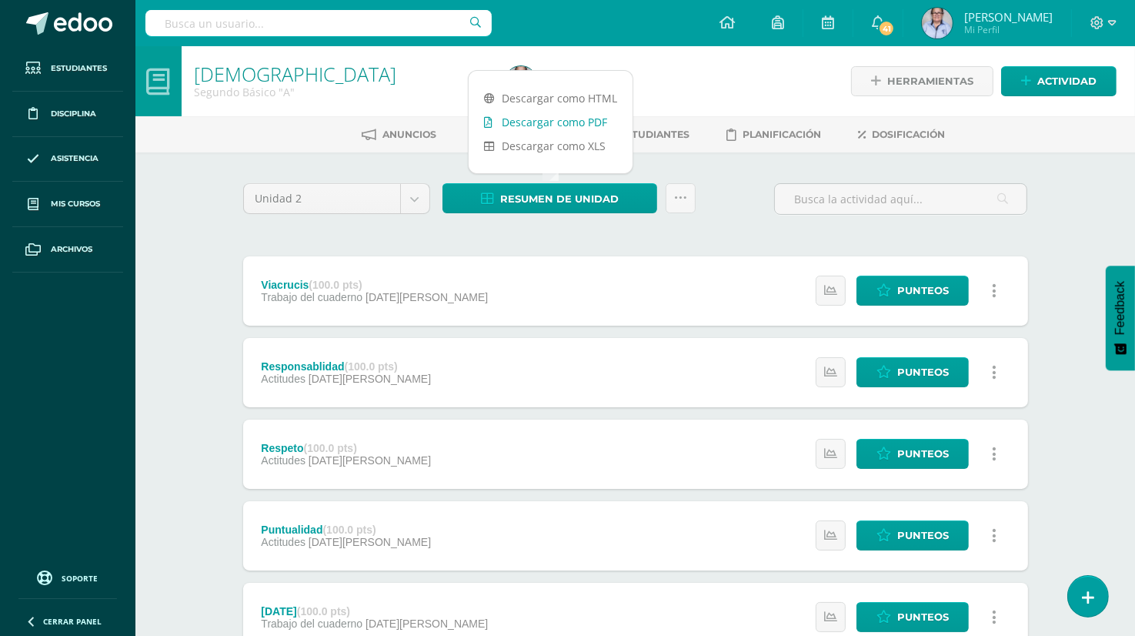
click at [595, 119] on link "Descargar como PDF" at bounding box center [551, 122] width 164 height 24
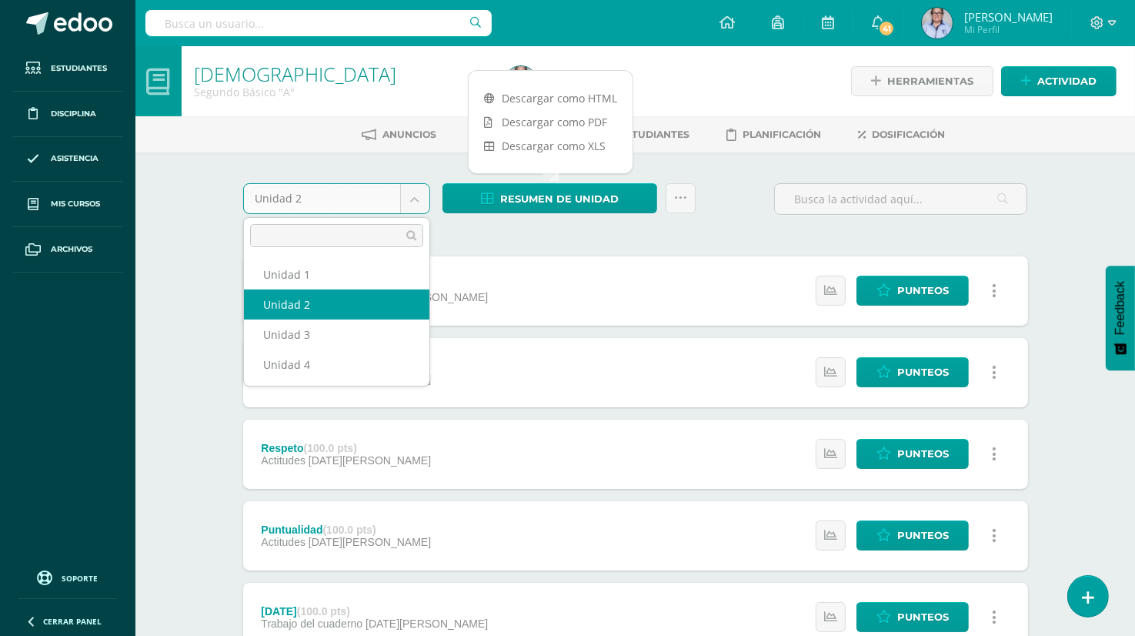
click at [412, 195] on body "Estudiantes Disciplina Asistencia Mis cursos Archivos Soporte Ayuda Reportar un…" at bounding box center [567, 540] width 1135 height 1080
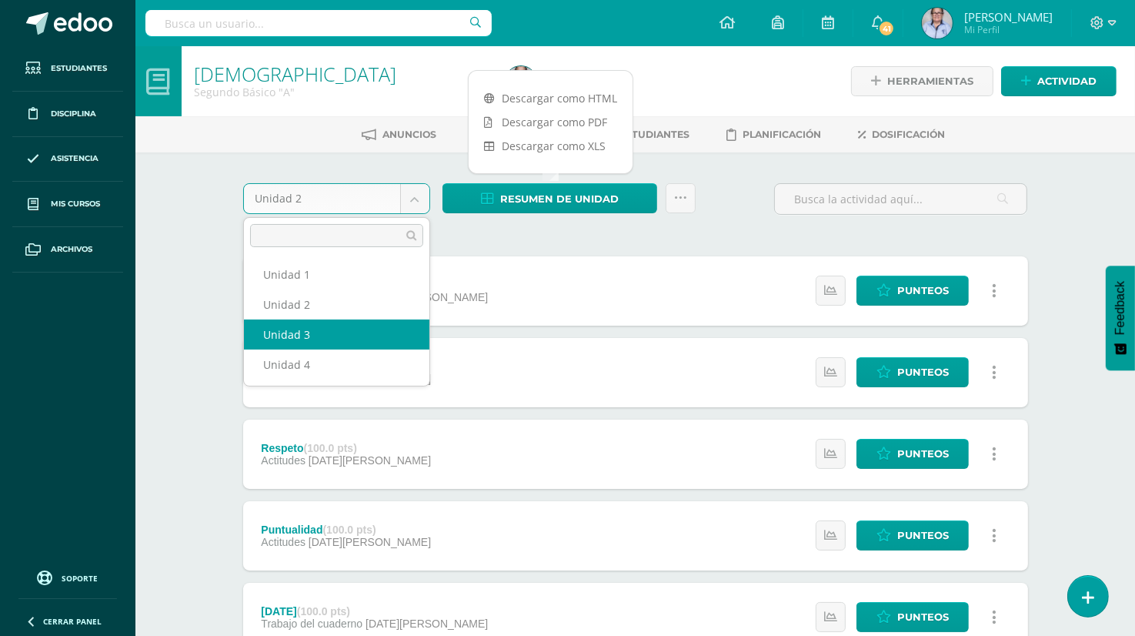
select select "Unidad 3"
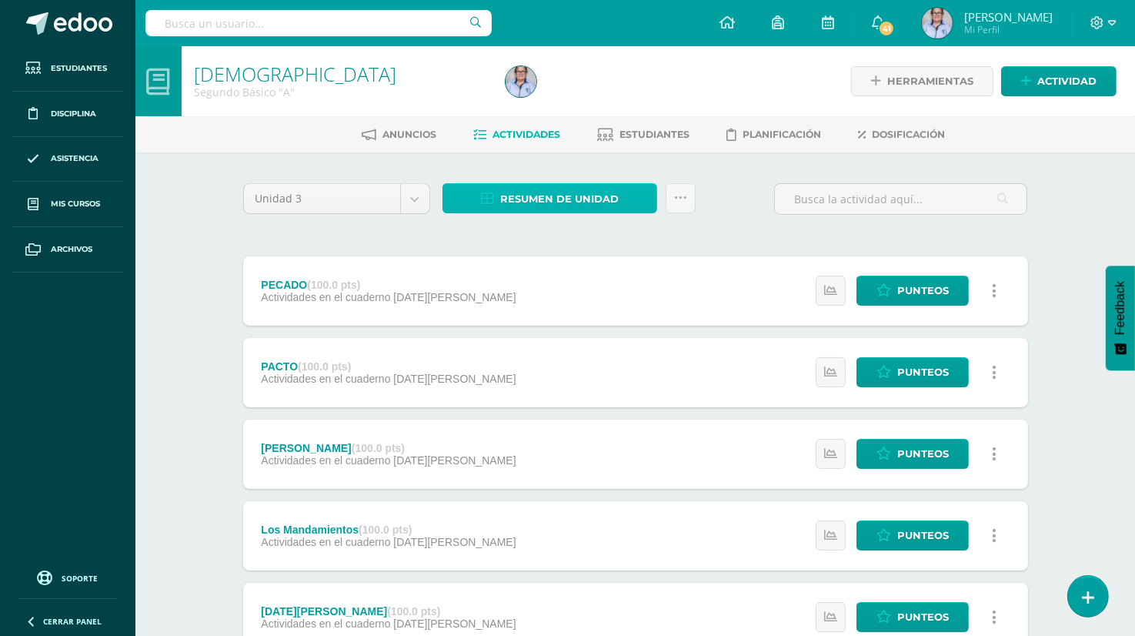
click at [560, 196] on span "Resumen de unidad" at bounding box center [559, 199] width 119 height 28
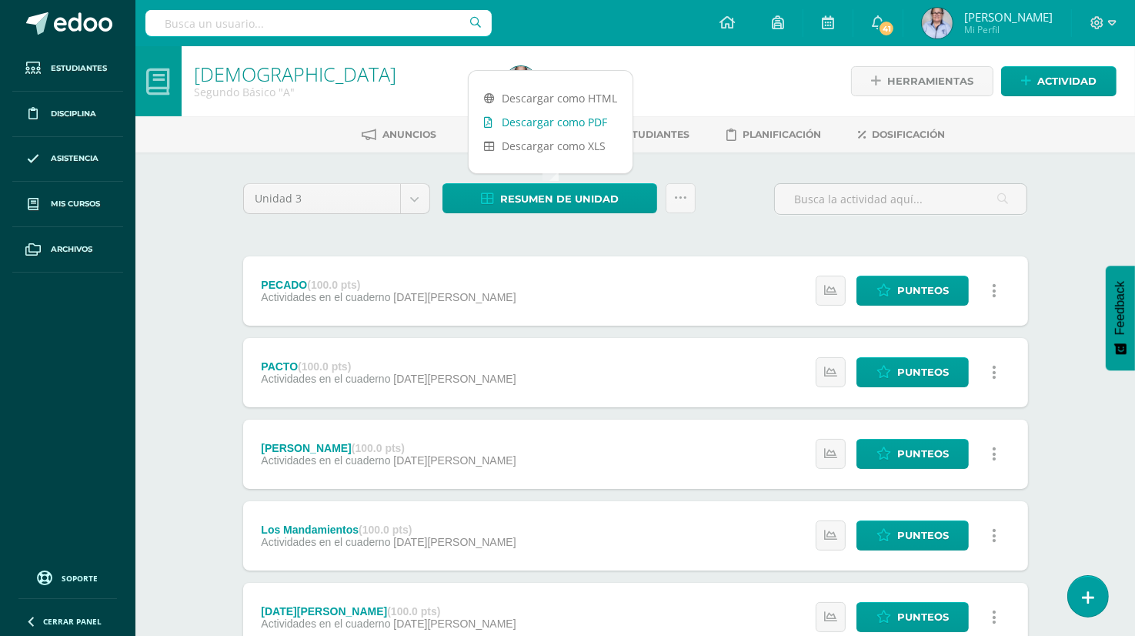
click at [590, 123] on link "Descargar como PDF" at bounding box center [551, 122] width 164 height 24
click at [419, 198] on body "Estudiantes Disciplina Asistencia Mis cursos Archivos Soporte Ayuda Reportar un…" at bounding box center [567, 578] width 1135 height 1157
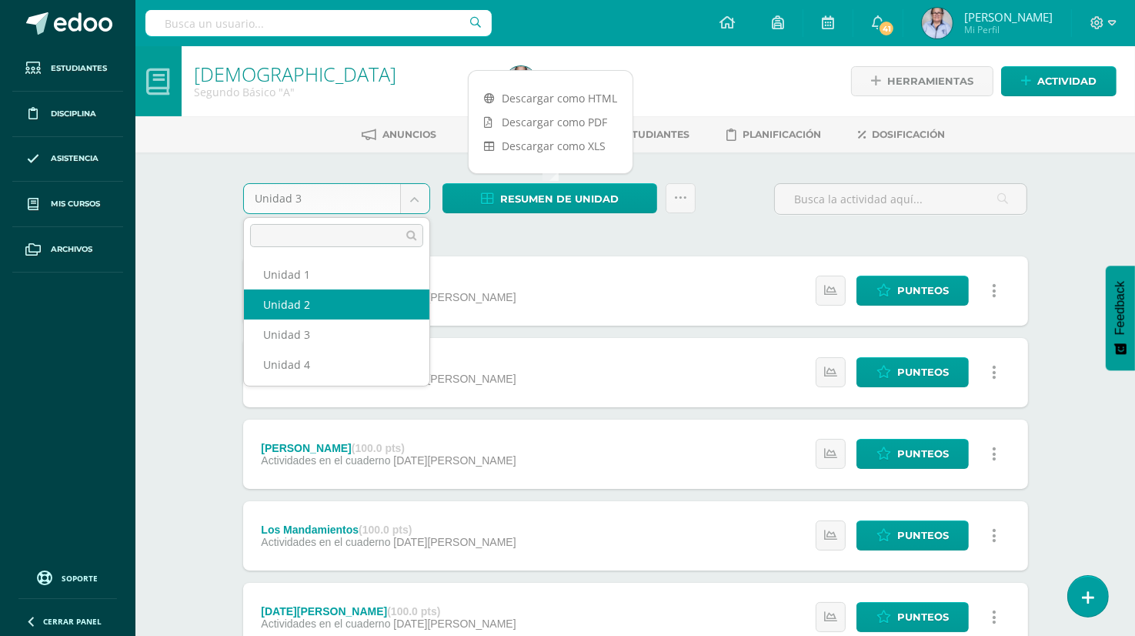
select select "Unidad 2"
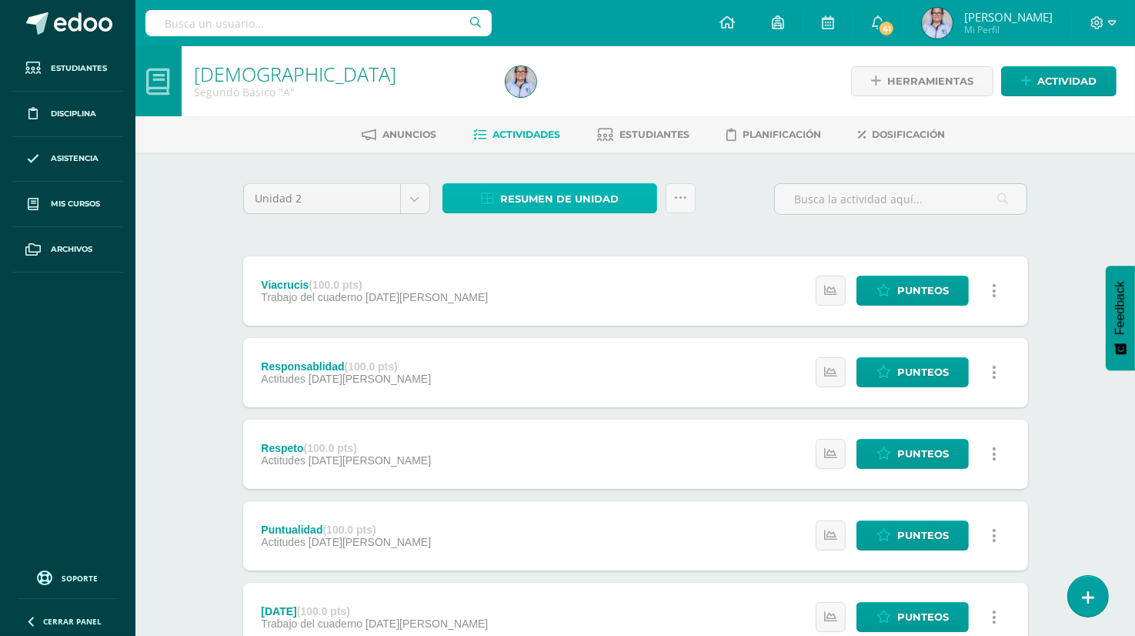
click at [550, 202] on span "Resumen de unidad" at bounding box center [559, 199] width 119 height 28
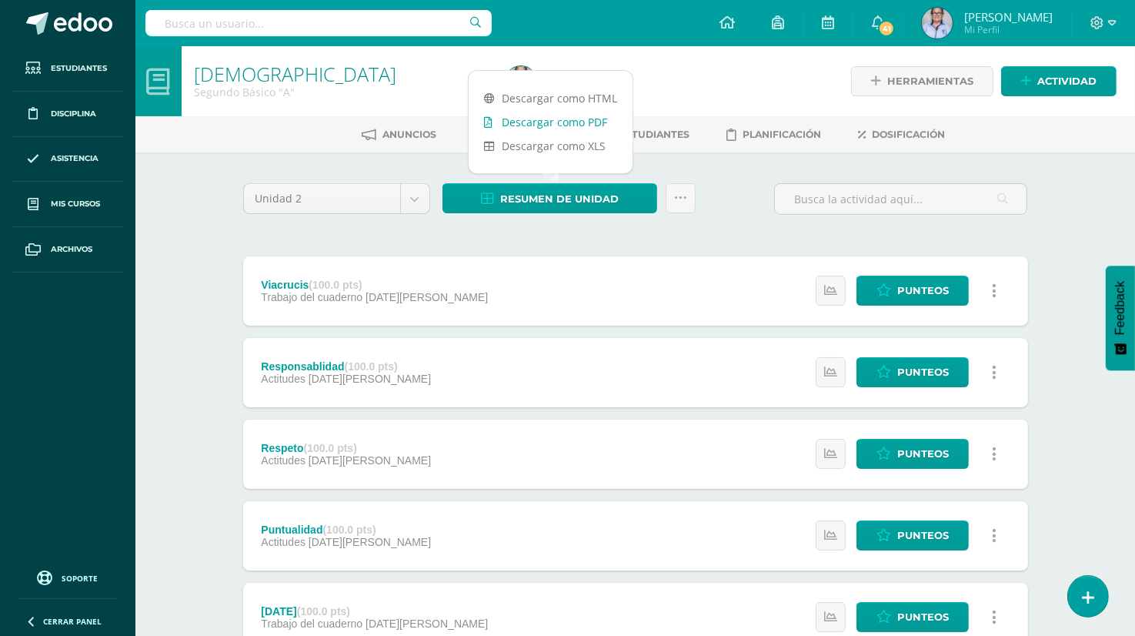
click at [588, 122] on link "Descargar como PDF" at bounding box center [551, 122] width 164 height 24
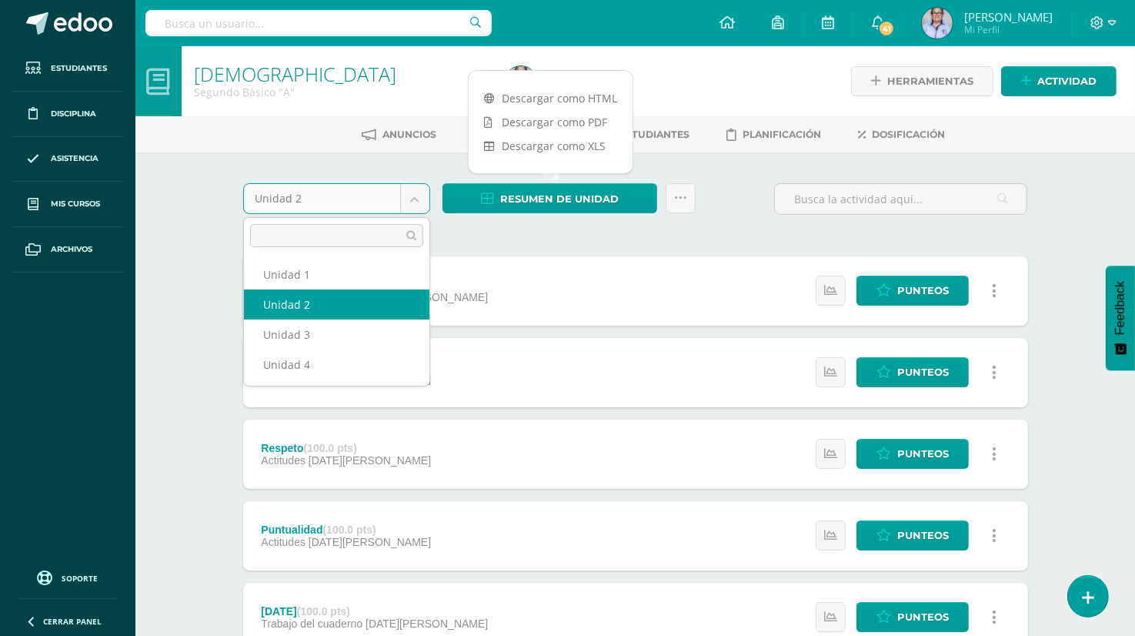
click at [412, 198] on body "Estudiantes Disciplina Asistencia Mis cursos Archivos Soporte Ayuda Reportar un…" at bounding box center [567, 540] width 1135 height 1080
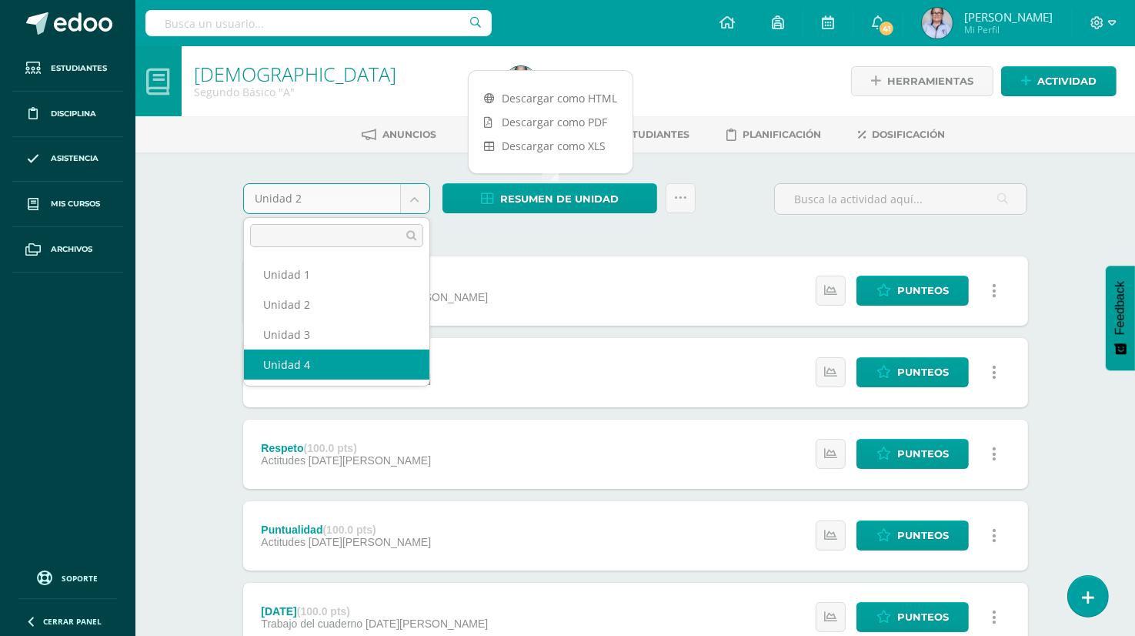
select select "Unidad 4"
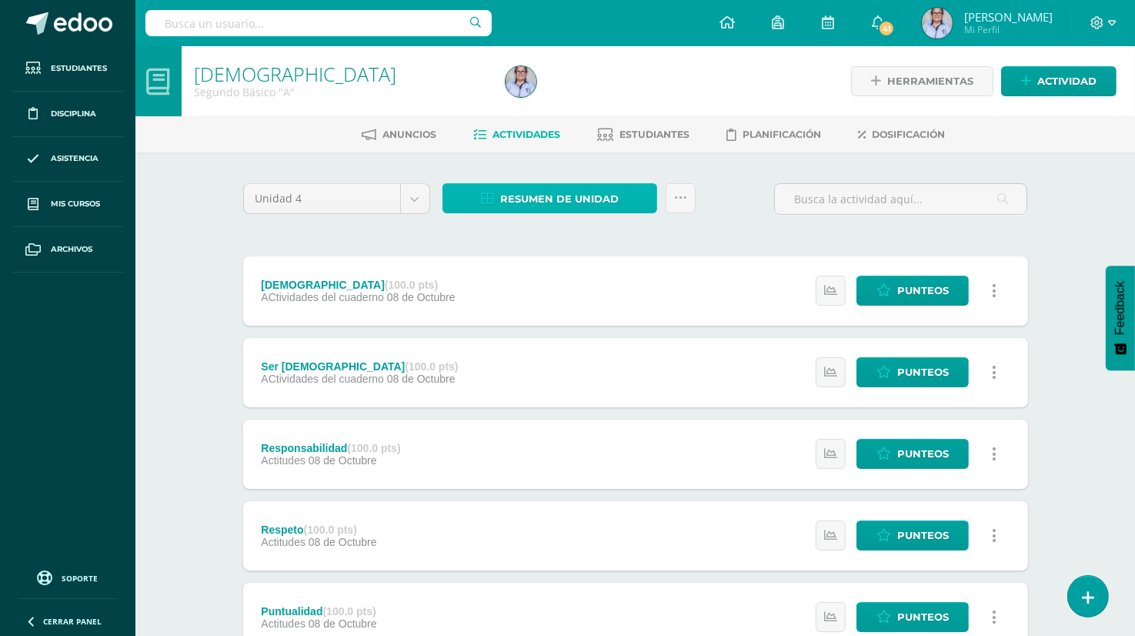
click at [563, 198] on span "Resumen de unidad" at bounding box center [559, 199] width 119 height 28
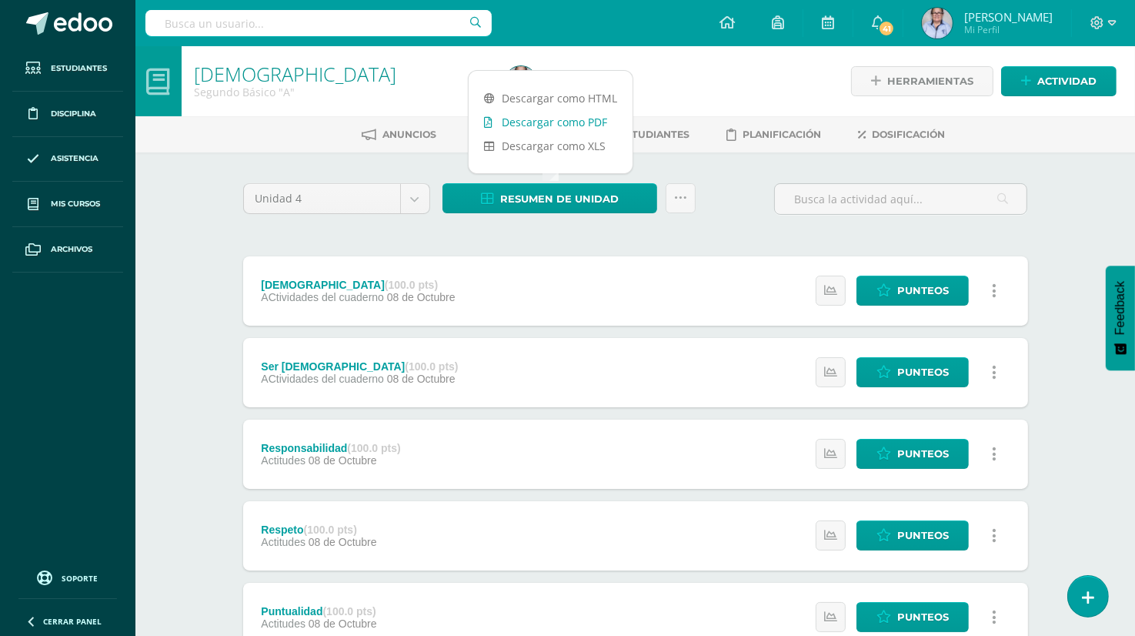
click at [576, 122] on link "Descargar como PDF" at bounding box center [551, 122] width 164 height 24
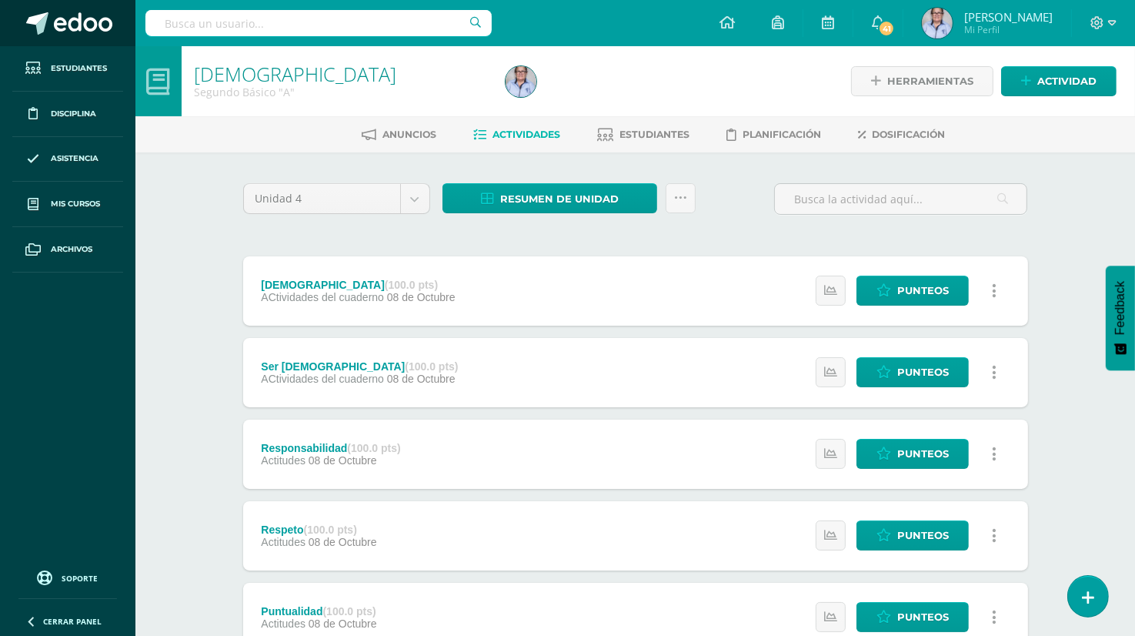
click at [13, 38] on link at bounding box center [67, 23] width 135 height 46
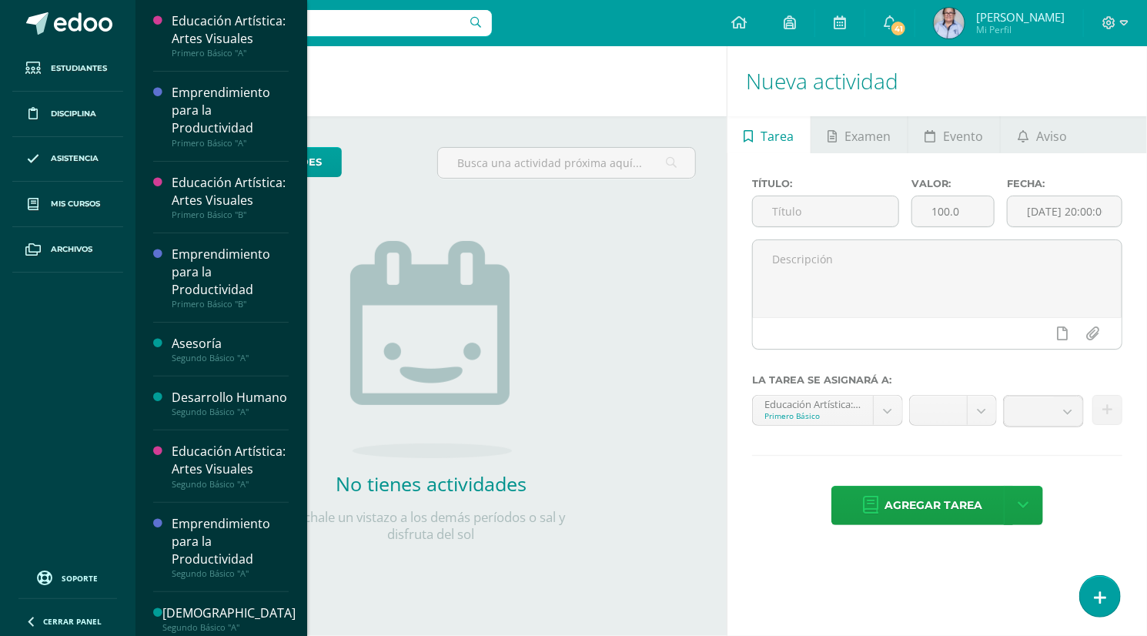
drag, startPoint x: 296, startPoint y: 184, endPoint x: 302, endPoint y: 262, distance: 77.9
click at [302, 262] on div "Educación Artística: Artes Visuales Primero Básico "A" Actividades Estudiantes …" at bounding box center [221, 318] width 172 height 636
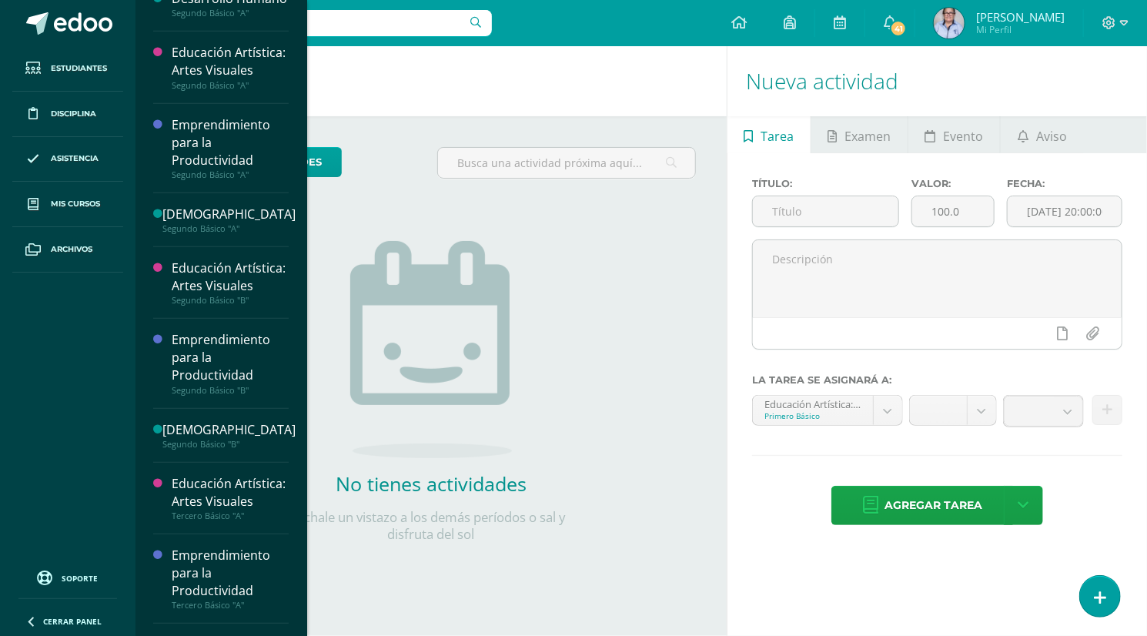
scroll to position [400, 0]
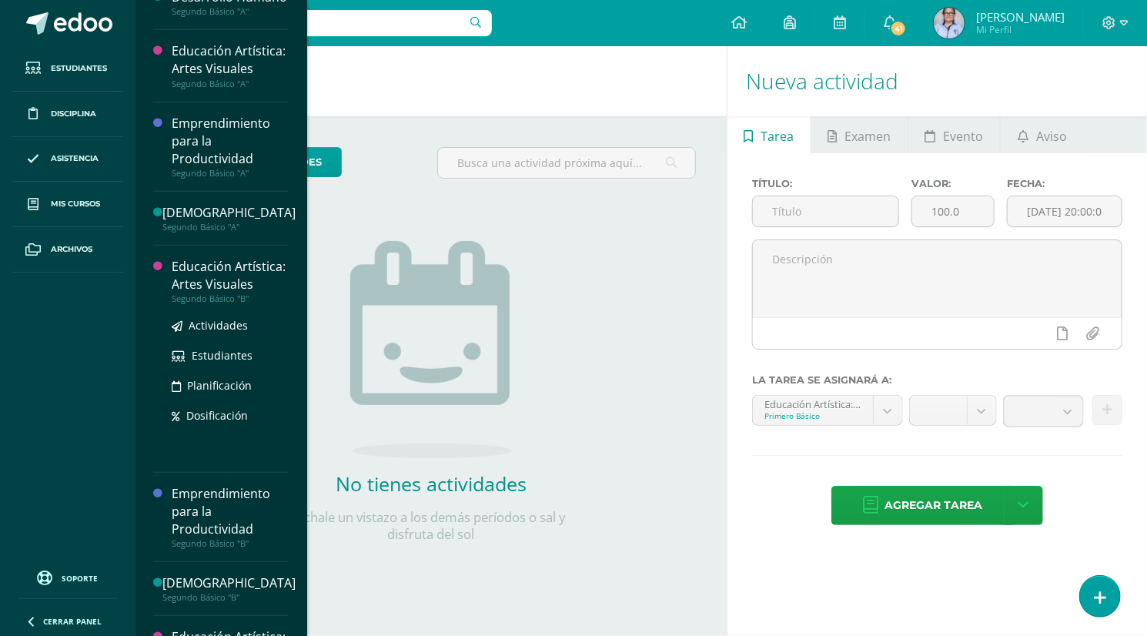
click at [202, 293] on div "Educación Artística: Artes Visuales" at bounding box center [230, 275] width 117 height 35
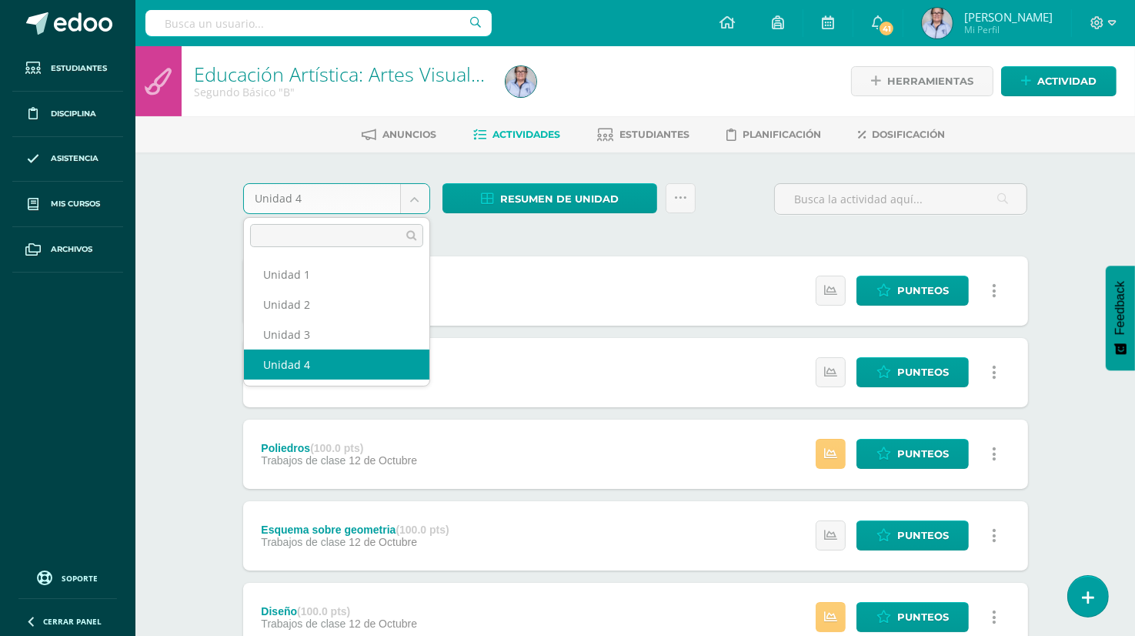
click at [416, 205] on body "Estudiantes Disciplina Asistencia Mis cursos Archivos Soporte Ayuda Reportar un…" at bounding box center [567, 458] width 1135 height 917
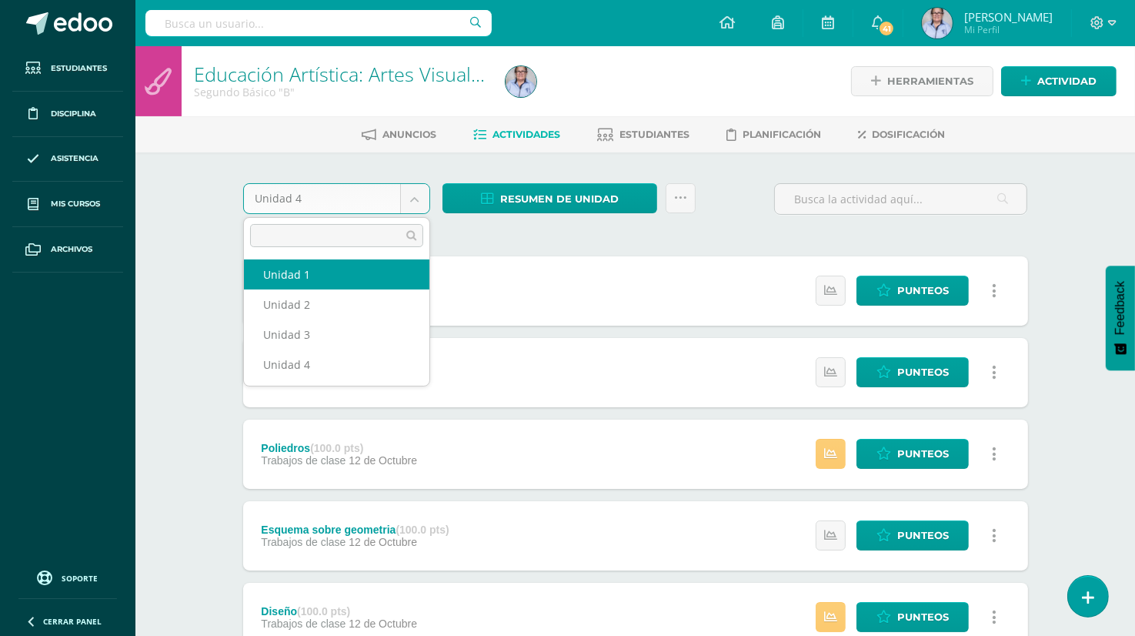
select select "Unidad 1"
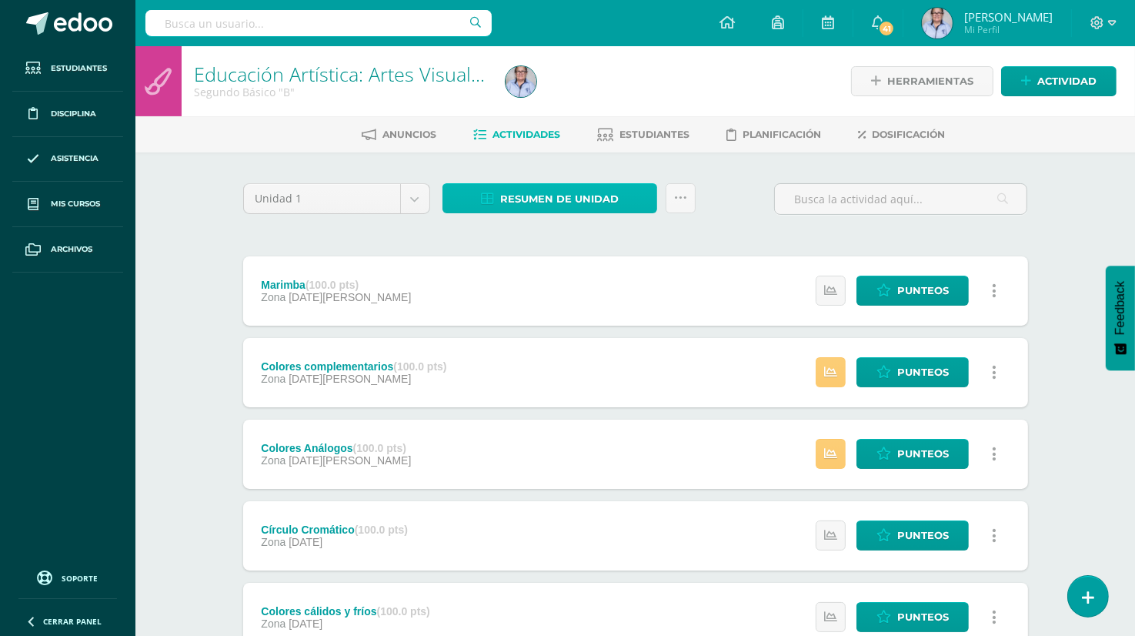
click at [553, 197] on span "Resumen de unidad" at bounding box center [559, 199] width 119 height 28
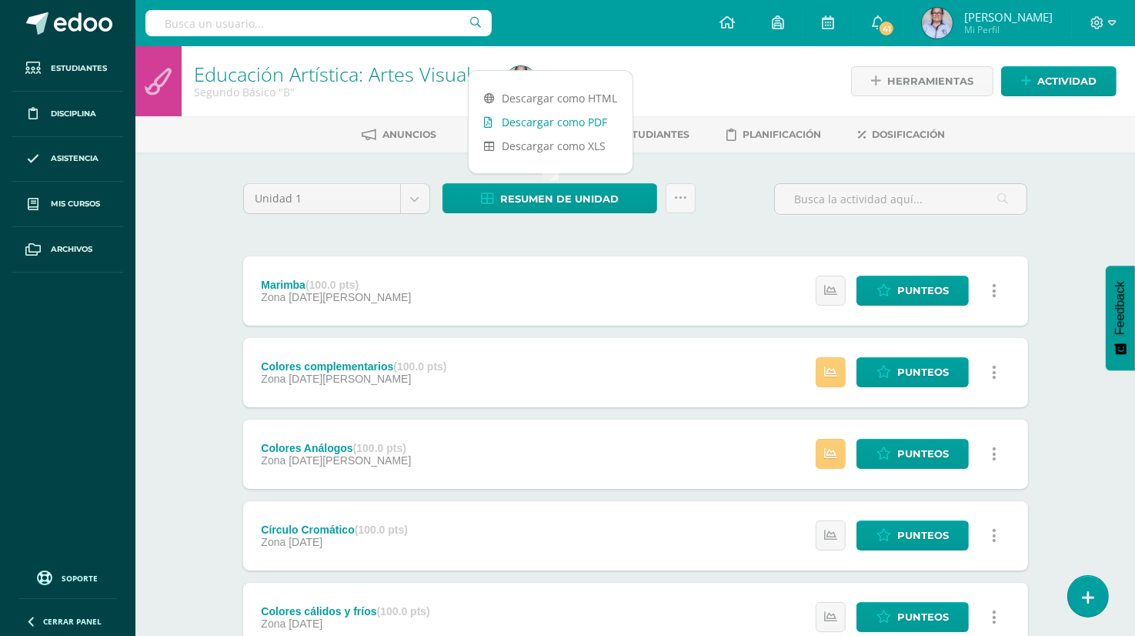
click at [576, 121] on link "Descargar como PDF" at bounding box center [551, 122] width 164 height 24
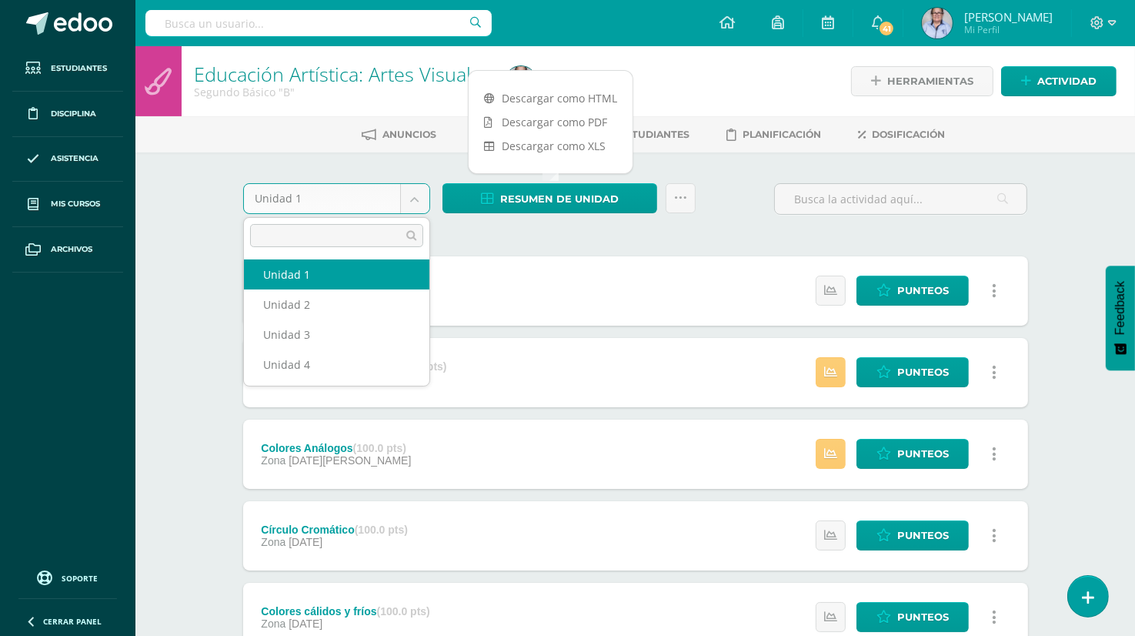
click at [413, 201] on body "Estudiantes Disciplina Asistencia Mis cursos Archivos Soporte Ayuda Reportar un…" at bounding box center [567, 418] width 1135 height 836
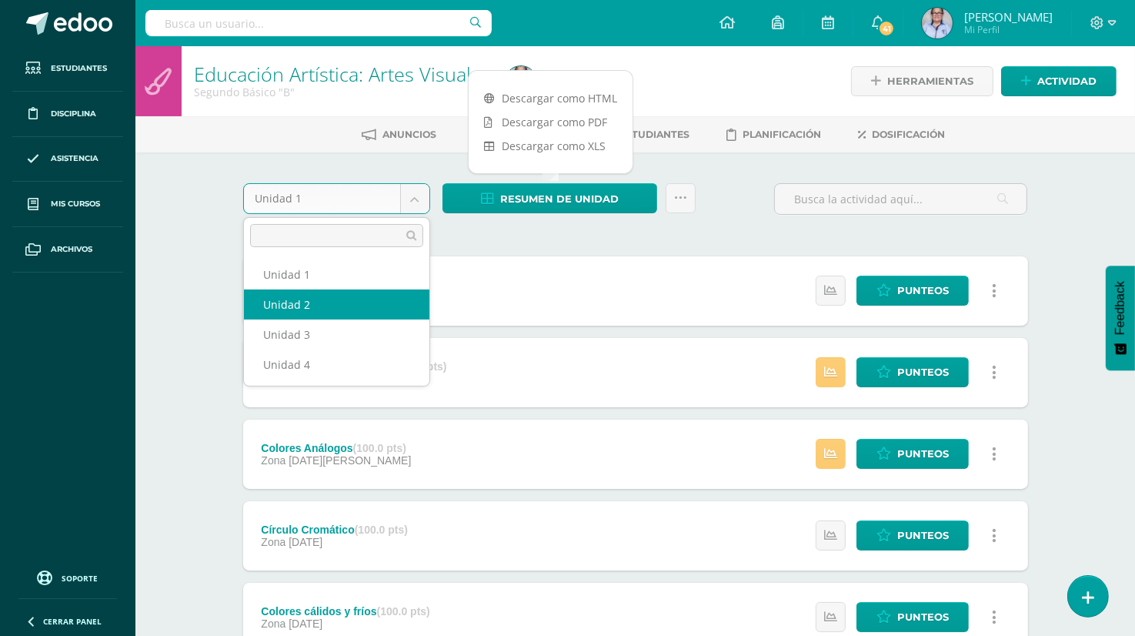
select select "Unidad 2"
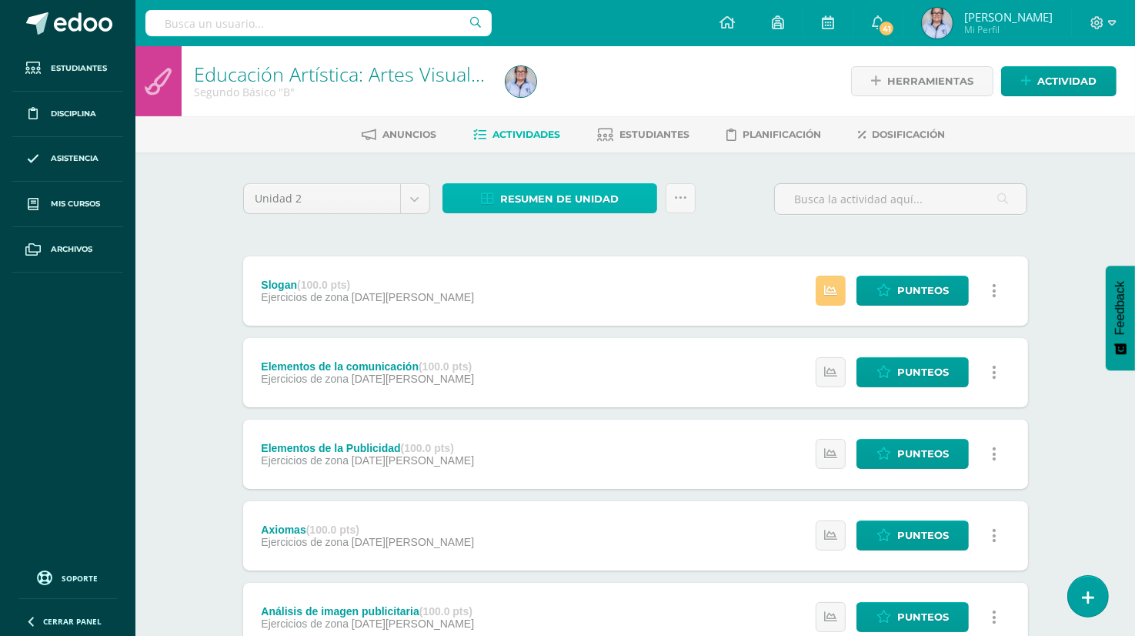
click at [545, 195] on span "Resumen de unidad" at bounding box center [559, 199] width 119 height 28
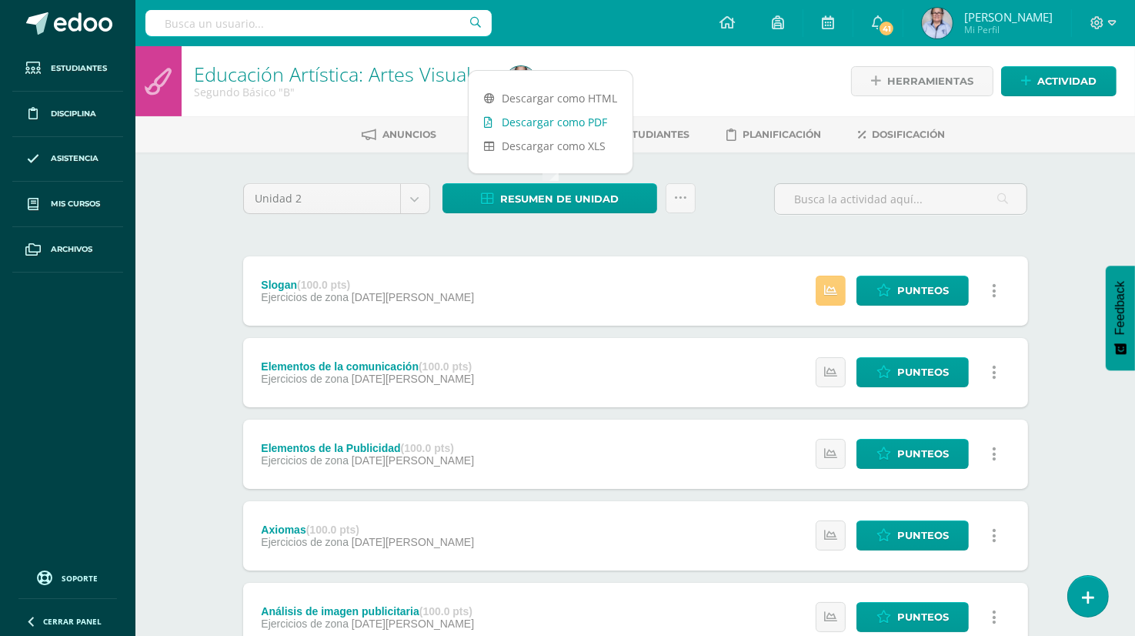
click at [596, 121] on link "Descargar como PDF" at bounding box center [551, 122] width 164 height 24
click at [415, 204] on body "Estudiantes Disciplina Asistencia Mis cursos Archivos Soporte Ayuda Reportar un…" at bounding box center [567, 458] width 1135 height 917
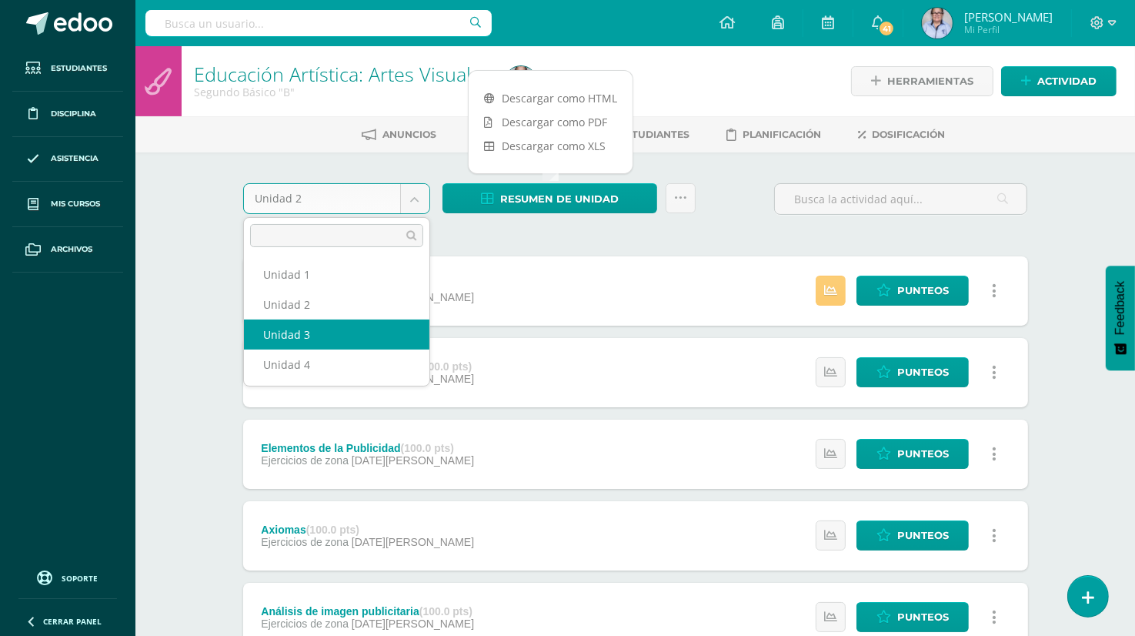
select select "Unidad 3"
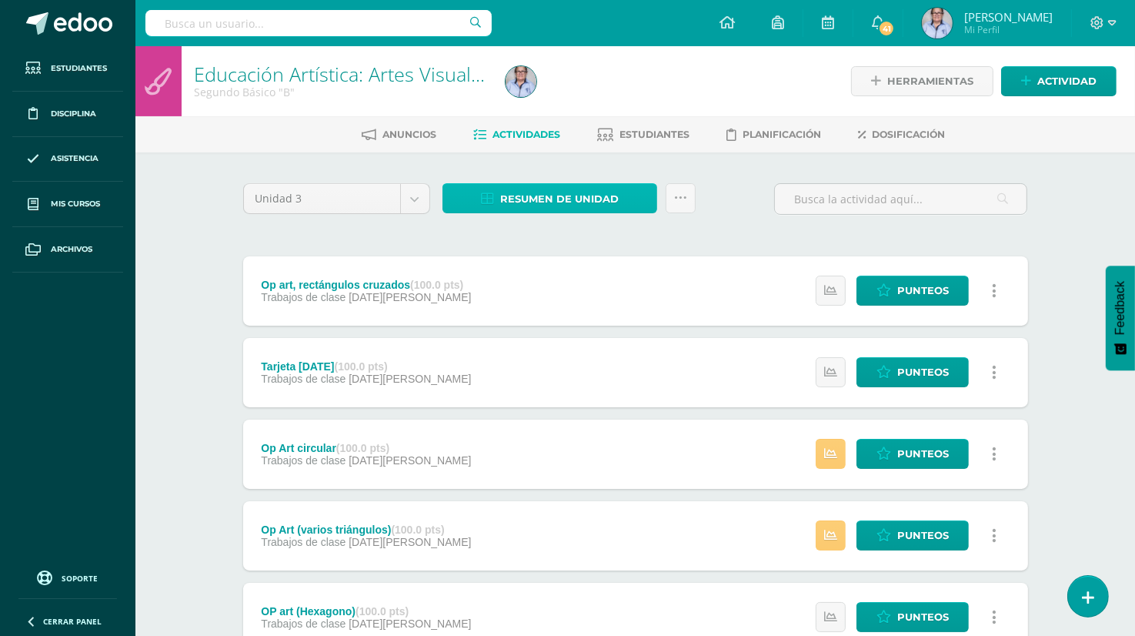
click at [594, 199] on span "Resumen de unidad" at bounding box center [559, 199] width 119 height 28
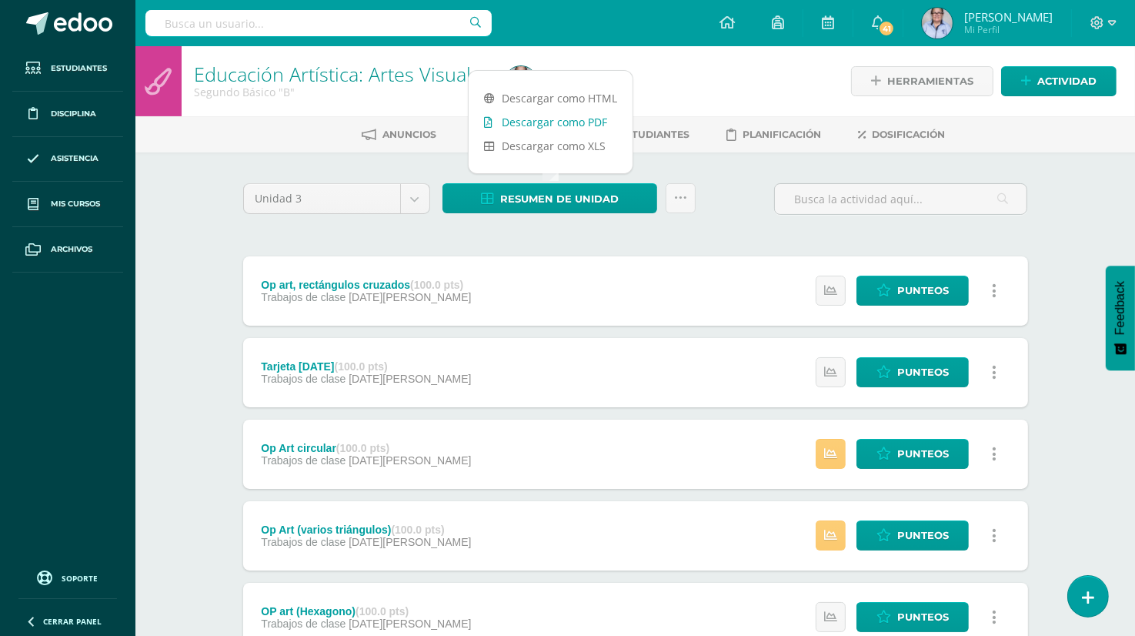
click at [589, 123] on link "Descargar como PDF" at bounding box center [551, 122] width 164 height 24
click at [416, 198] on body "Estudiantes Disciplina Asistencia Mis cursos Archivos Soporte Ayuda Reportar un…" at bounding box center [567, 458] width 1135 height 917
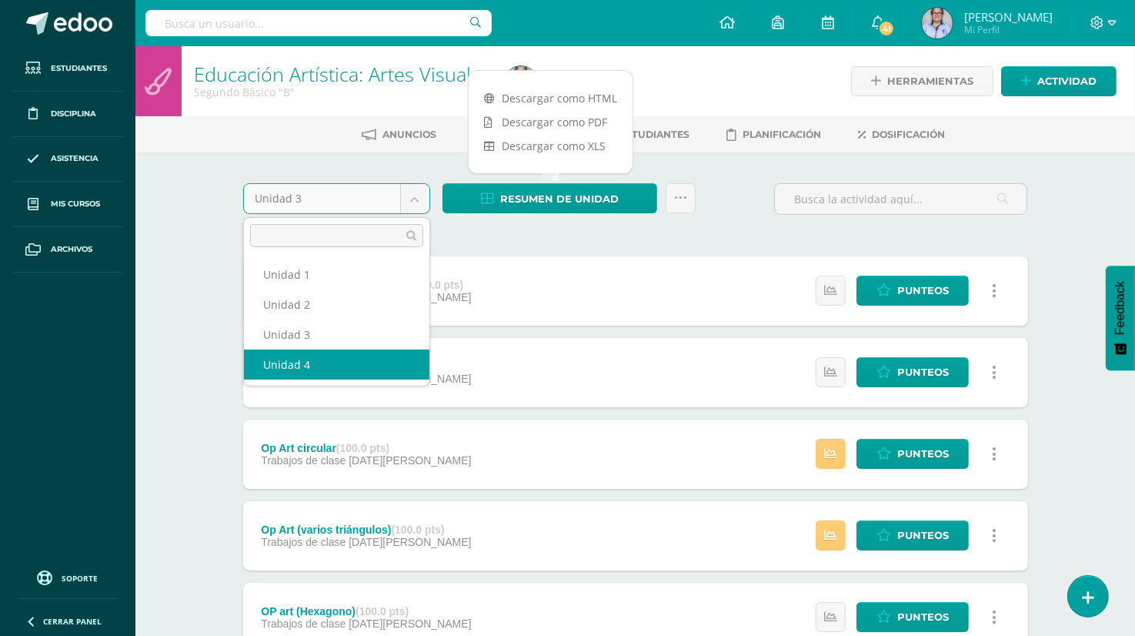
select select "Unidad 4"
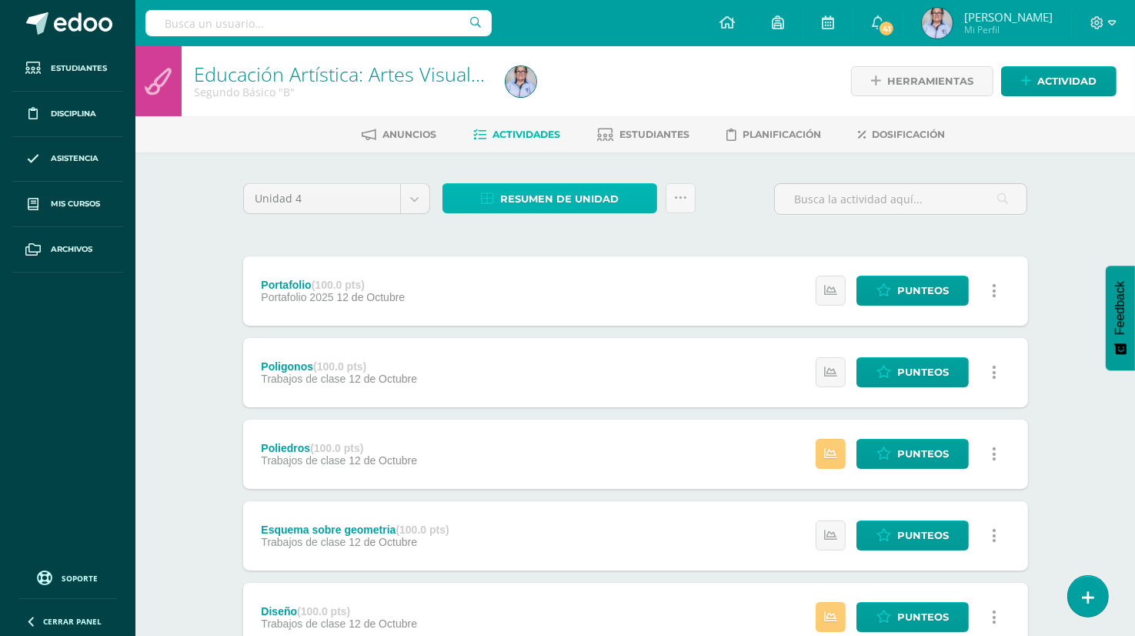
click at [566, 195] on span "Resumen de unidad" at bounding box center [559, 199] width 119 height 28
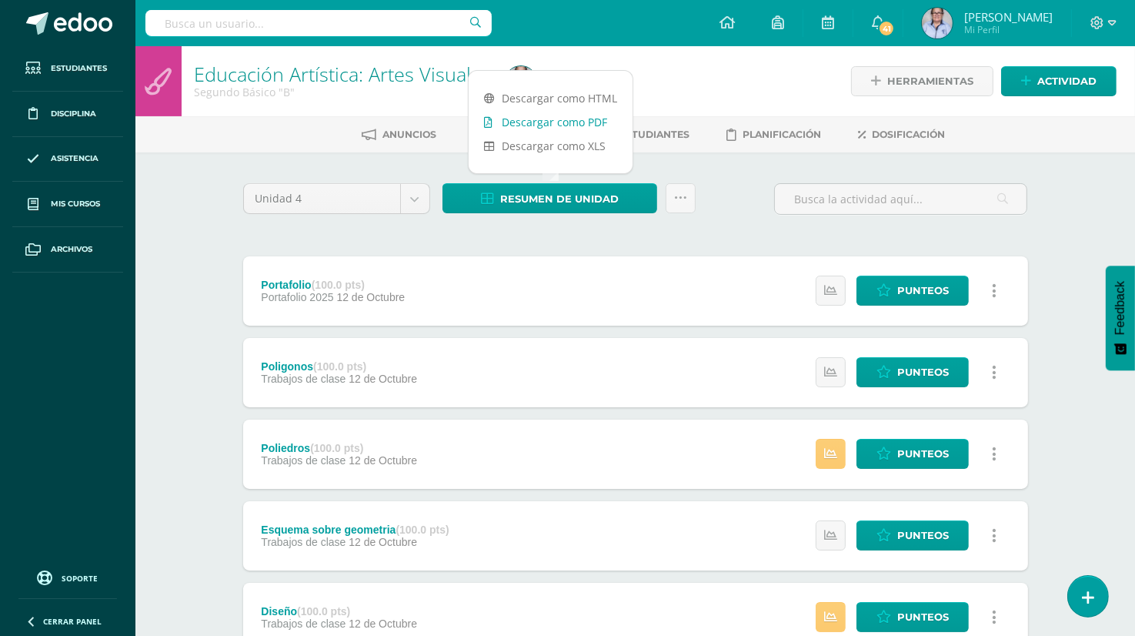
click at [596, 119] on link "Descargar como PDF" at bounding box center [551, 122] width 164 height 24
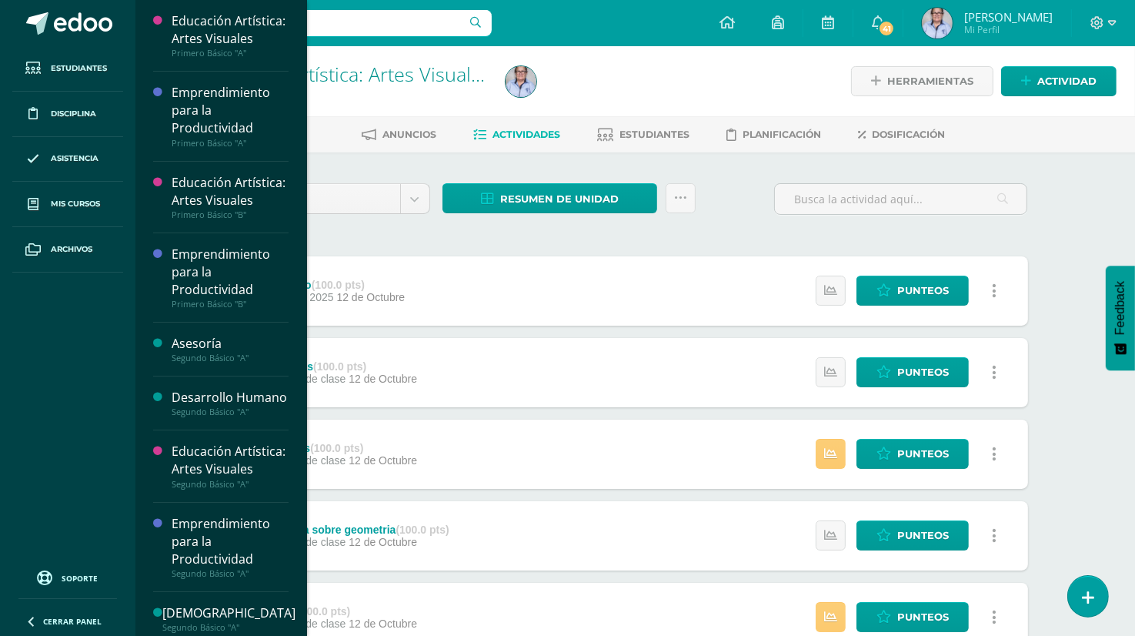
drag, startPoint x: 298, startPoint y: 182, endPoint x: 296, endPoint y: 242, distance: 60.1
click at [296, 242] on div "Educación Artística: Artes Visuales Primero Básico "A" Actividades Estudiantes …" at bounding box center [221, 318] width 172 height 636
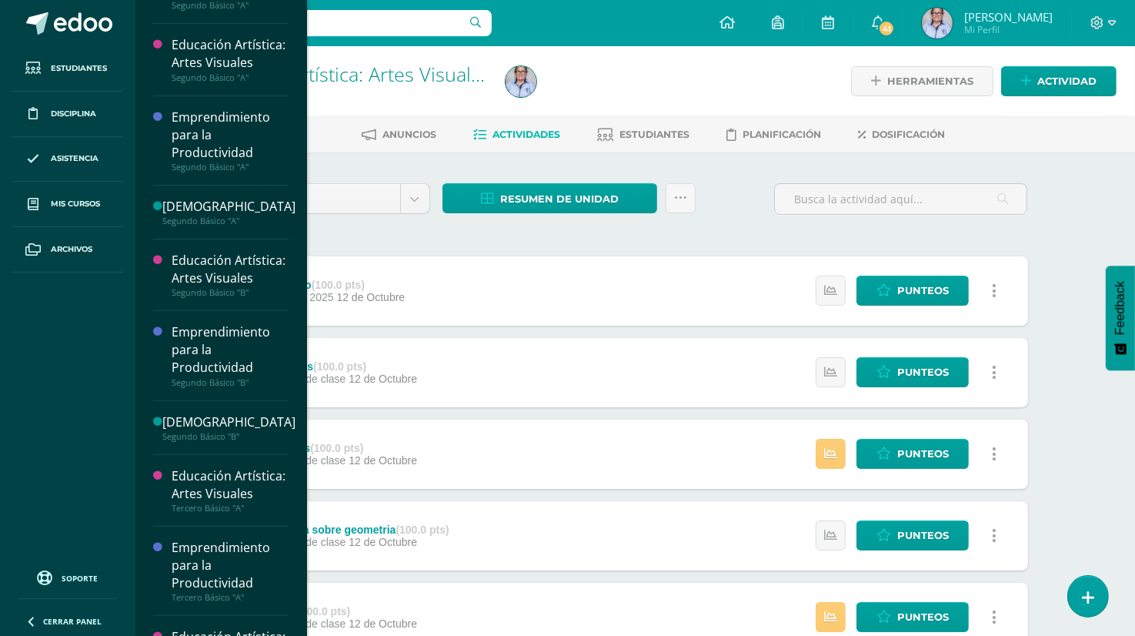
scroll to position [432, 0]
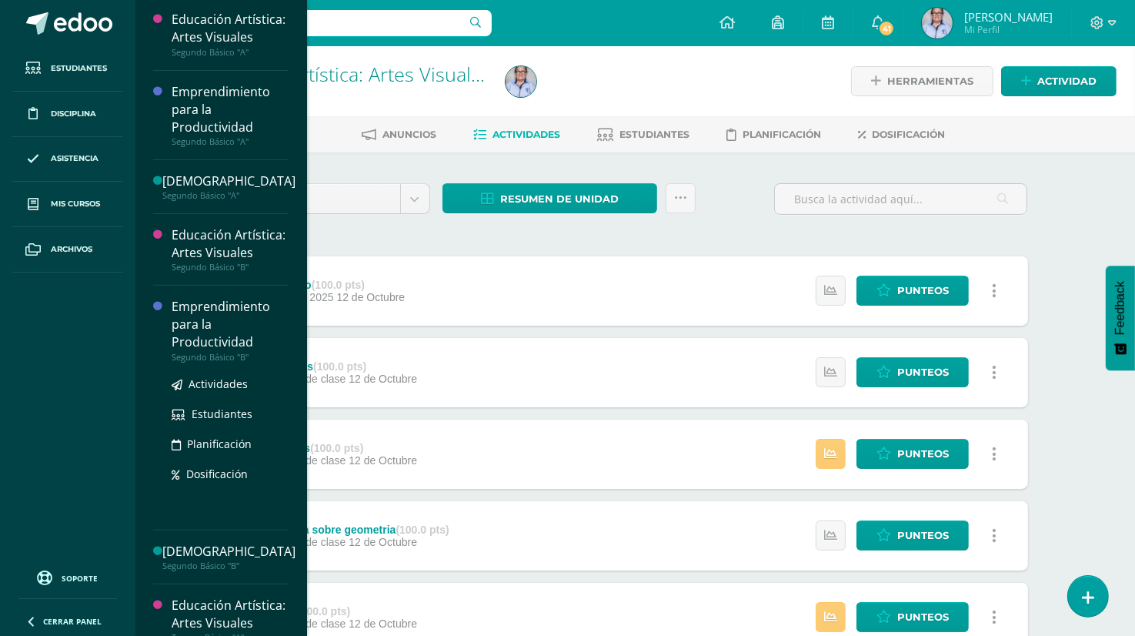
click at [211, 351] on div "Emprendimiento para la Productividad" at bounding box center [230, 324] width 117 height 53
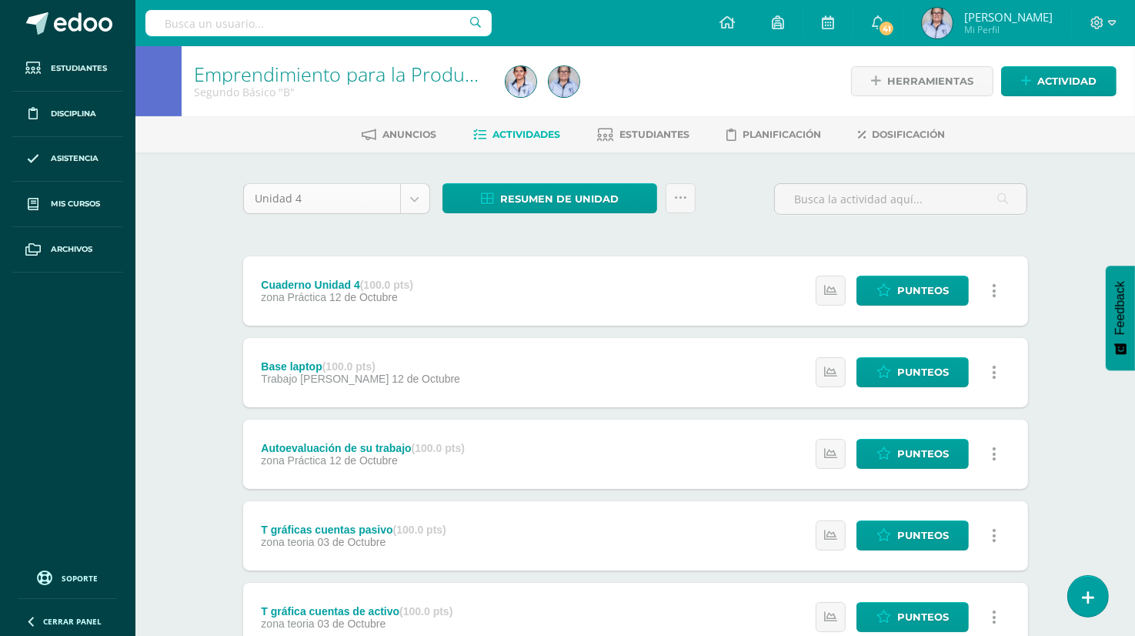
click at [412, 195] on body "Estudiantes Disciplina Asistencia Mis cursos Archivos Soporte Ayuda Reportar un…" at bounding box center [567, 578] width 1135 height 1157
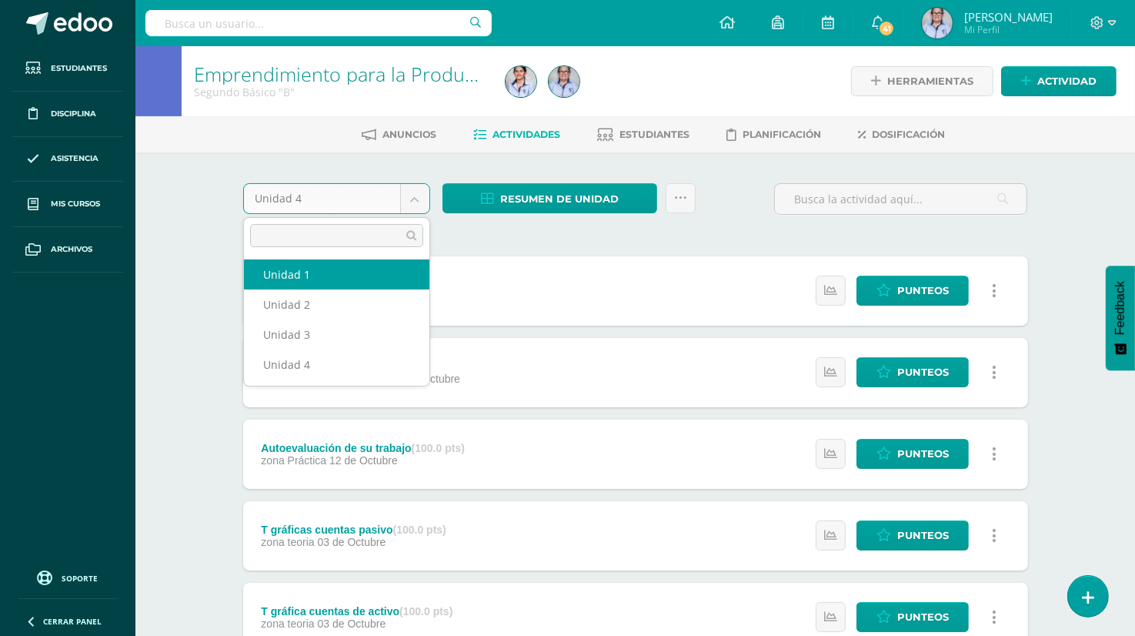
select select "Unidad 1"
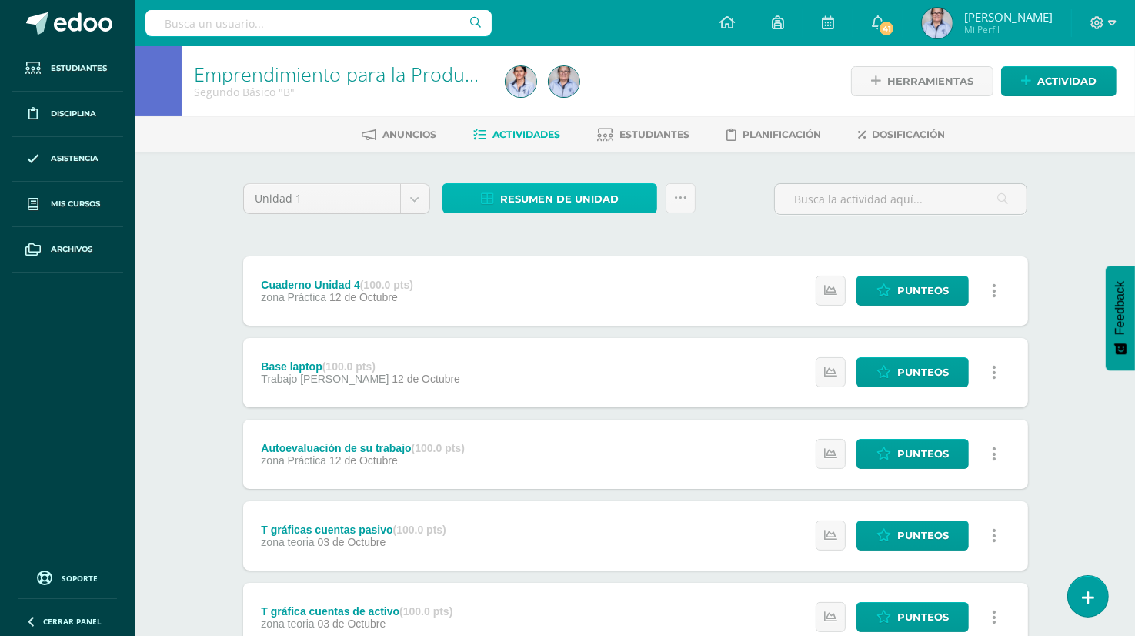
click at [541, 207] on span "Resumen de unidad" at bounding box center [559, 199] width 119 height 28
click at [531, 194] on span "Resumen de unidad" at bounding box center [559, 199] width 119 height 28
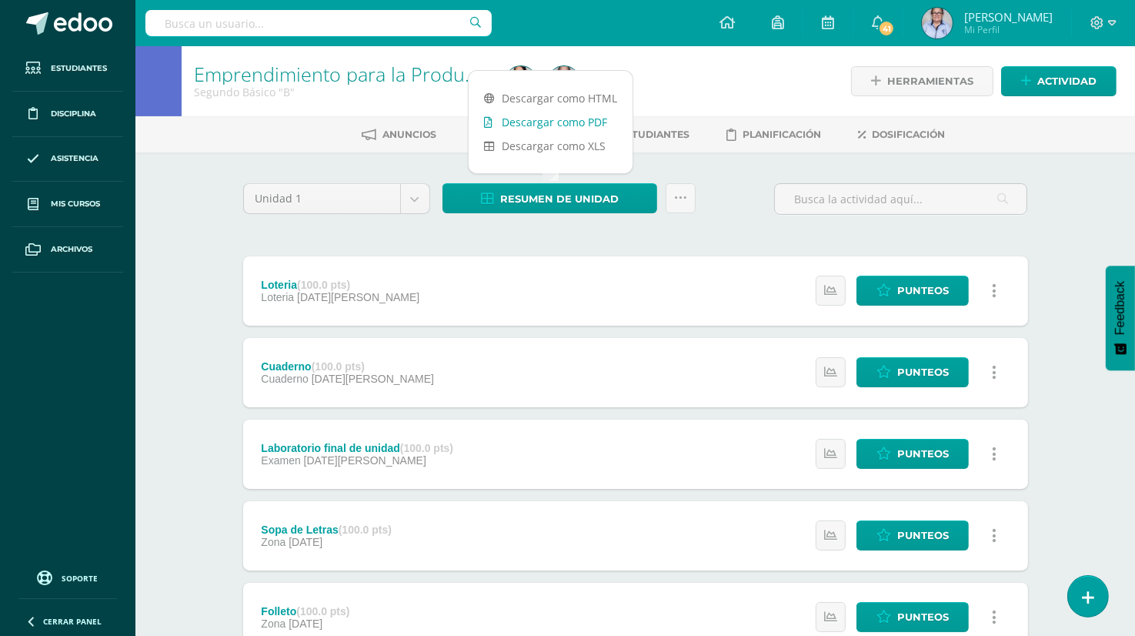
click at [589, 123] on link "Descargar como PDF" at bounding box center [551, 122] width 164 height 24
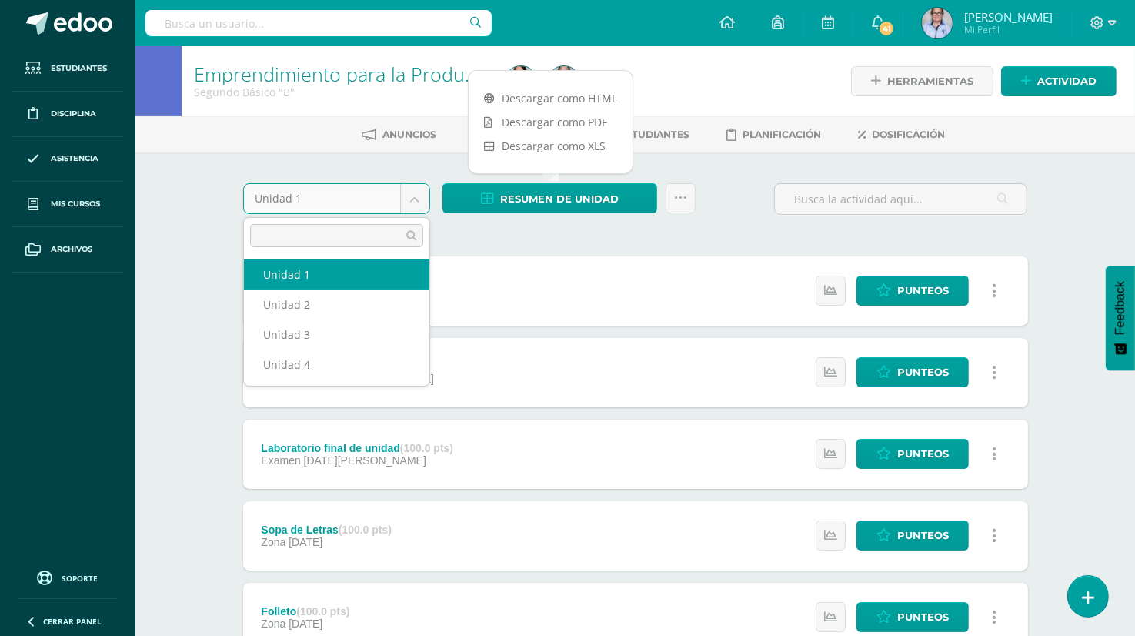
click at [416, 202] on body "Estudiantes Disciplina Asistencia Mis cursos Archivos Soporte Ayuda Reportar un…" at bounding box center [567, 578] width 1135 height 1157
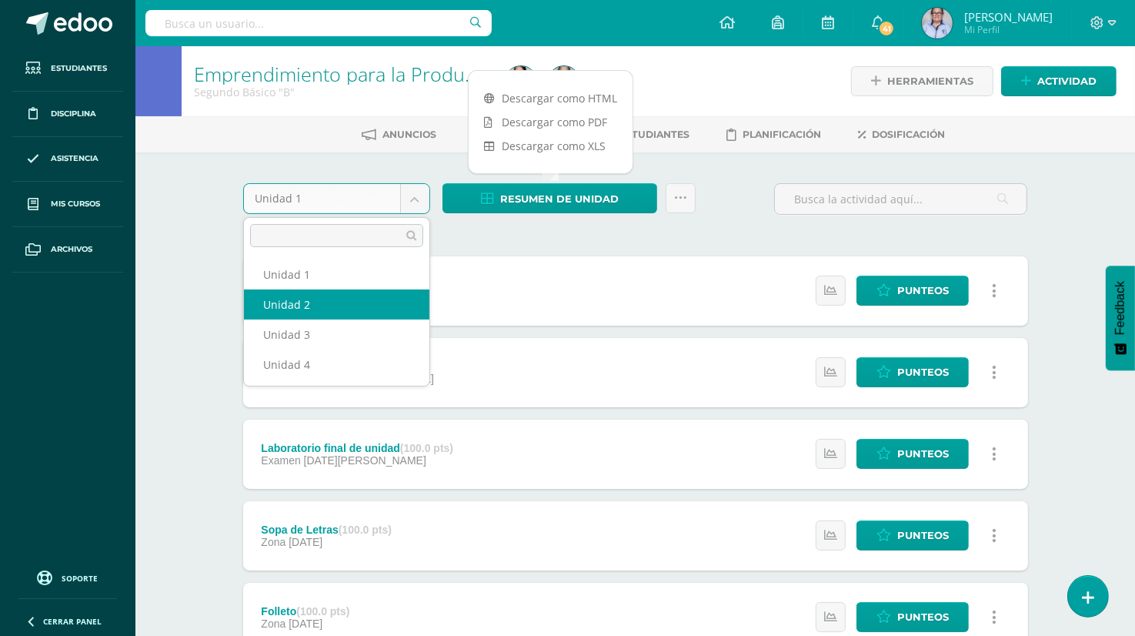
select select "Unidad 2"
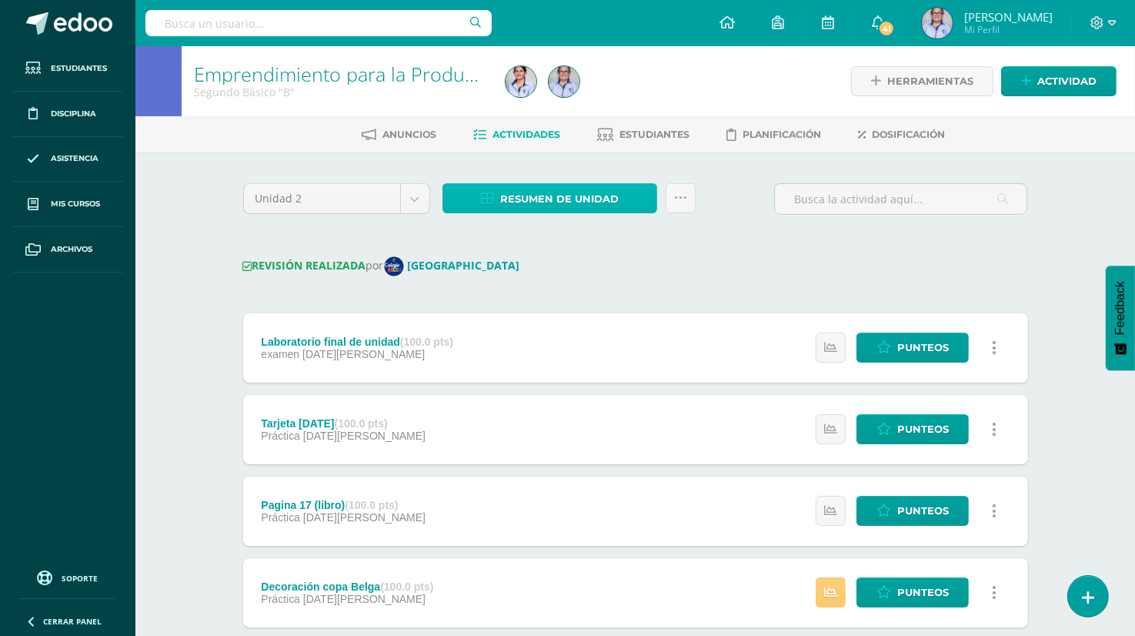
click at [570, 196] on span "Resumen de unidad" at bounding box center [559, 199] width 119 height 28
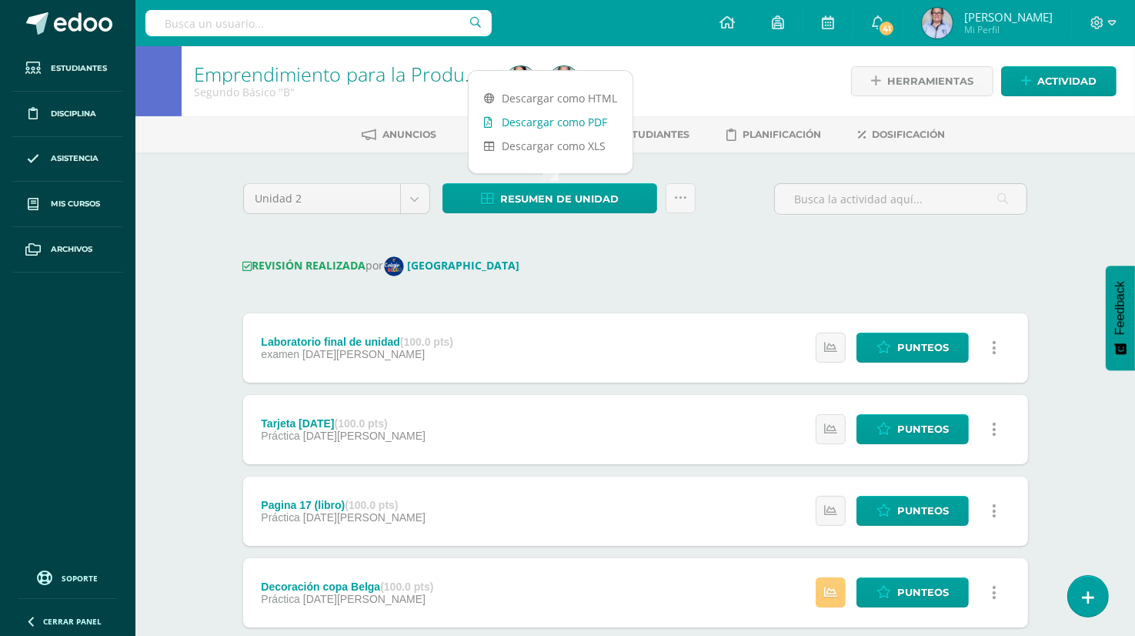
click at [578, 119] on link "Descargar como PDF" at bounding box center [551, 122] width 164 height 24
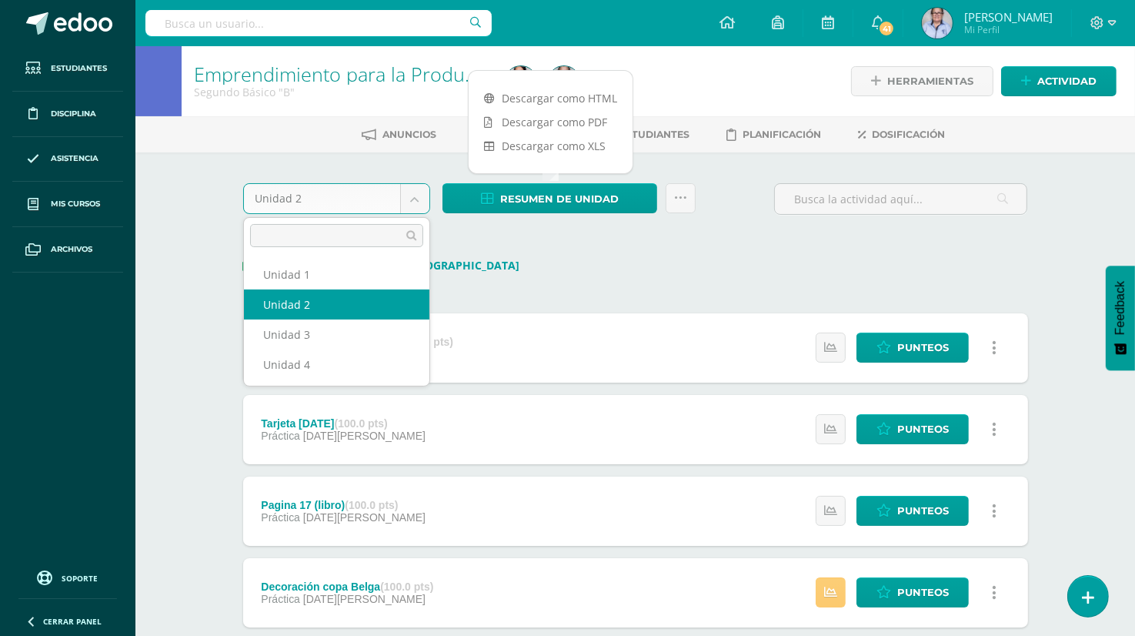
click at [417, 199] on body "Estudiantes Disciplina Asistencia Mis cursos Archivos Soporte Ayuda Reportar un…" at bounding box center [567, 607] width 1135 height 1214
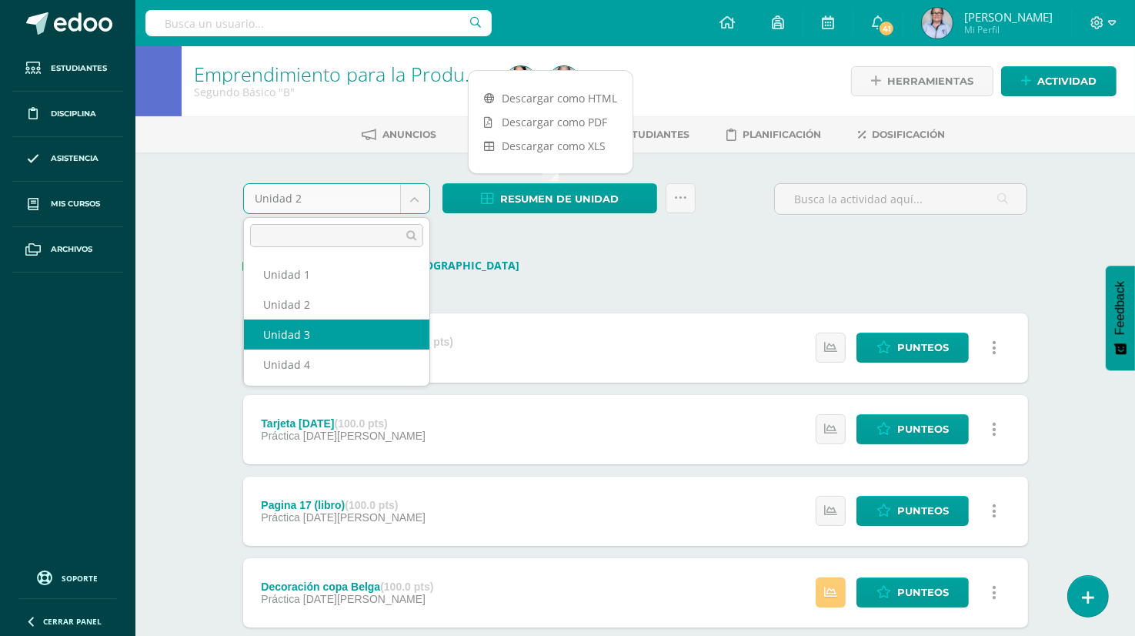
select select "Unidad 3"
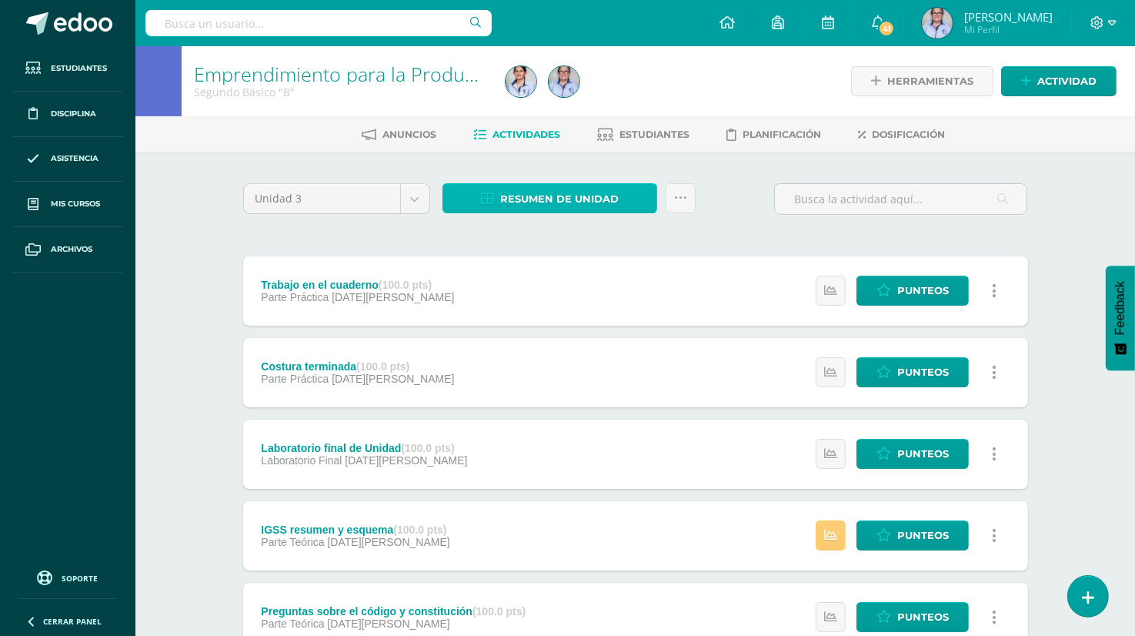
click at [533, 200] on span "Resumen de unidad" at bounding box center [559, 199] width 119 height 28
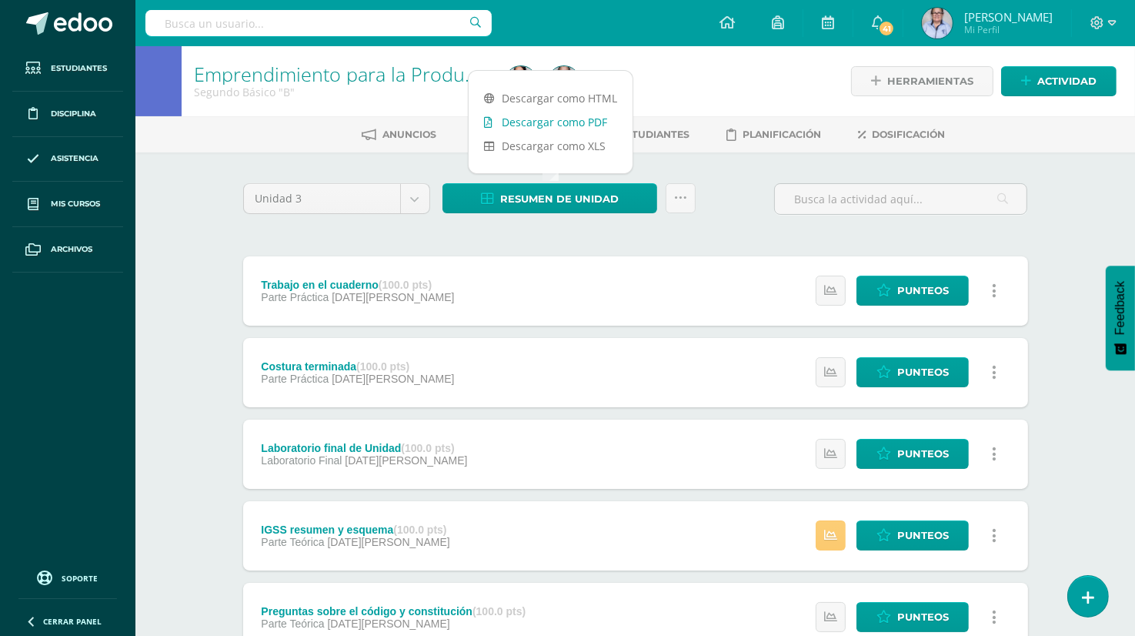
click at [585, 125] on link "Descargar como PDF" at bounding box center [551, 122] width 164 height 24
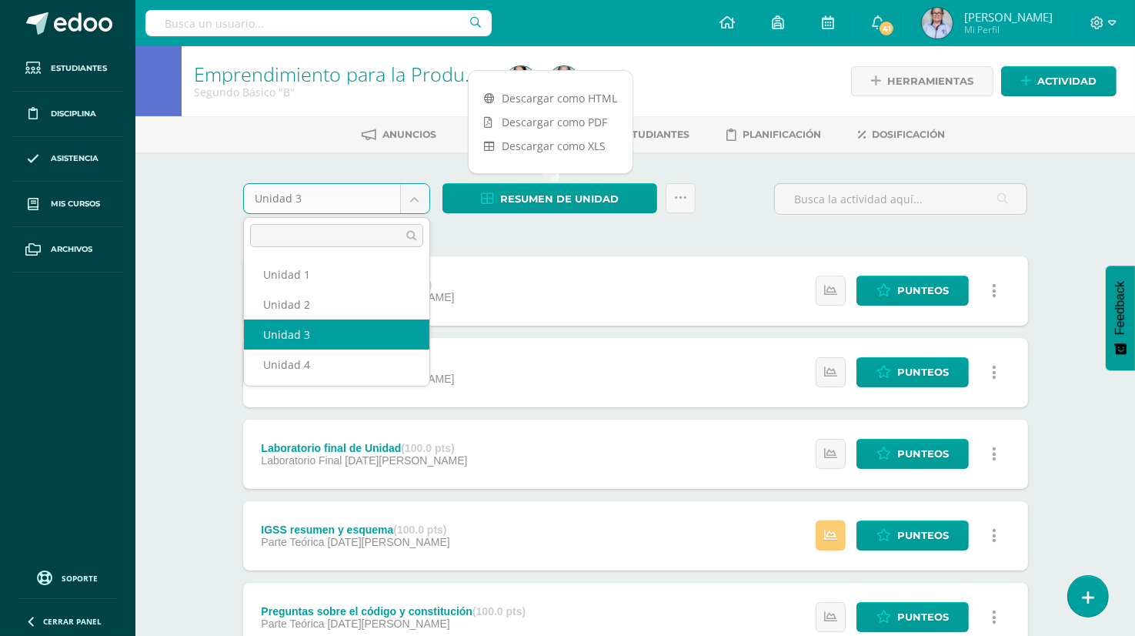
click at [414, 197] on body "Estudiantes Disciplina Asistencia Mis cursos Archivos Soporte Ayuda Reportar un…" at bounding box center [567, 578] width 1135 height 1157
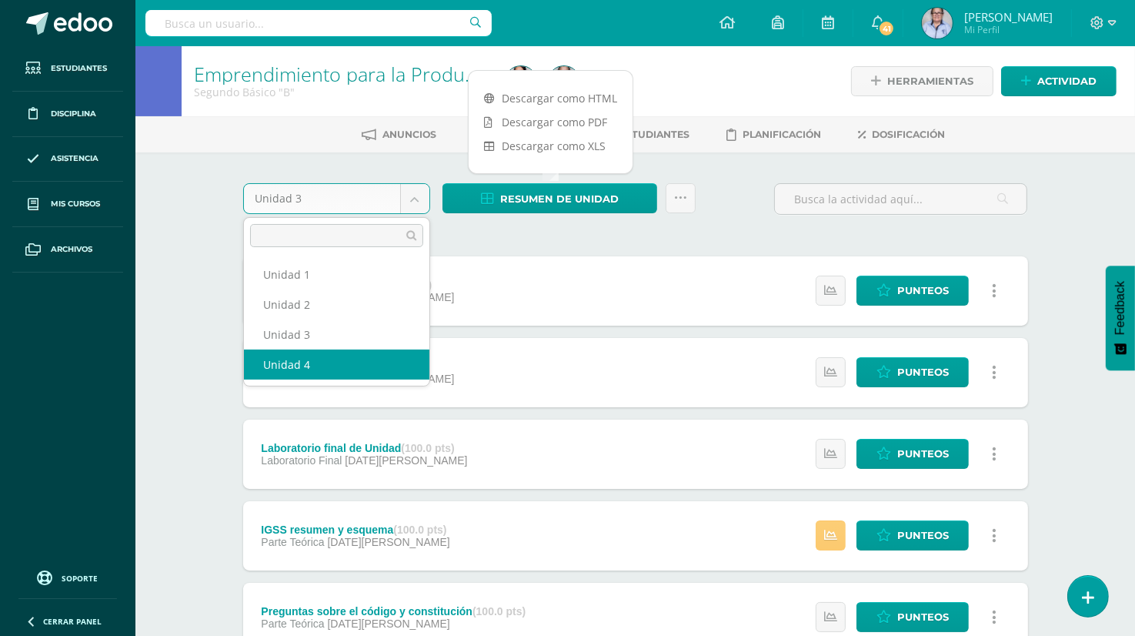
select select "Unidad 4"
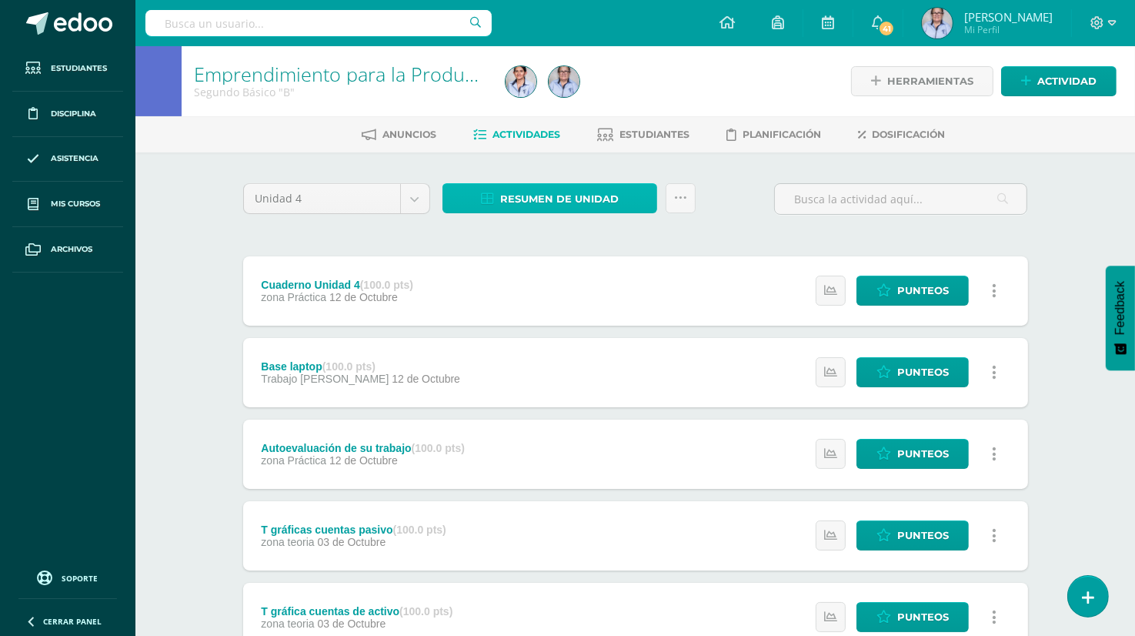
click at [546, 195] on span "Resumen de unidad" at bounding box center [559, 199] width 119 height 28
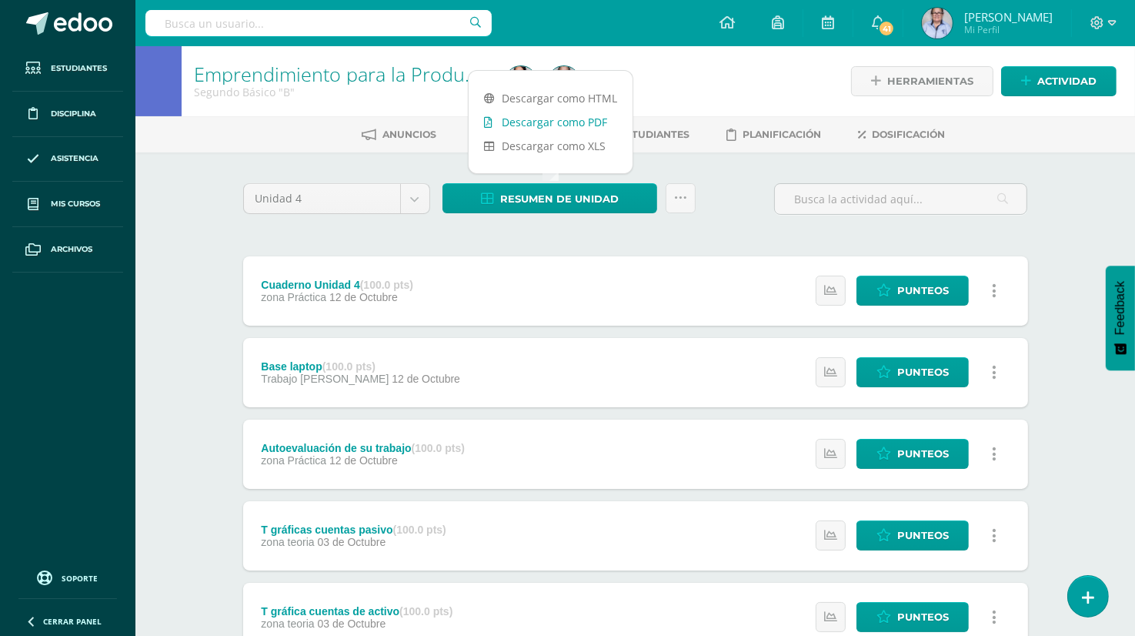
click at [599, 118] on link "Descargar como PDF" at bounding box center [551, 122] width 164 height 24
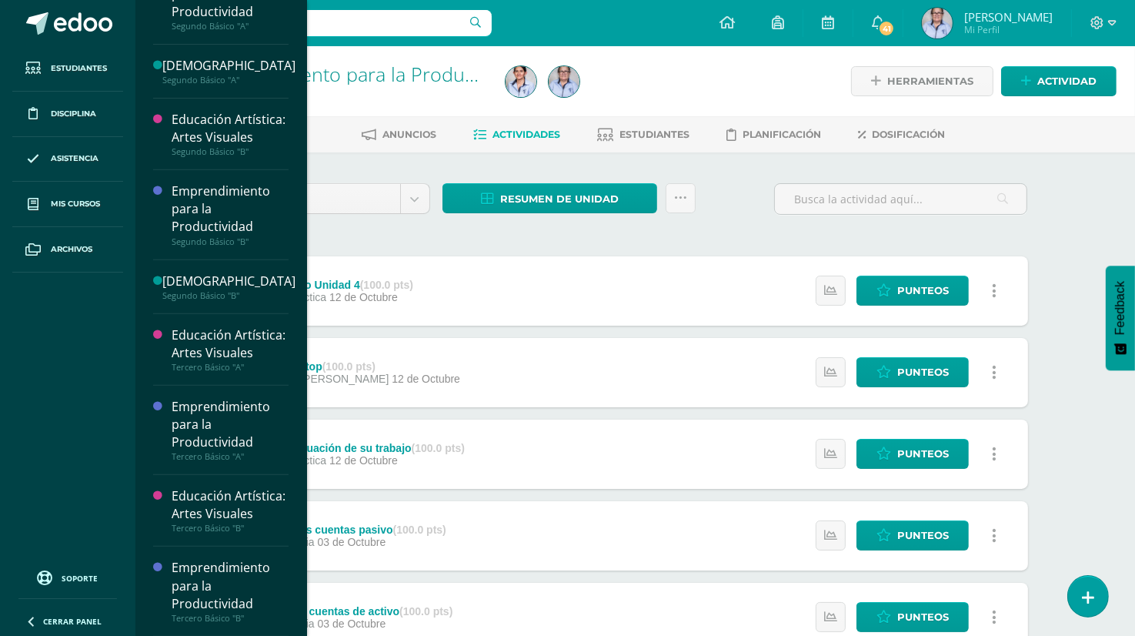
scroll to position [557, 0]
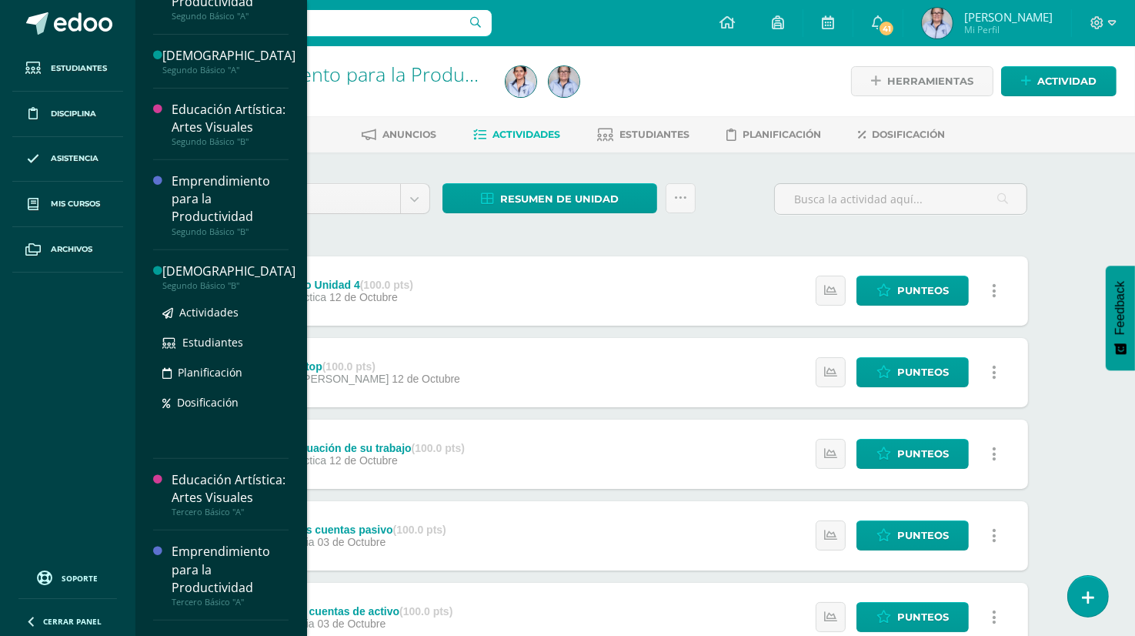
click at [229, 291] on div "Segundo Básico "B"" at bounding box center [228, 285] width 133 height 11
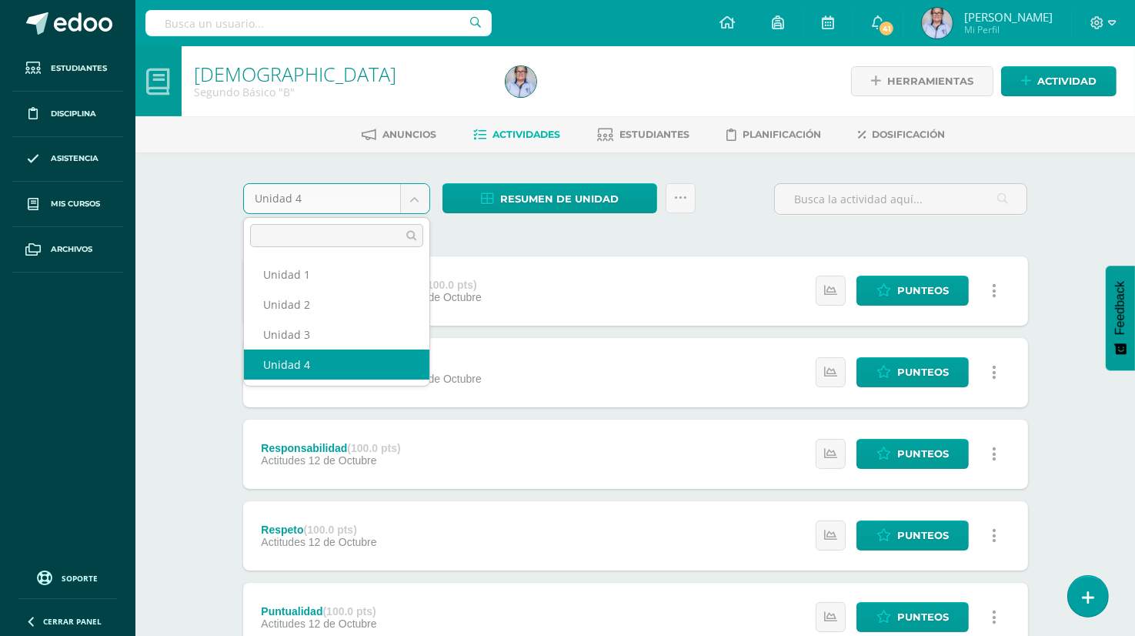
click at [408, 205] on body "Estudiantes Disciplina Asistencia Mis cursos Archivos Soporte Ayuda Reportar un…" at bounding box center [567, 499] width 1135 height 999
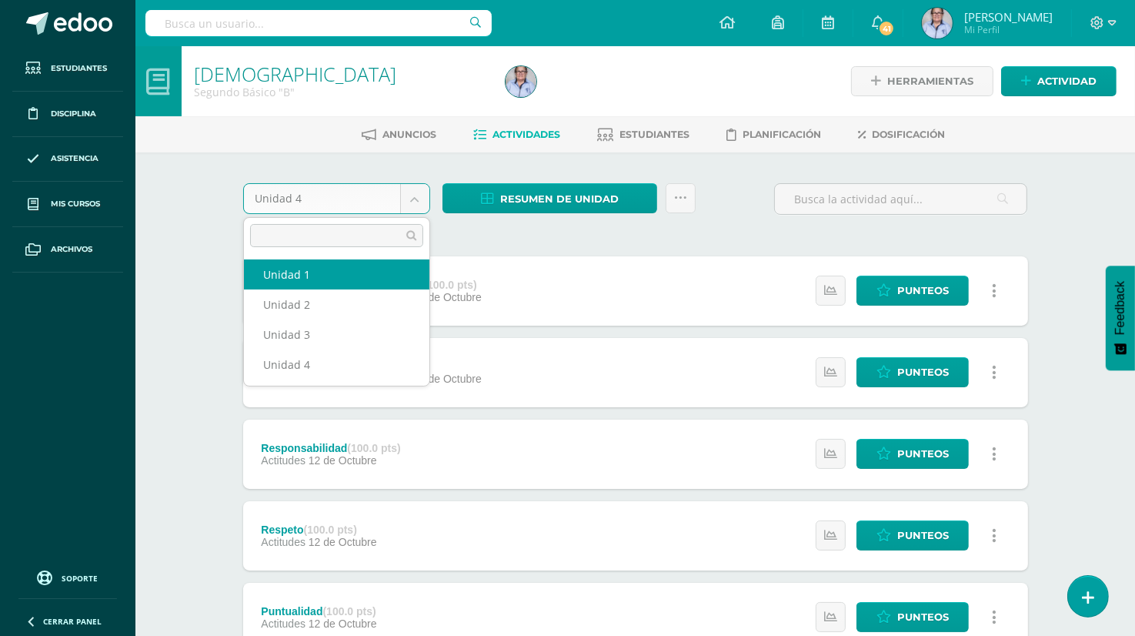
select select "Unidad 1"
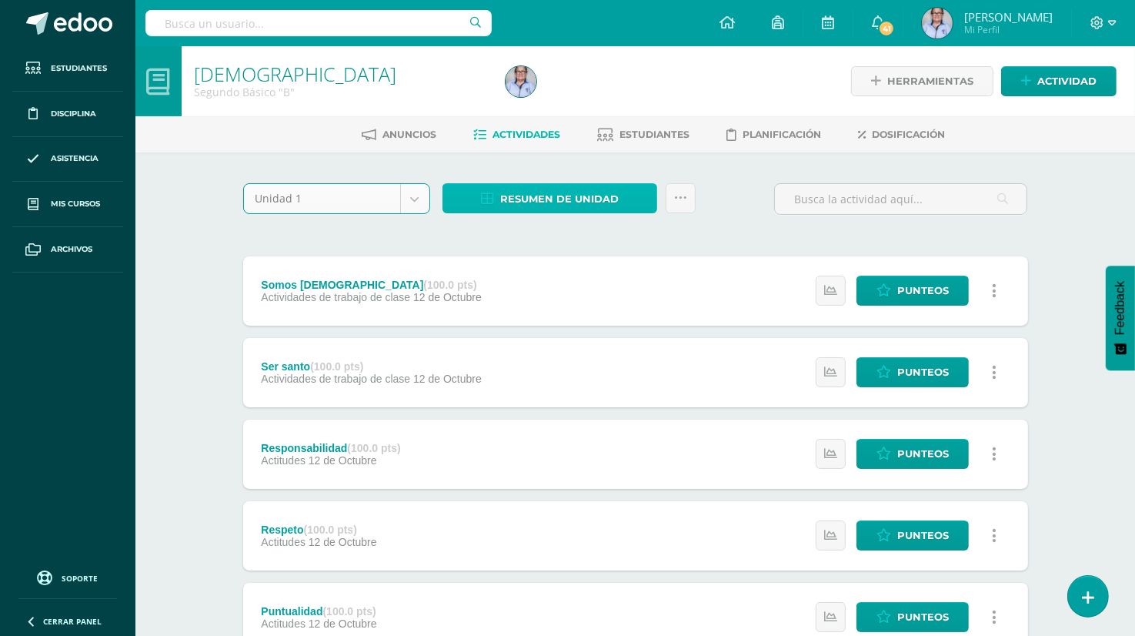
click at [559, 203] on span "Resumen de unidad" at bounding box center [559, 199] width 119 height 28
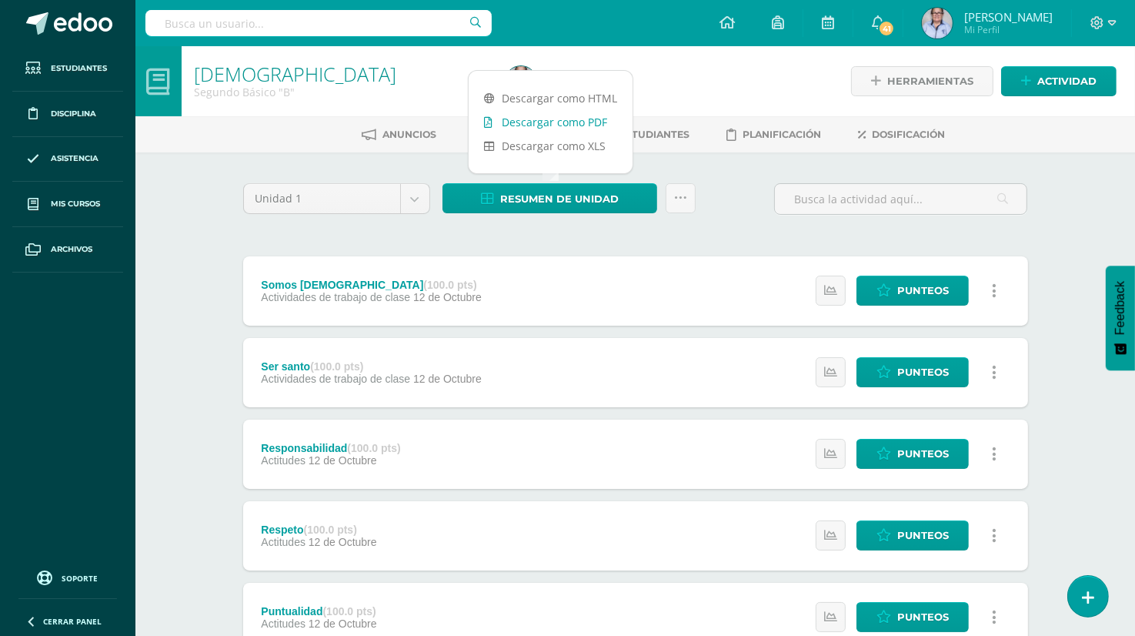
click at [596, 121] on link "Descargar como PDF" at bounding box center [551, 122] width 164 height 24
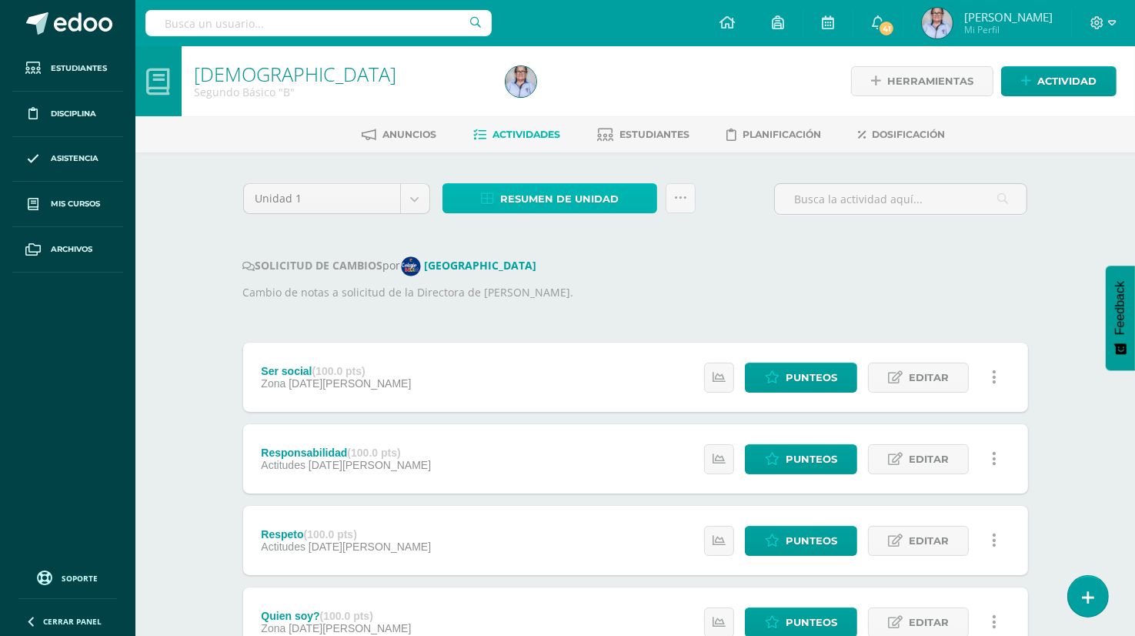
click at [559, 200] on span "Resumen de unidad" at bounding box center [559, 199] width 119 height 28
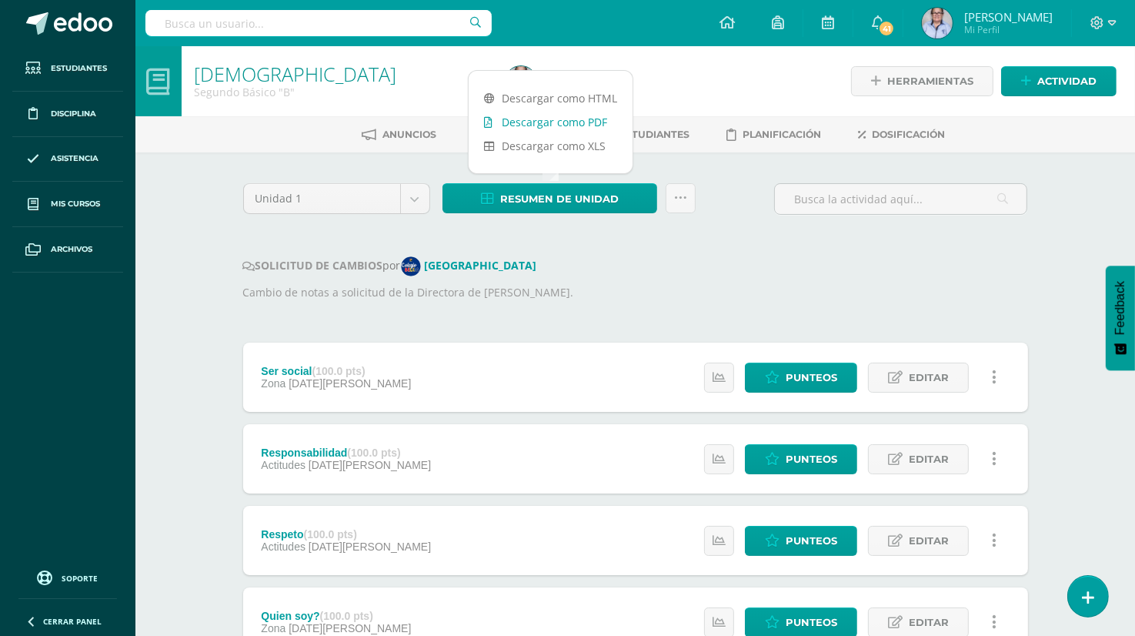
click at [586, 119] on link "Descargar como PDF" at bounding box center [551, 122] width 164 height 24
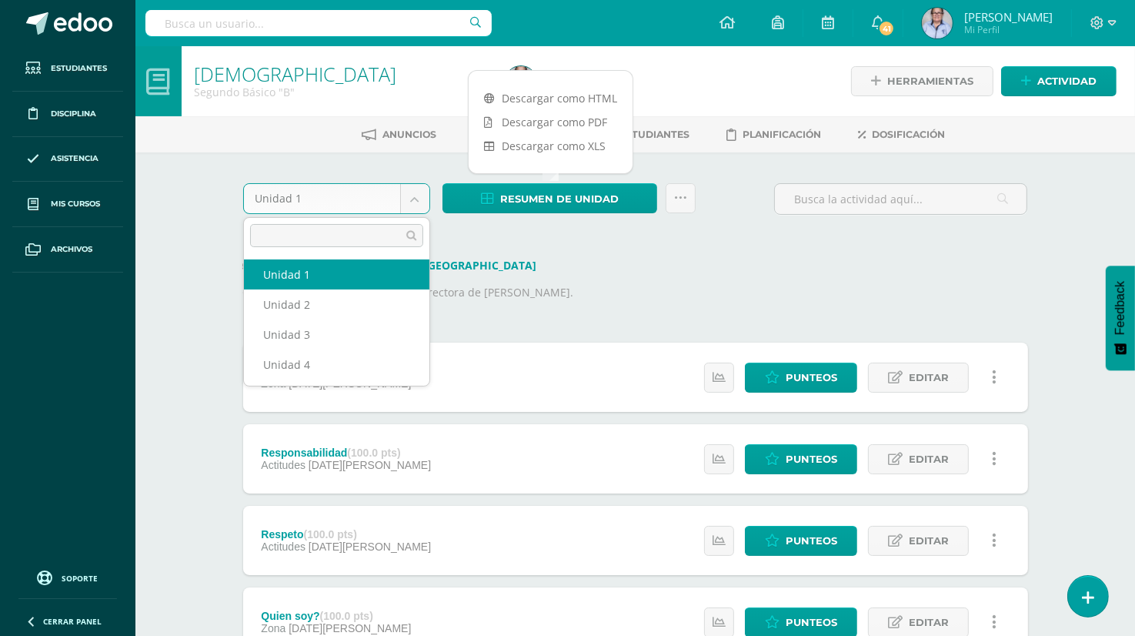
click at [408, 204] on body "Estudiantes Disciplina Asistencia Mis cursos Archivos Soporte Ayuda Reportar un…" at bounding box center [567, 542] width 1135 height 1085
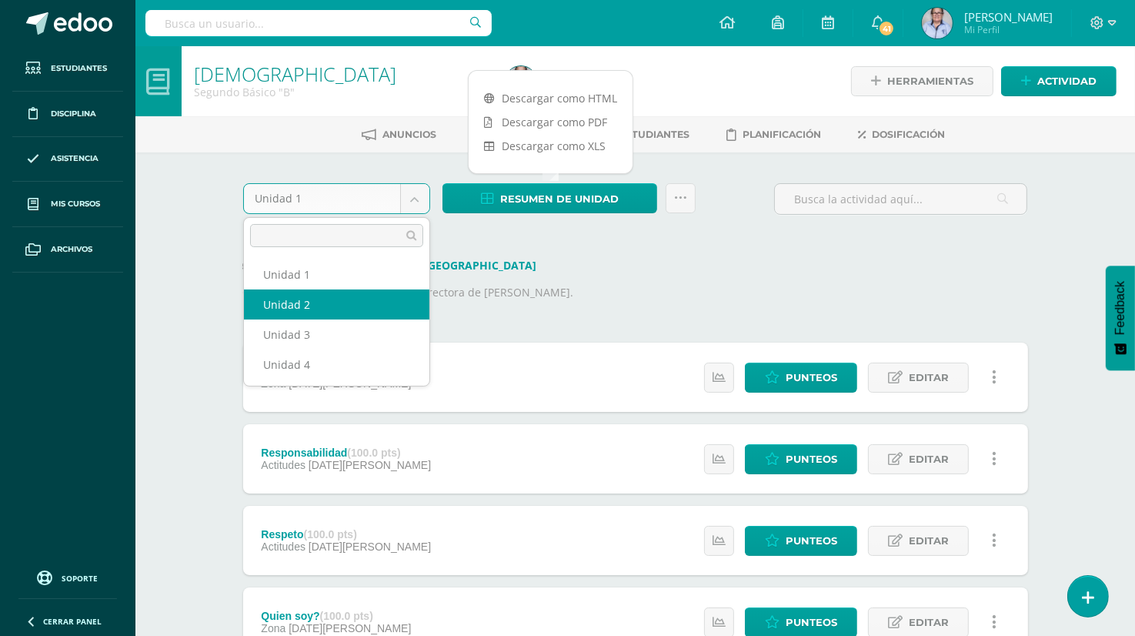
select select "Unidad 2"
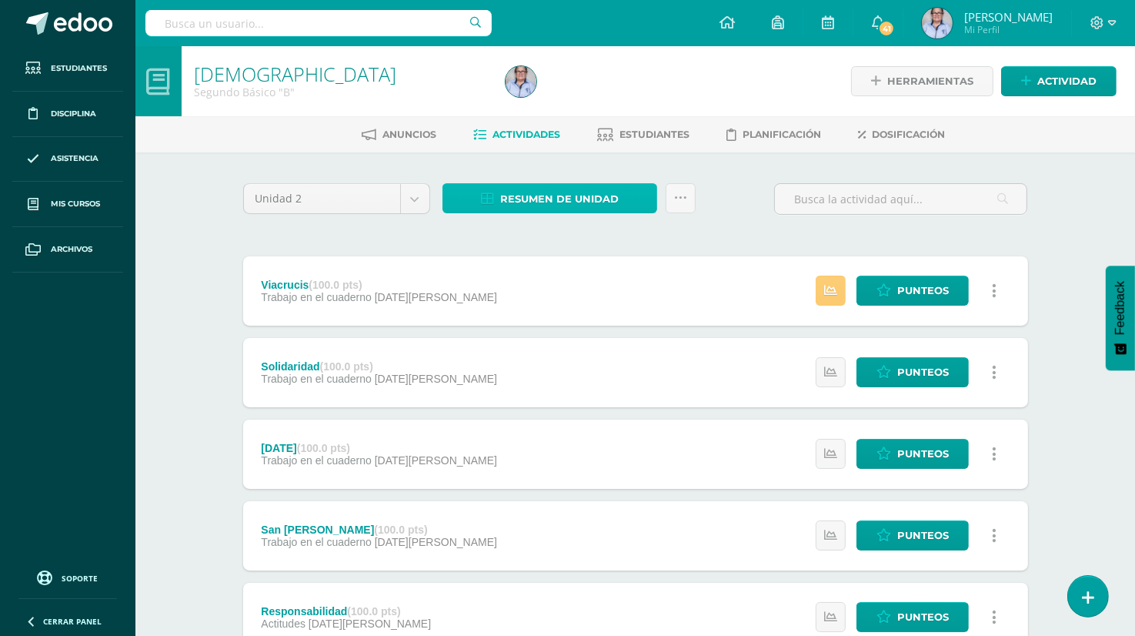
click at [551, 191] on span "Resumen de unidad" at bounding box center [559, 199] width 119 height 28
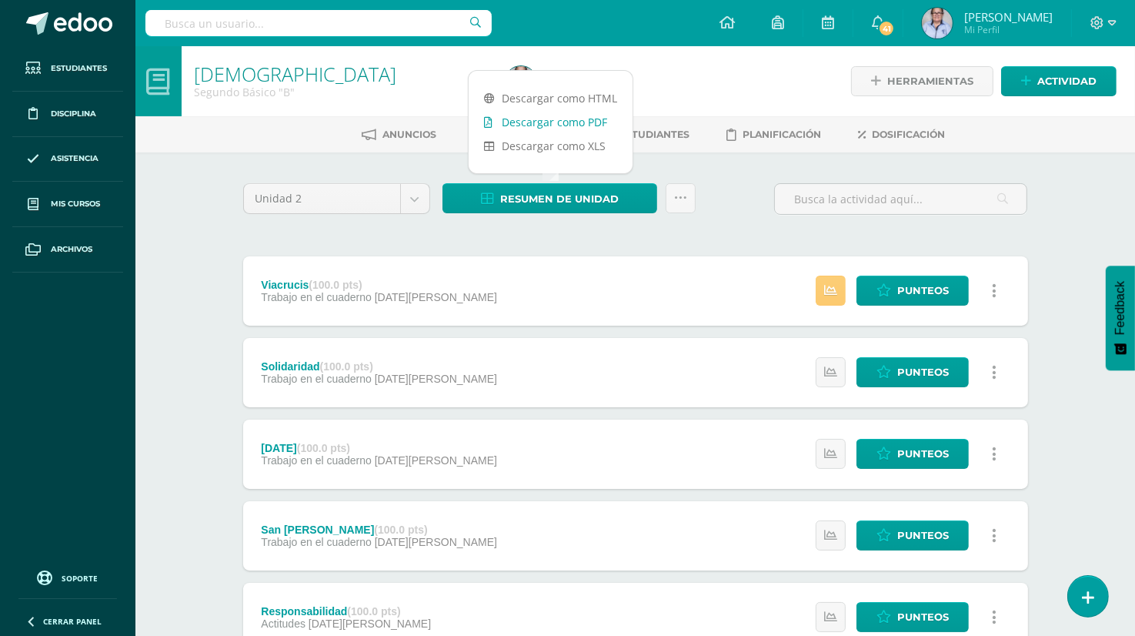
click at [581, 119] on link "Descargar como PDF" at bounding box center [551, 122] width 164 height 24
click at [409, 203] on body "Estudiantes Disciplina Asistencia Mis cursos Archivos Soporte Ayuda Reportar un…" at bounding box center [567, 578] width 1135 height 1157
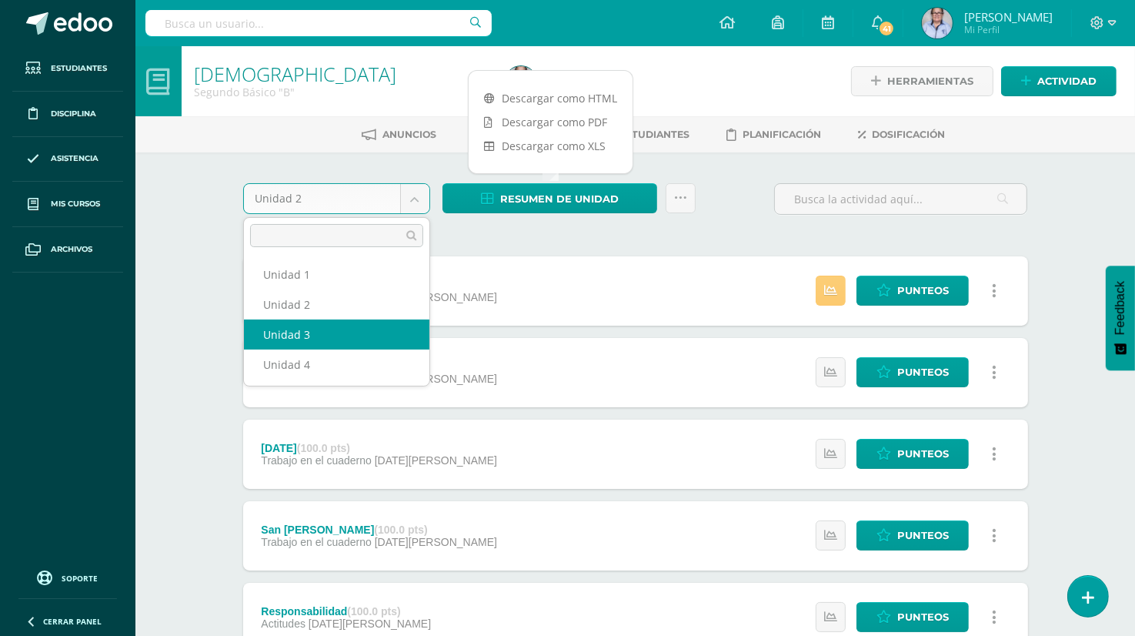
select select "Unidad 3"
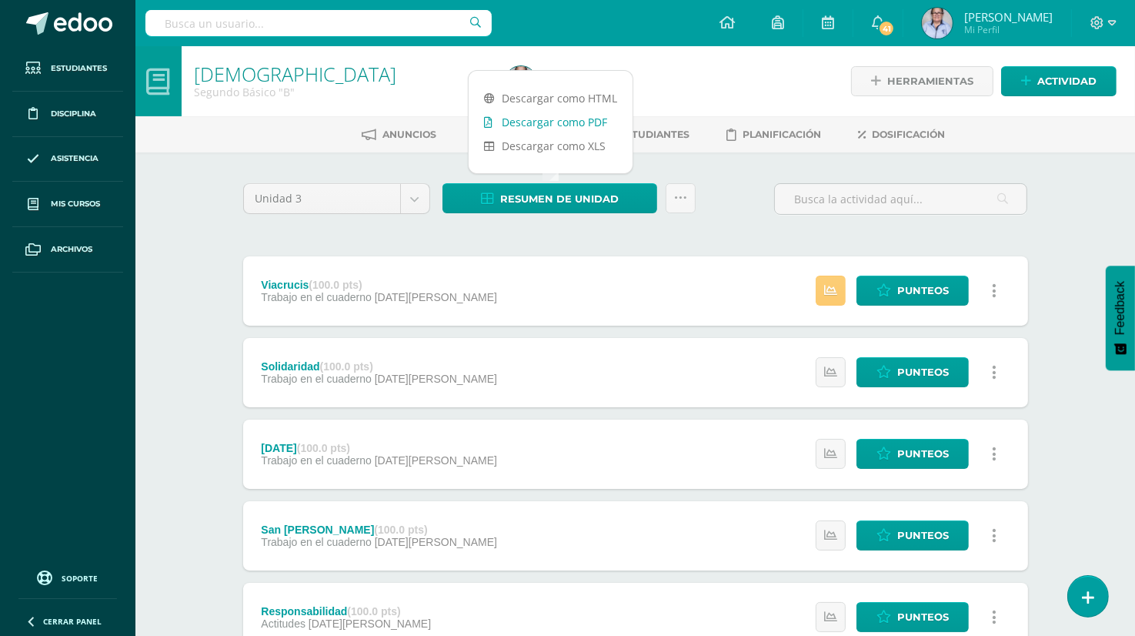
click at [556, 127] on link "Descargar como PDF" at bounding box center [551, 122] width 164 height 24
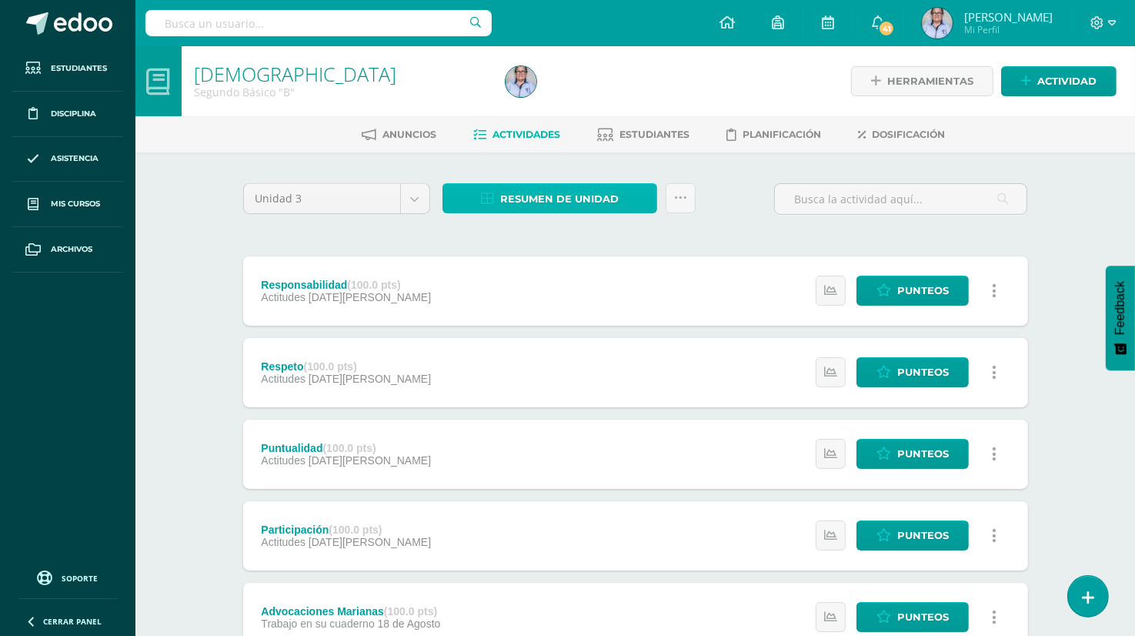
click at [566, 195] on span "Resumen de unidad" at bounding box center [559, 199] width 119 height 28
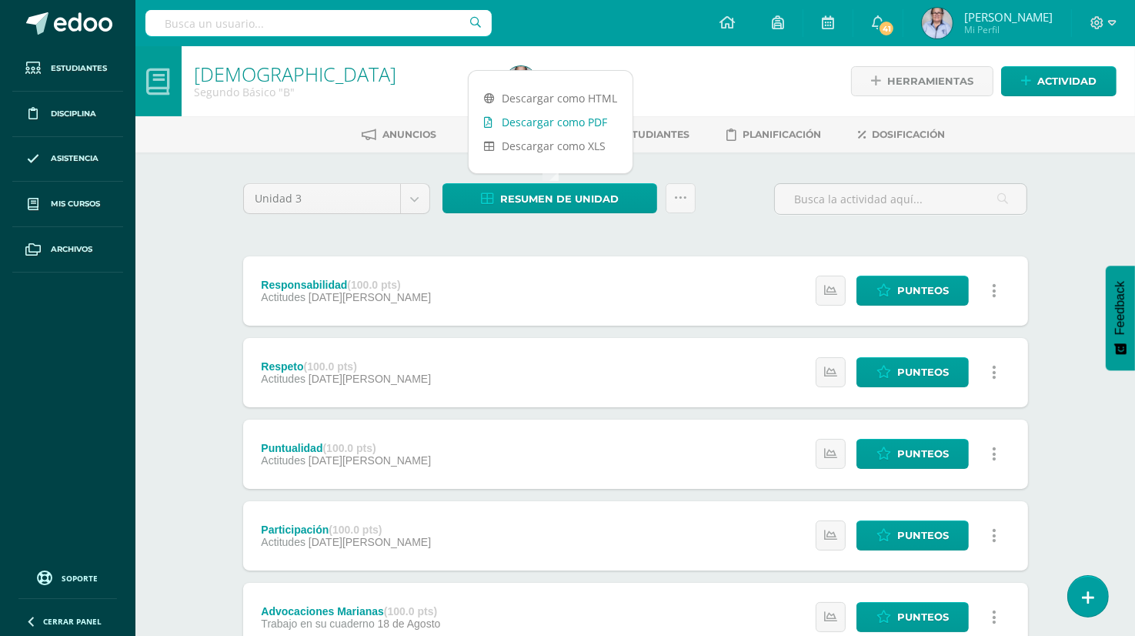
click at [600, 121] on link "Descargar como PDF" at bounding box center [551, 122] width 164 height 24
click at [141, 297] on div "[DEMOGRAPHIC_DATA] Segundo Básico "B" Herramientas Detalle de asistencias Activ…" at bounding box center [635, 601] width 1000 height 1110
click at [170, 219] on div "[DEMOGRAPHIC_DATA] Segundo Básico "B" Herramientas Detalle de asistencias Activ…" at bounding box center [635, 601] width 1000 height 1110
click at [52, 318] on ul "Estudiantes Disciplina Asistencia Mis cursos Archivos" at bounding box center [67, 302] width 135 height 513
